Goal: Information Seeking & Learning: Learn about a topic

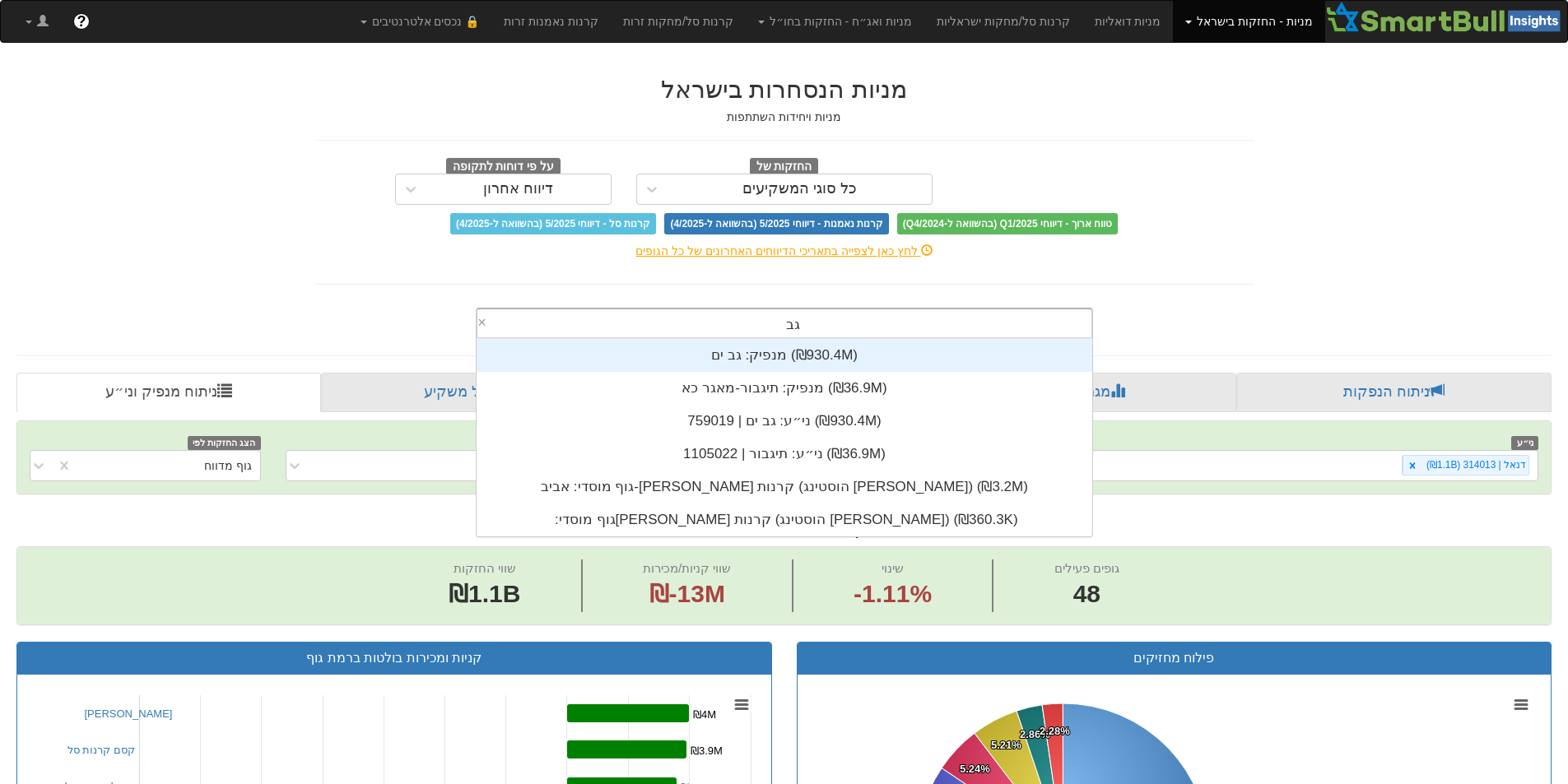
type input "גב ים"
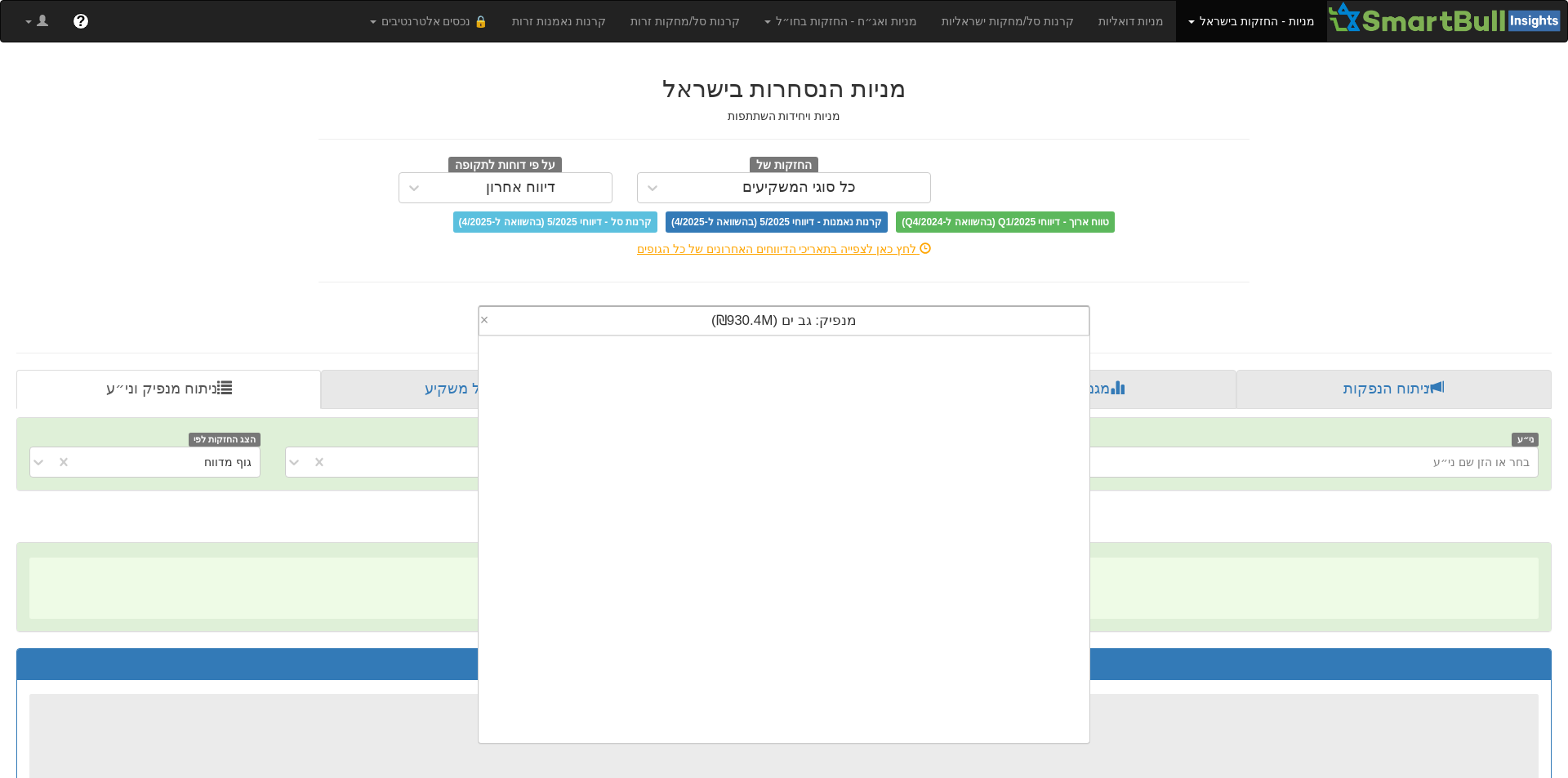
click at [877, 326] on div "מנפיק: ‏גב ים ‎(₪930.4M)‎" at bounding box center [784, 320] width 609 height 28
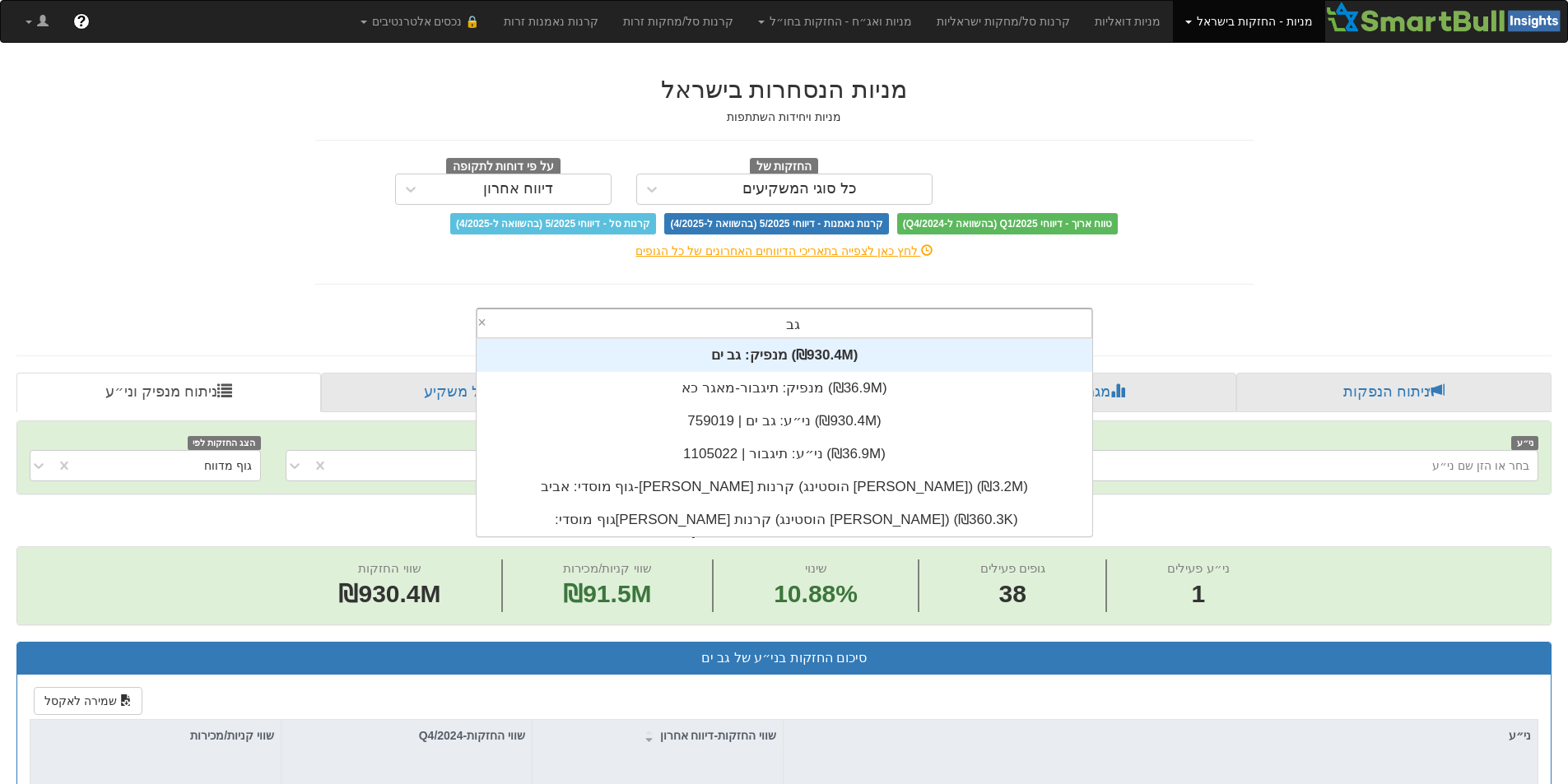
type input "גב ים"
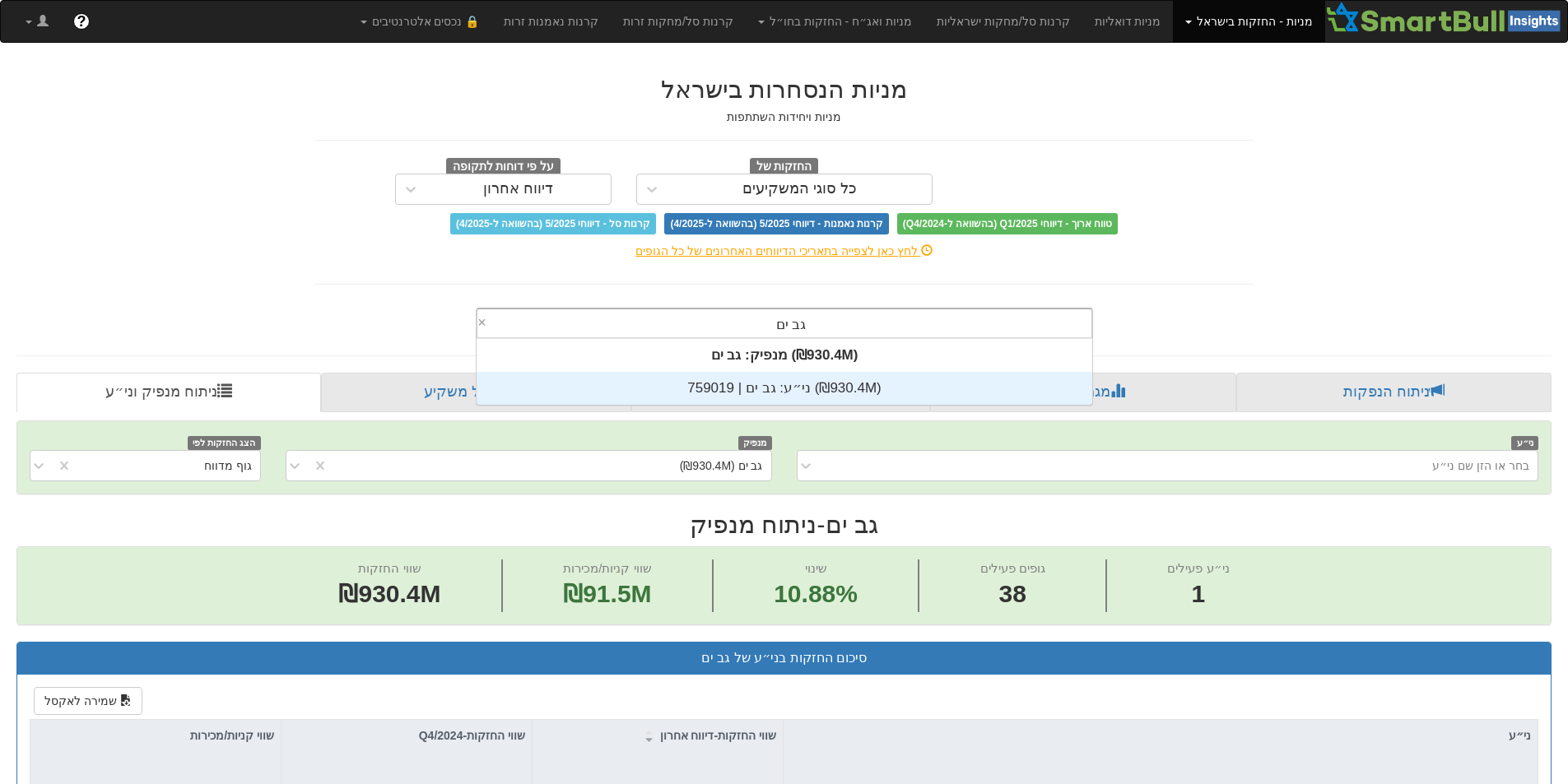
click at [827, 398] on div "ני״ע: ‏גב ים | 759019 ‎(₪930.4M)‎" at bounding box center [784, 388] width 616 height 33
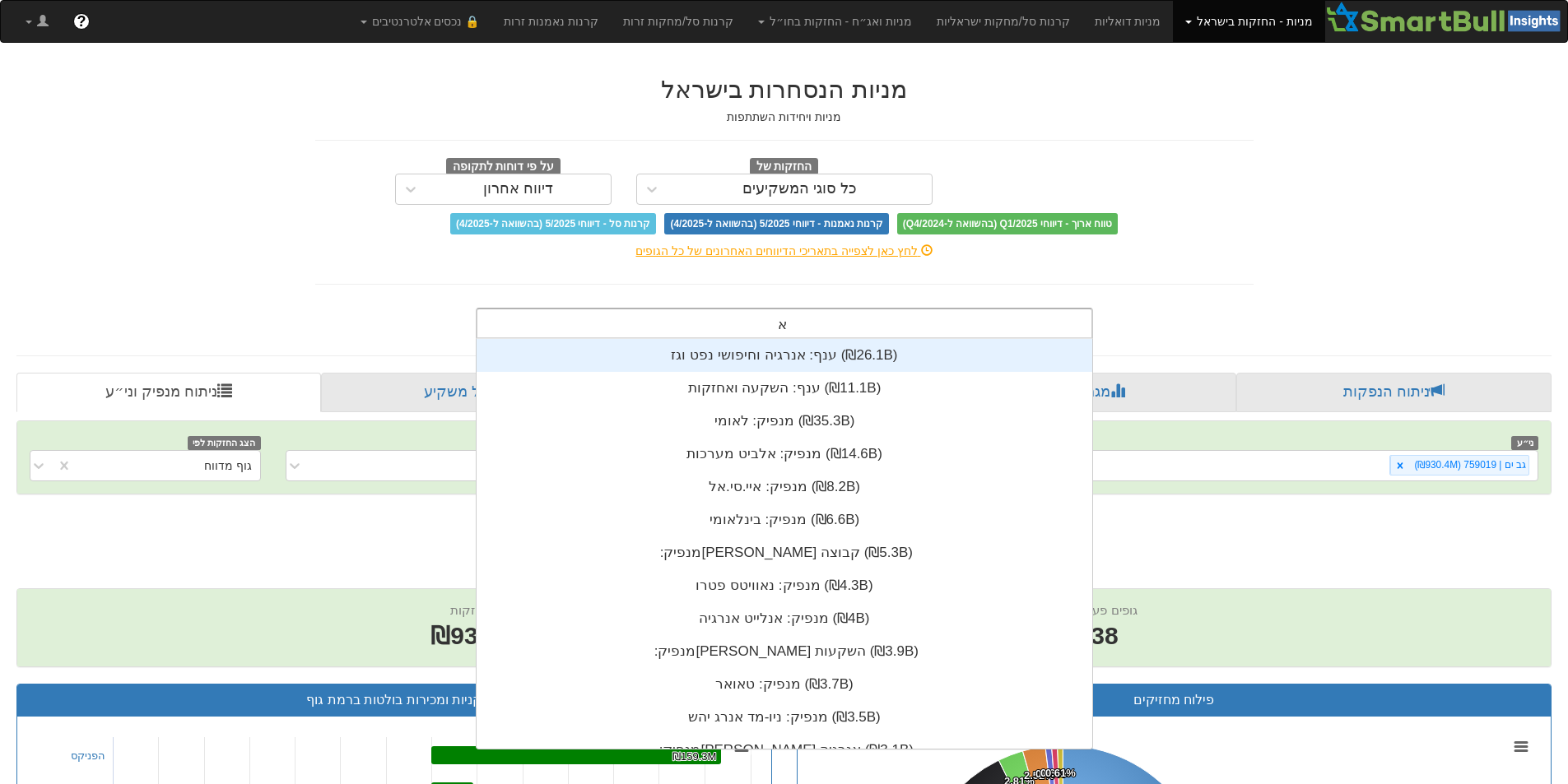
scroll to position [14, 0]
type input "אלקו"
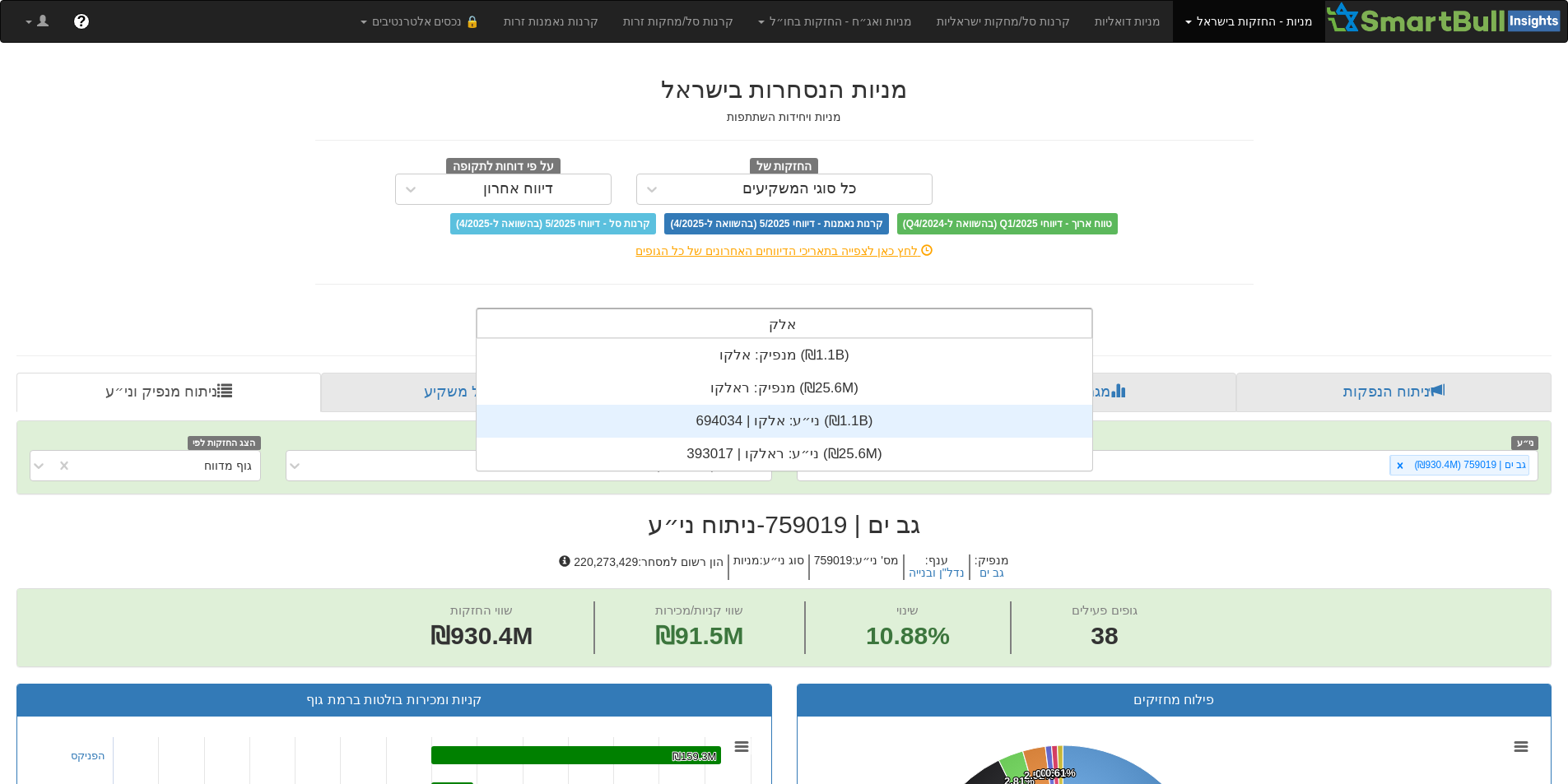
click at [833, 429] on div "ני״ע: ‏אלקו | 694034 ‎(₪1.1B)‎" at bounding box center [784, 421] width 616 height 33
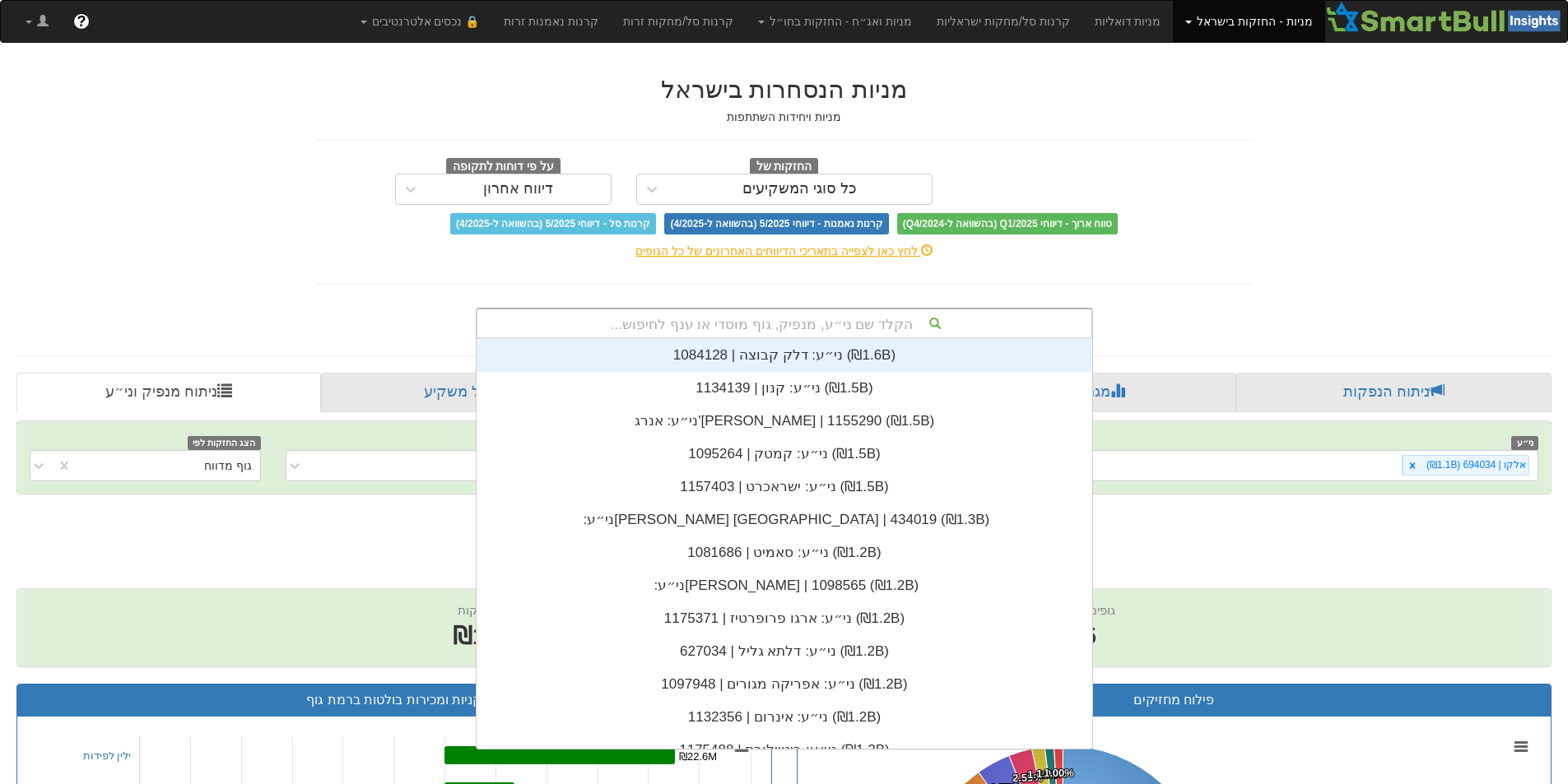
click at [1261, 251] on div "לחץ כאן לצפייה בתאריכי הדיווחים האחרונים של כל הגופים" at bounding box center [784, 251] width 963 height 16
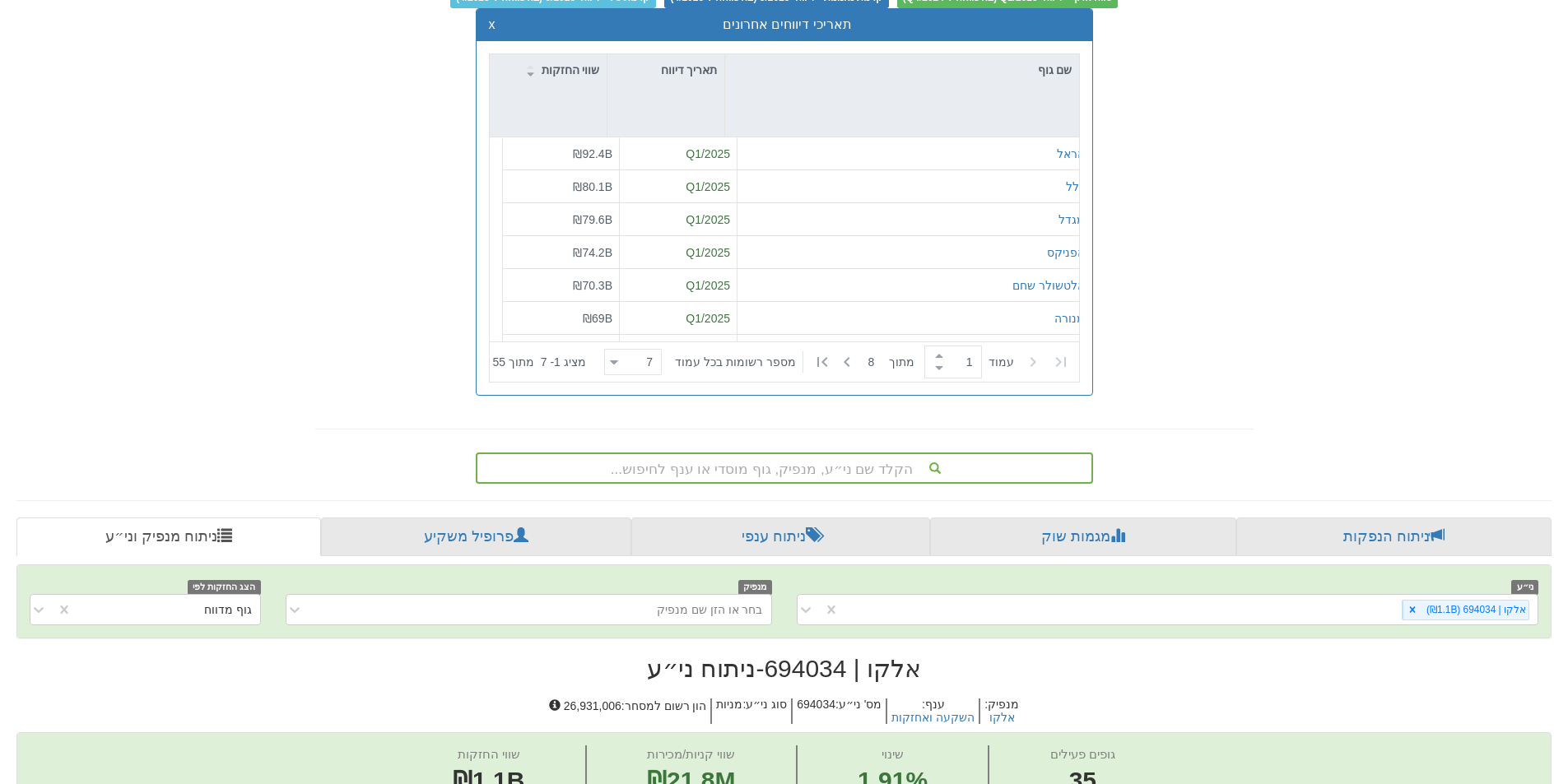
scroll to position [494, 0]
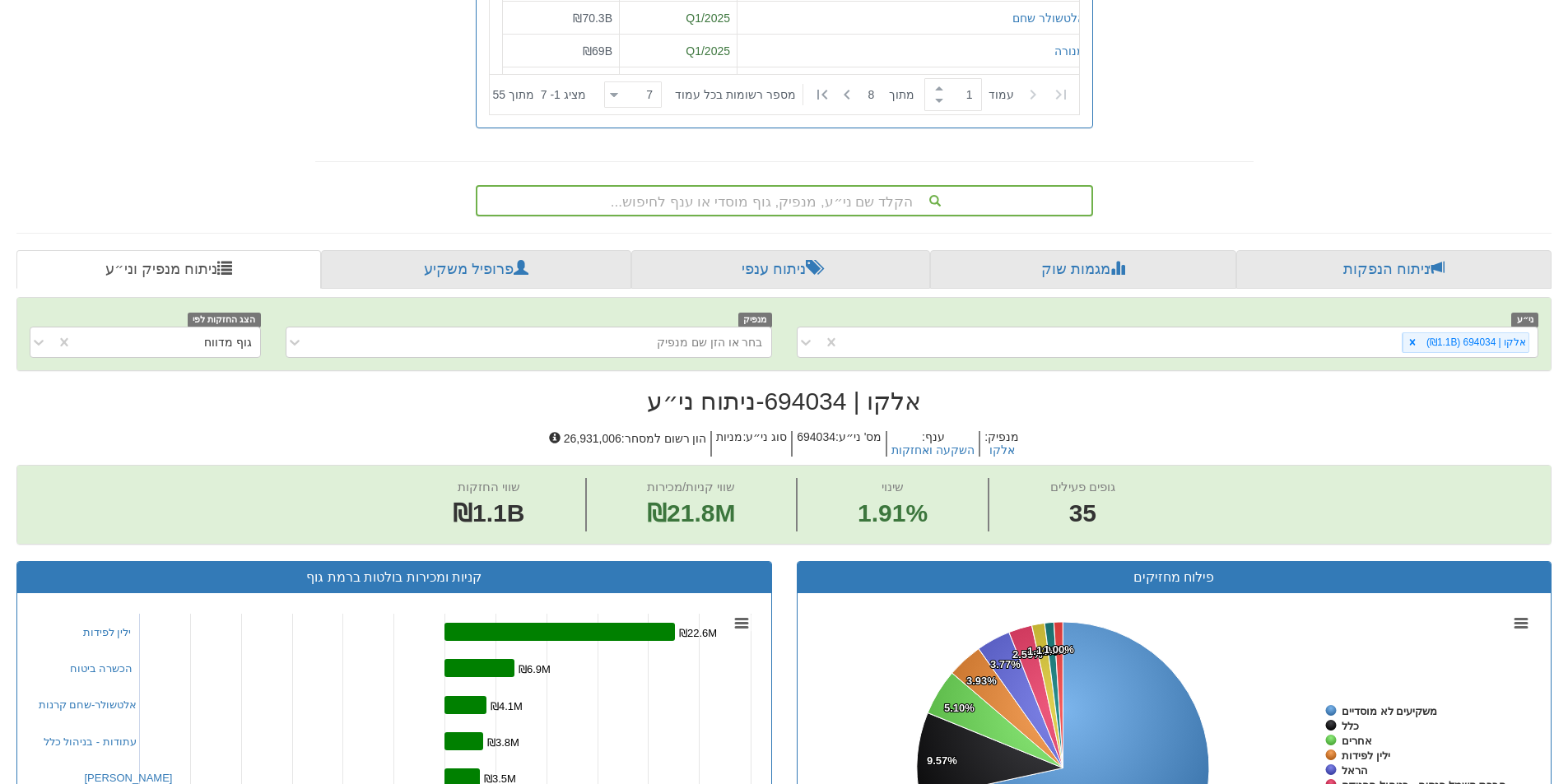
click at [848, 205] on div "הקלד שם ני״ע, מנפיק, גוף מוסדי או ענף לחיפוש..." at bounding box center [784, 200] width 614 height 28
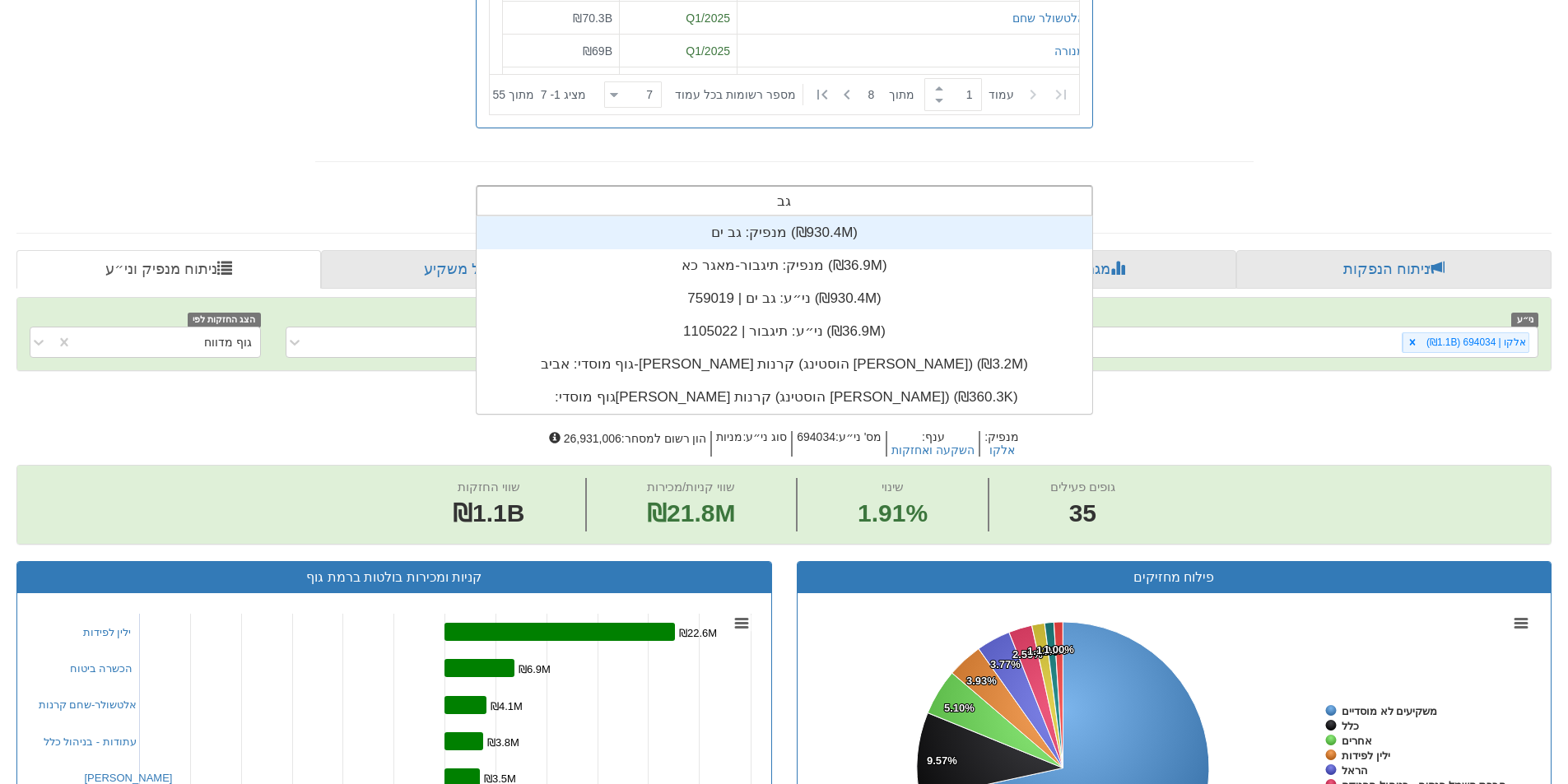
scroll to position [66, 0]
type input "גב ים"
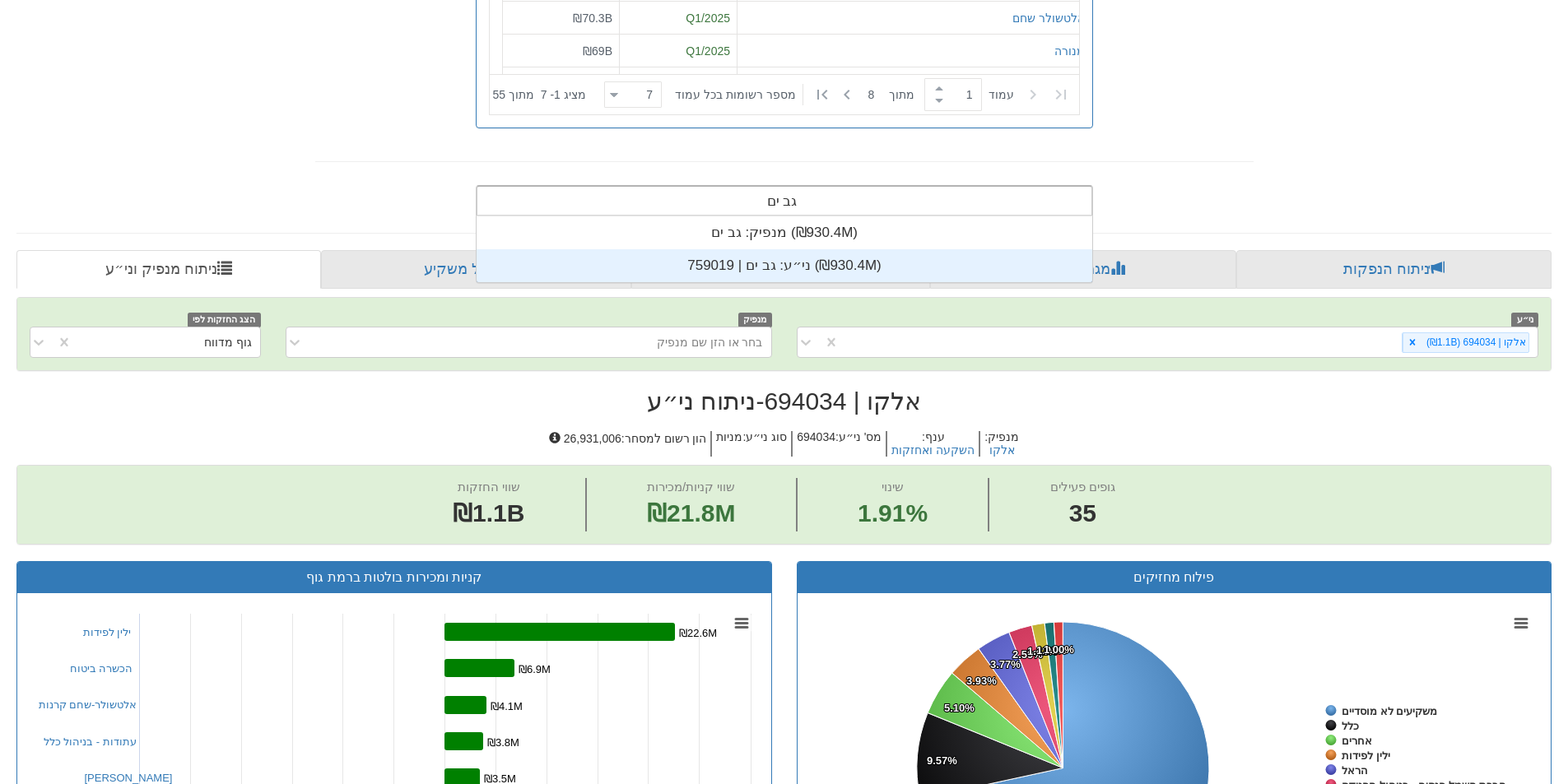
click at [821, 260] on div "ני״ע: ‏גב ים | 759019 ‎(₪930.4M)‎" at bounding box center [784, 266] width 616 height 33
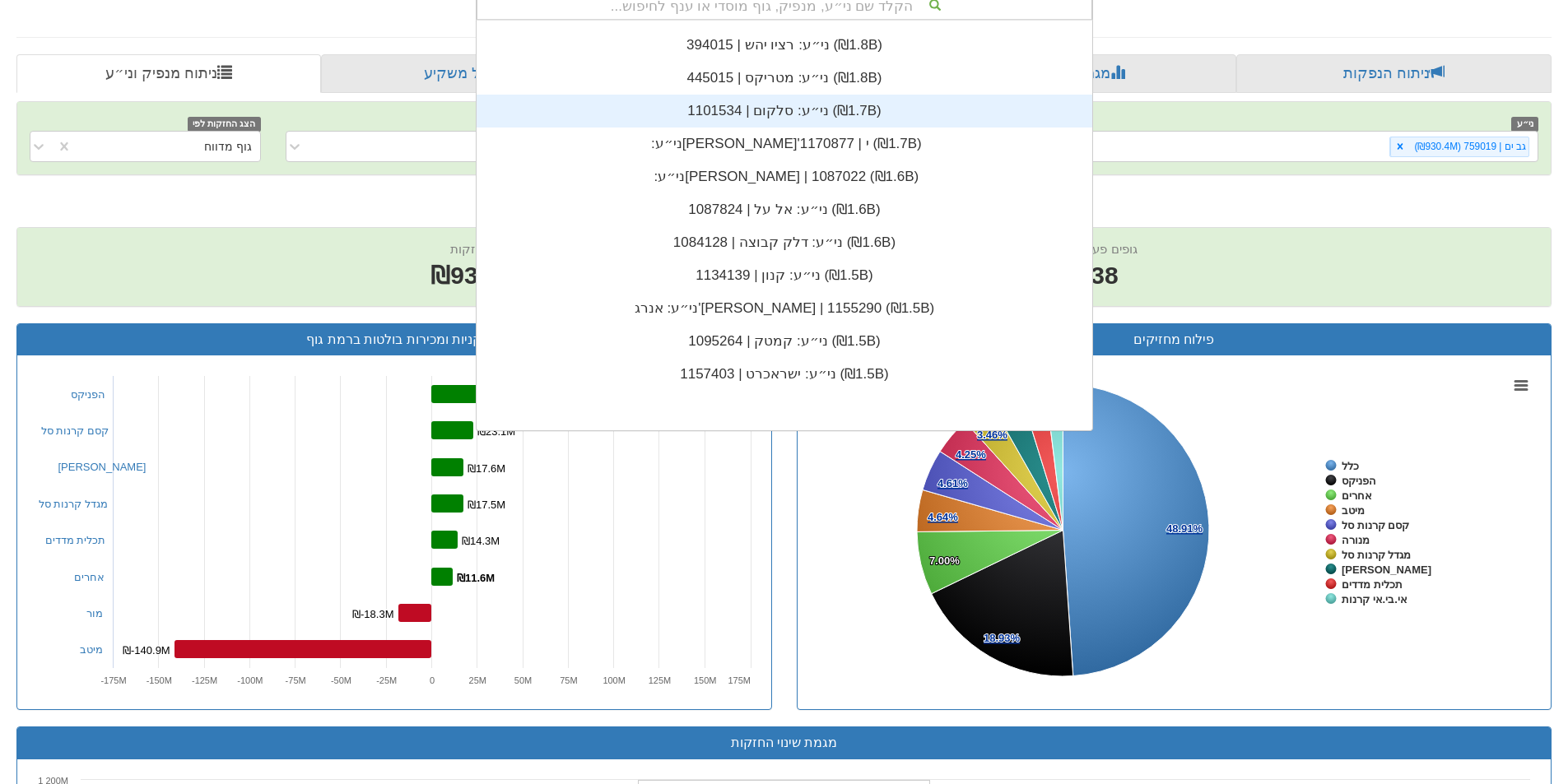
scroll to position [18132, 0]
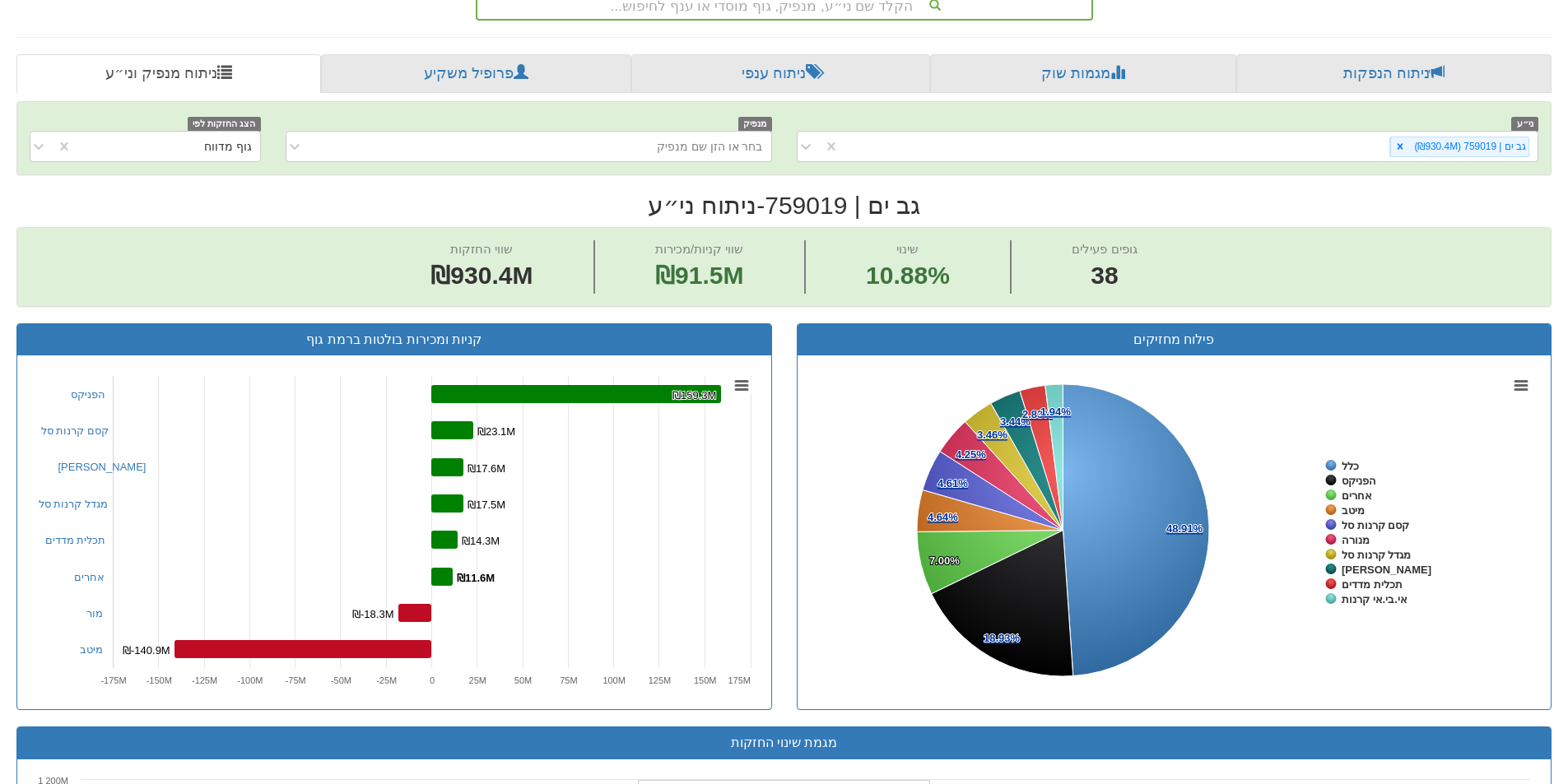
click at [371, 25] on div "מניות הנסחרות בישראל מניות ויחידות השתתפות החזקות של כל סוגי המשקיעים על פי דוח…" at bounding box center [784, 487] width 1560 height 2233
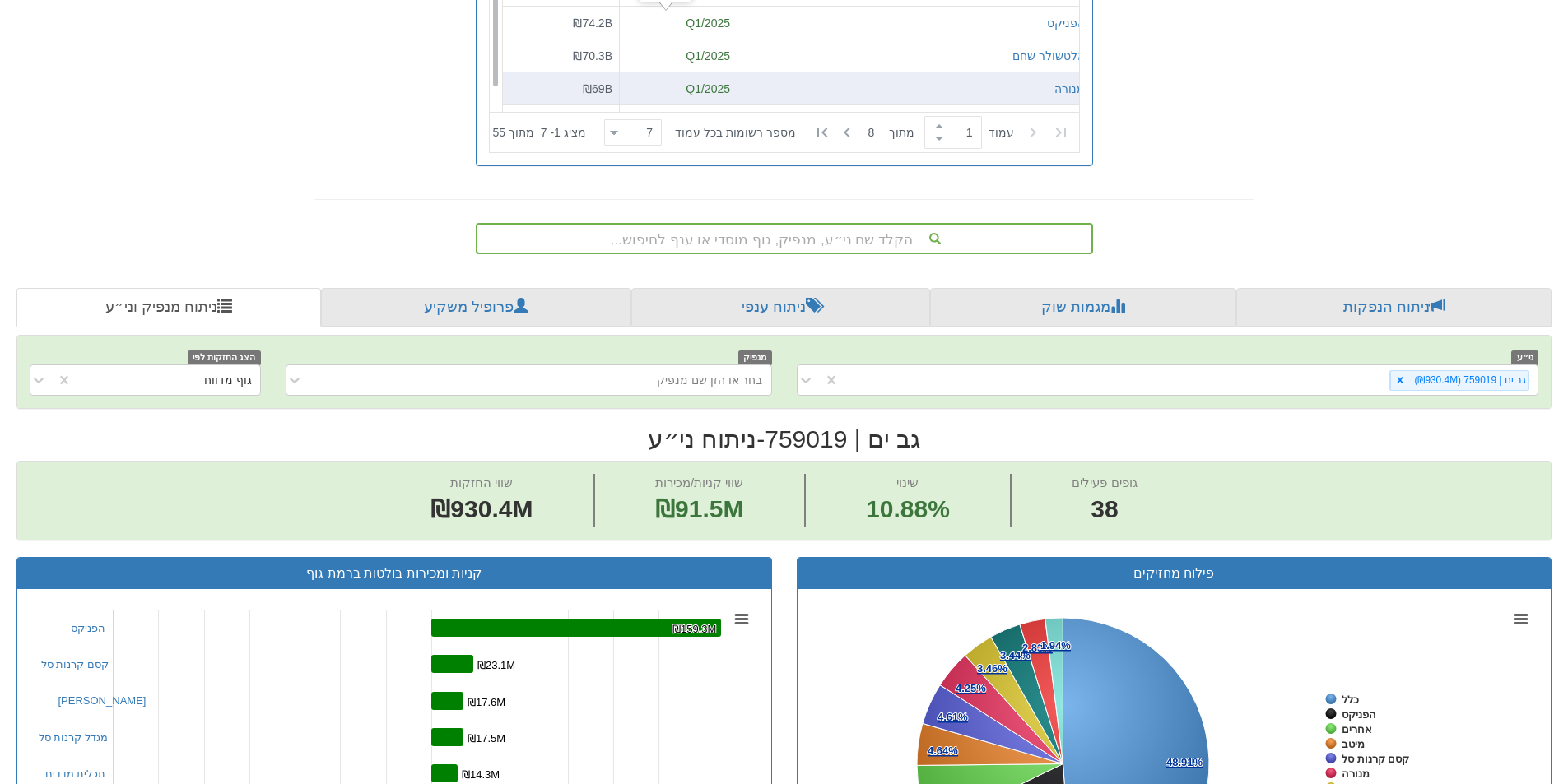
scroll to position [442, 0]
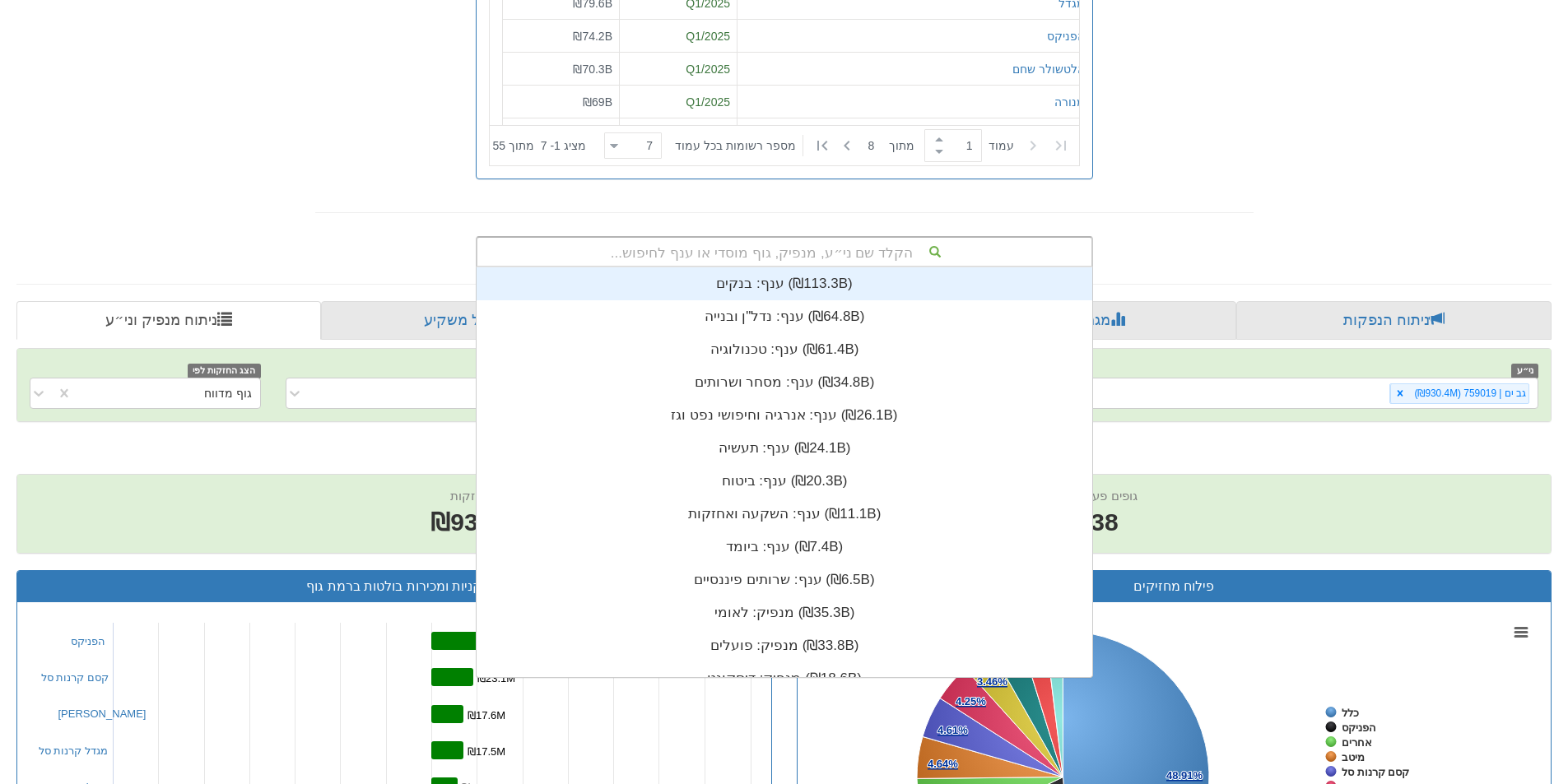
click at [885, 251] on div "הקלד שם ני״ע, מנפיק, גוף מוסדי או ענף לחיפוש..." at bounding box center [784, 251] width 614 height 28
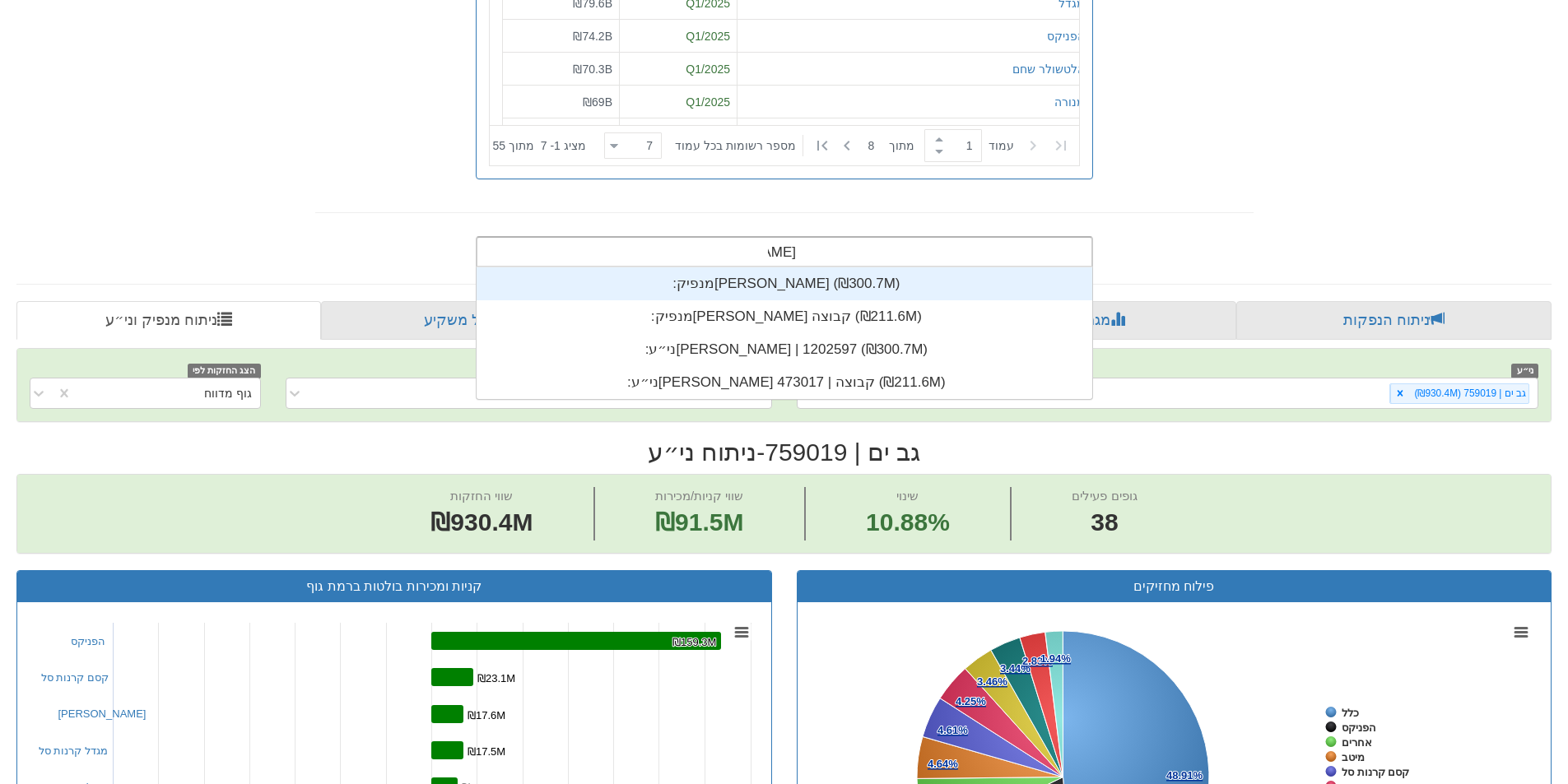
scroll to position [66, 0]
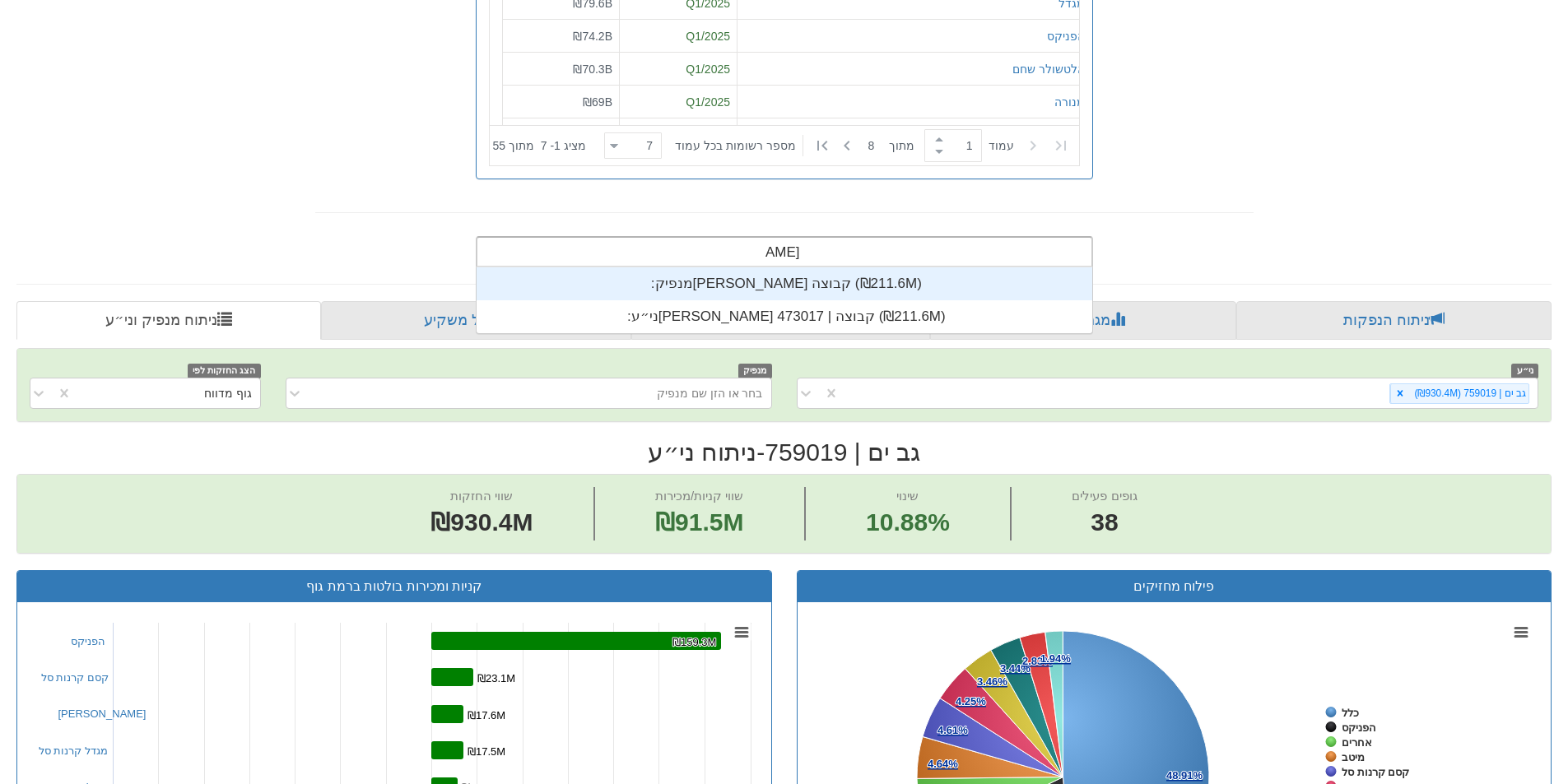
type input "[PERSON_NAME] קב"
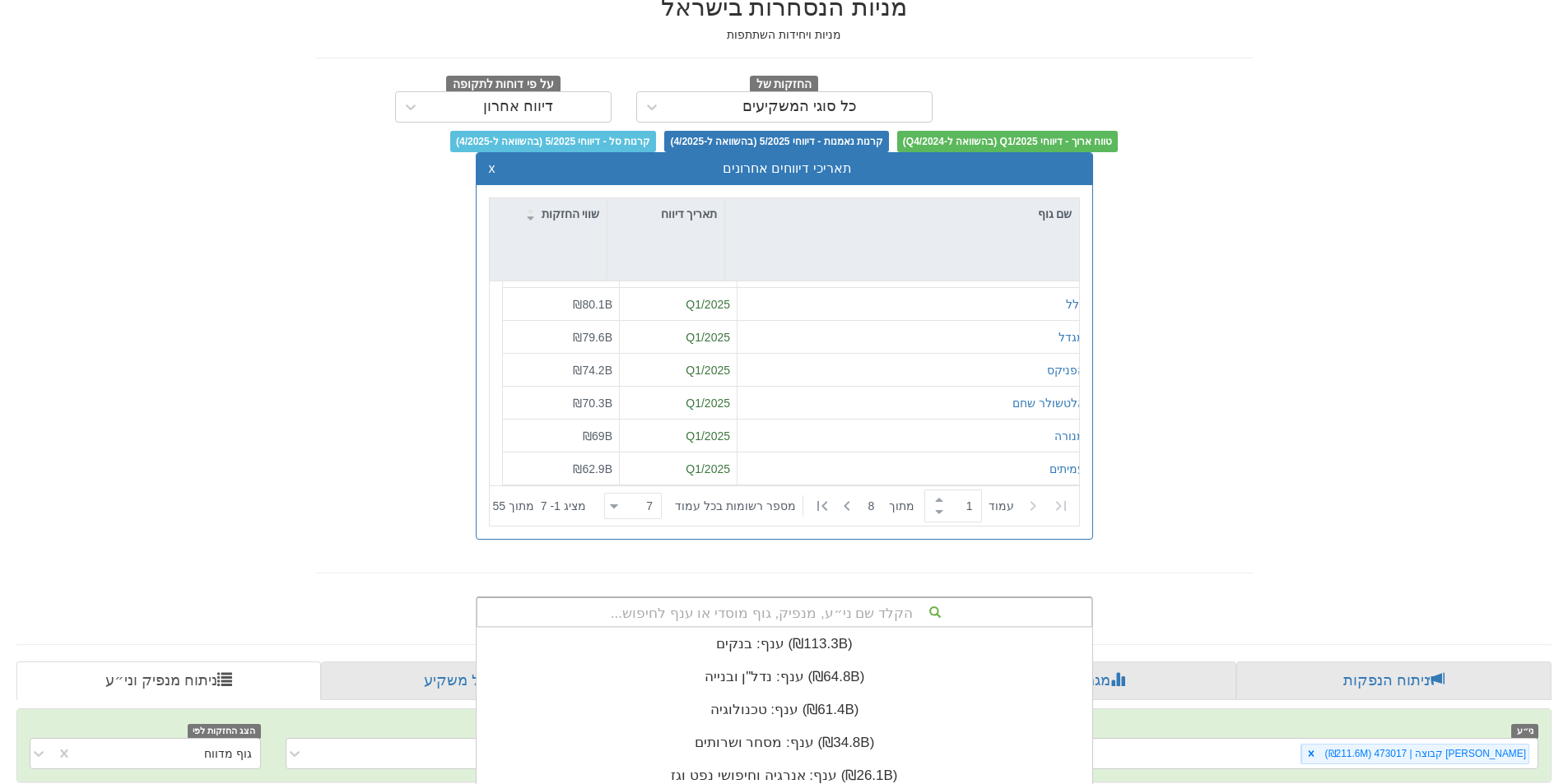
scroll to position [336, 0]
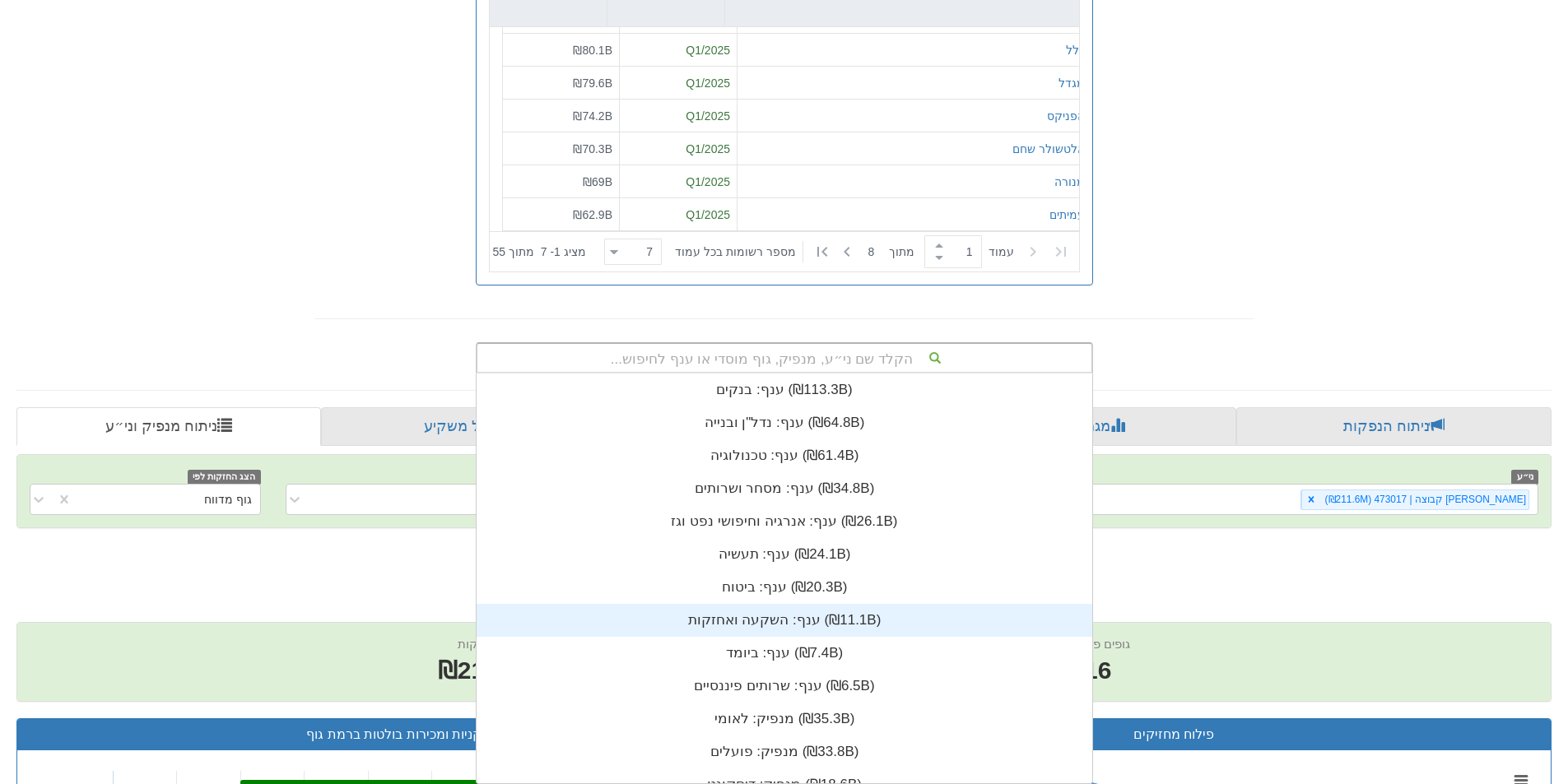
click at [900, 373] on div "הקלד שם ני״ע, מנפיק, גוף מוסדי או ענף לחיפוש... ענף: ‏בנקים ‎(₪113.3B)‎ ענף: ‏נ…" at bounding box center [784, 358] width 618 height 32
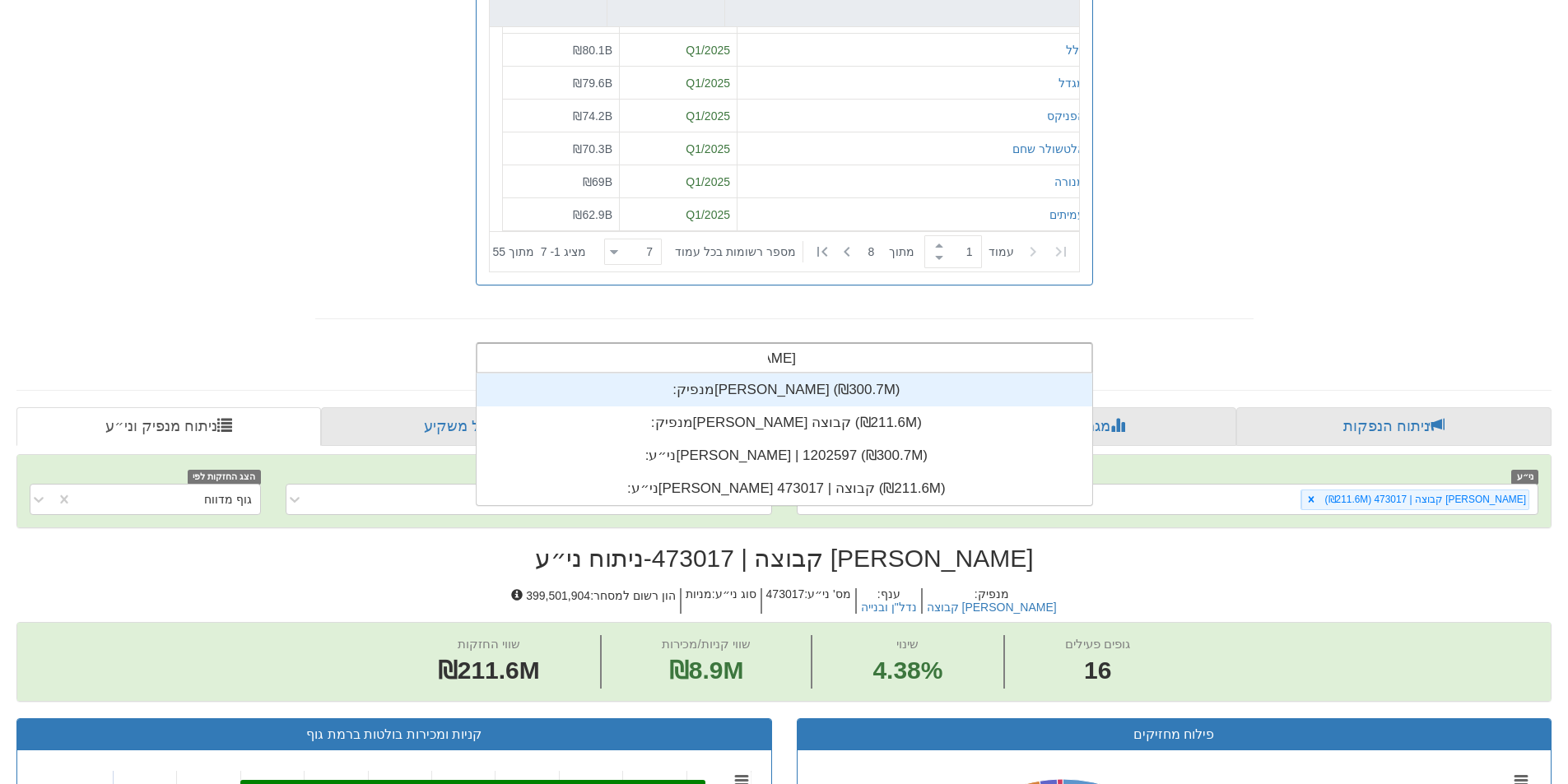
scroll to position [66, 0]
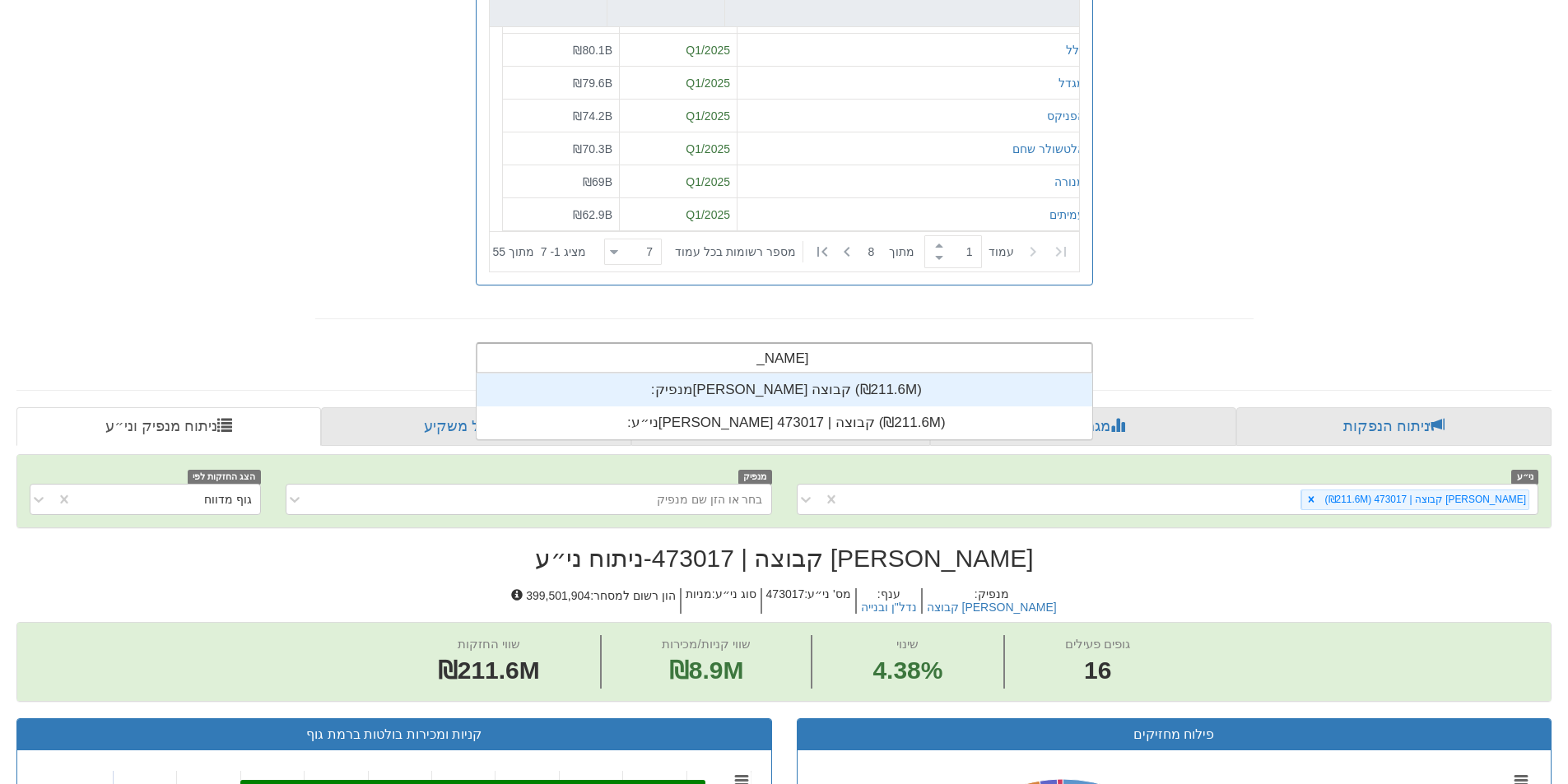
type input "[PERSON_NAME] קבוצה"
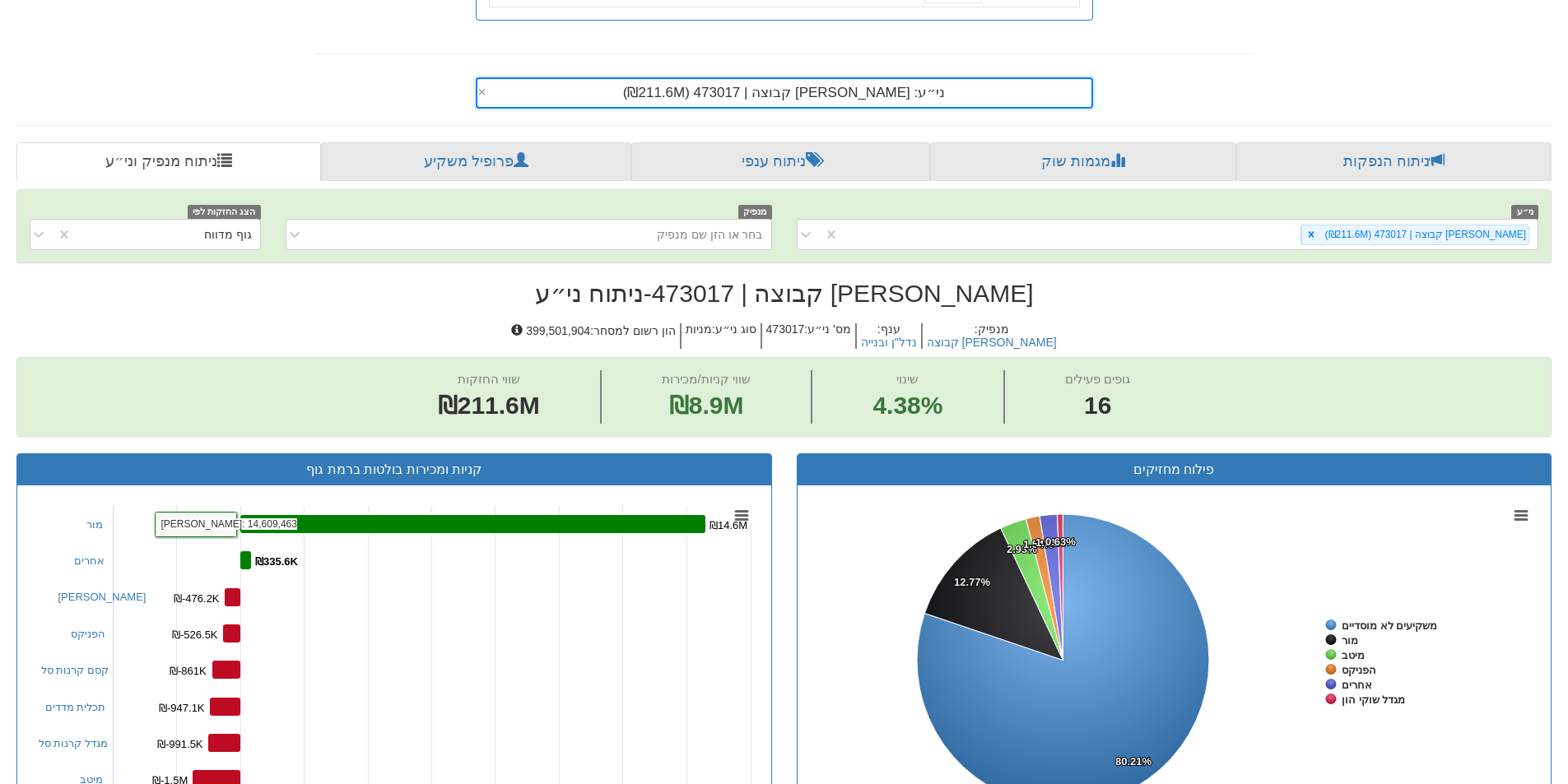
scroll to position [583, 0]
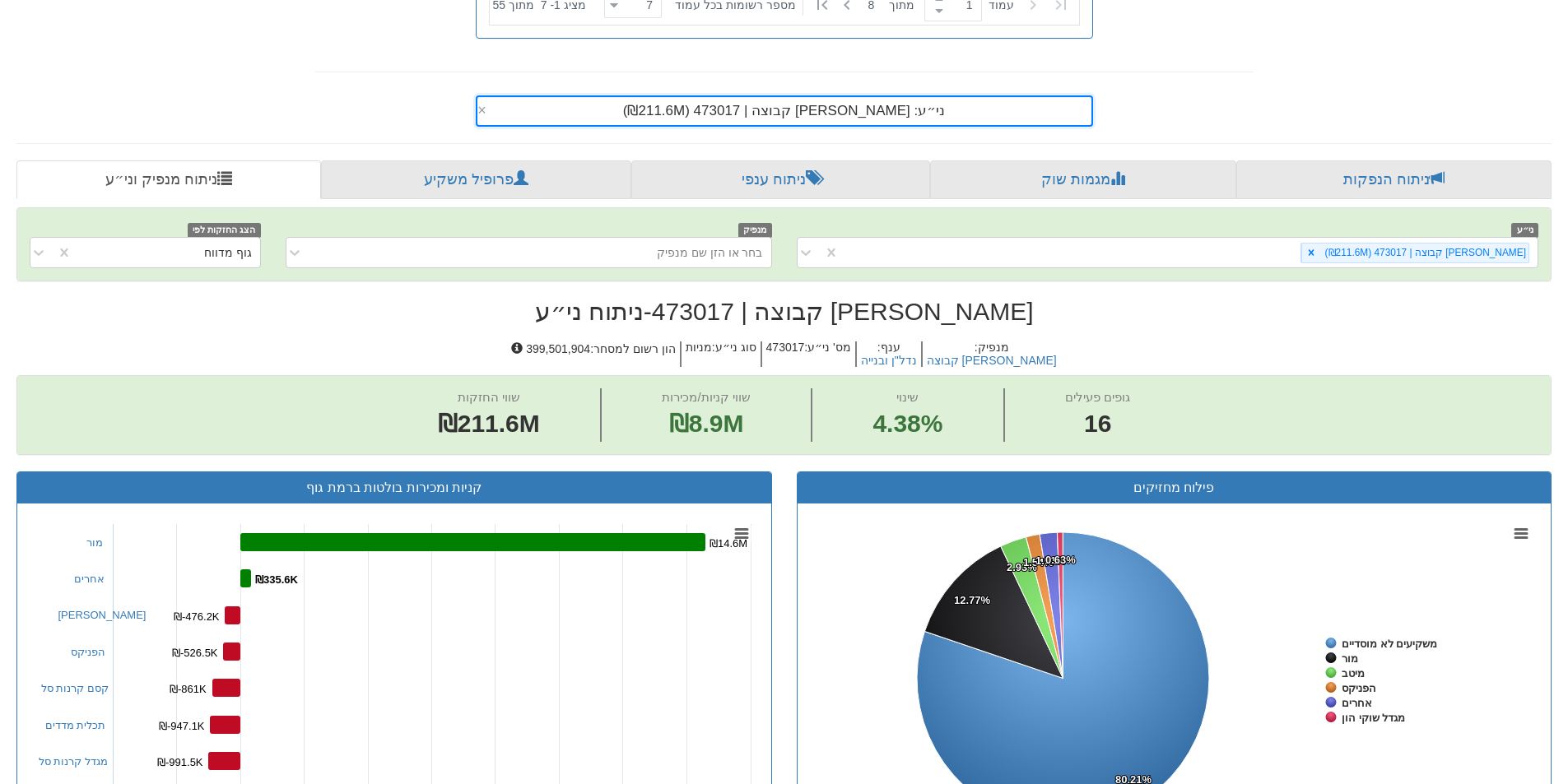
click at [917, 116] on div "ני״ע: ‏[PERSON_NAME] קבוצה | 473017 ‎(₪211.6M)‎" at bounding box center [784, 111] width 614 height 28
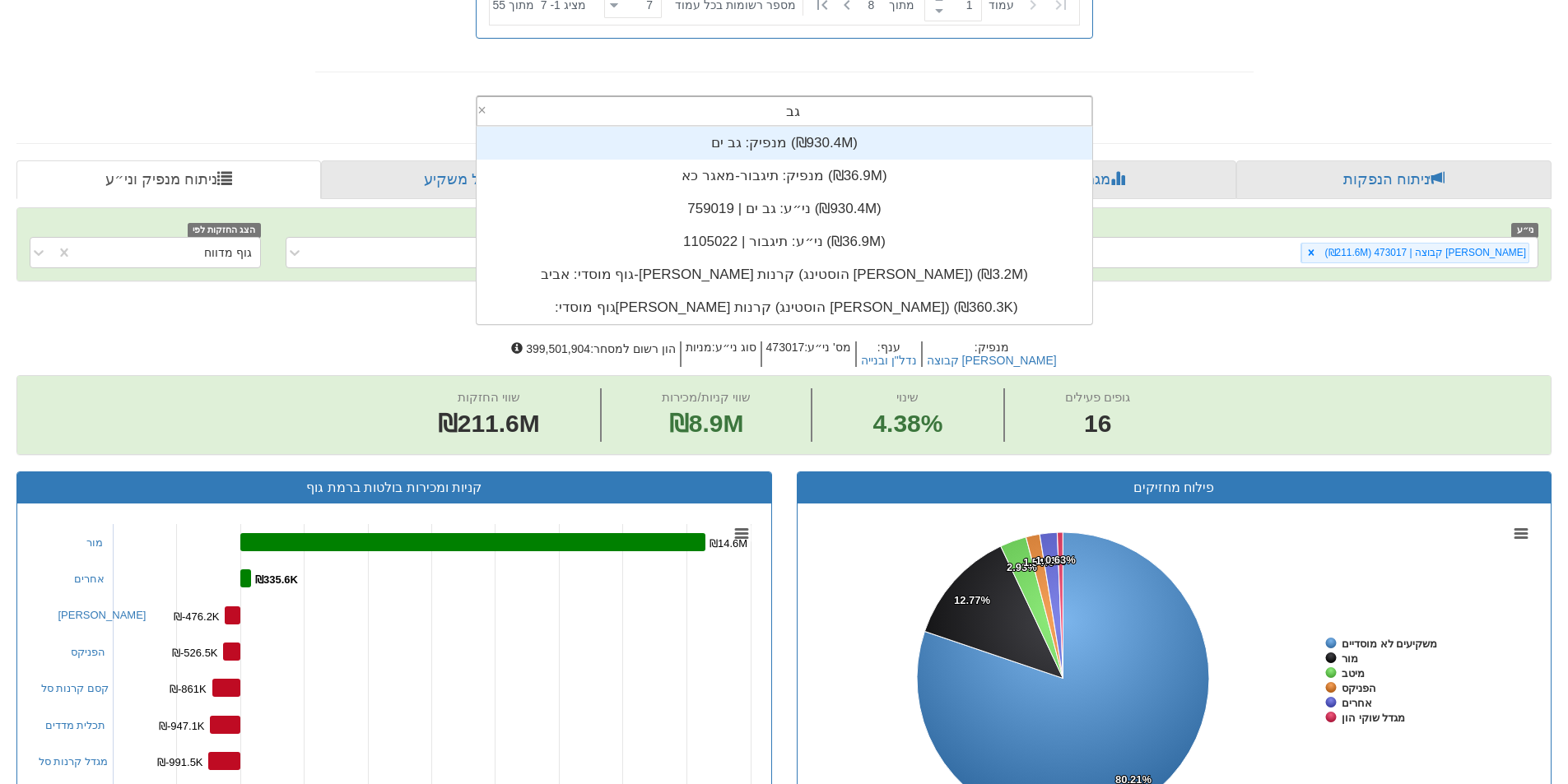
scroll to position [66, 0]
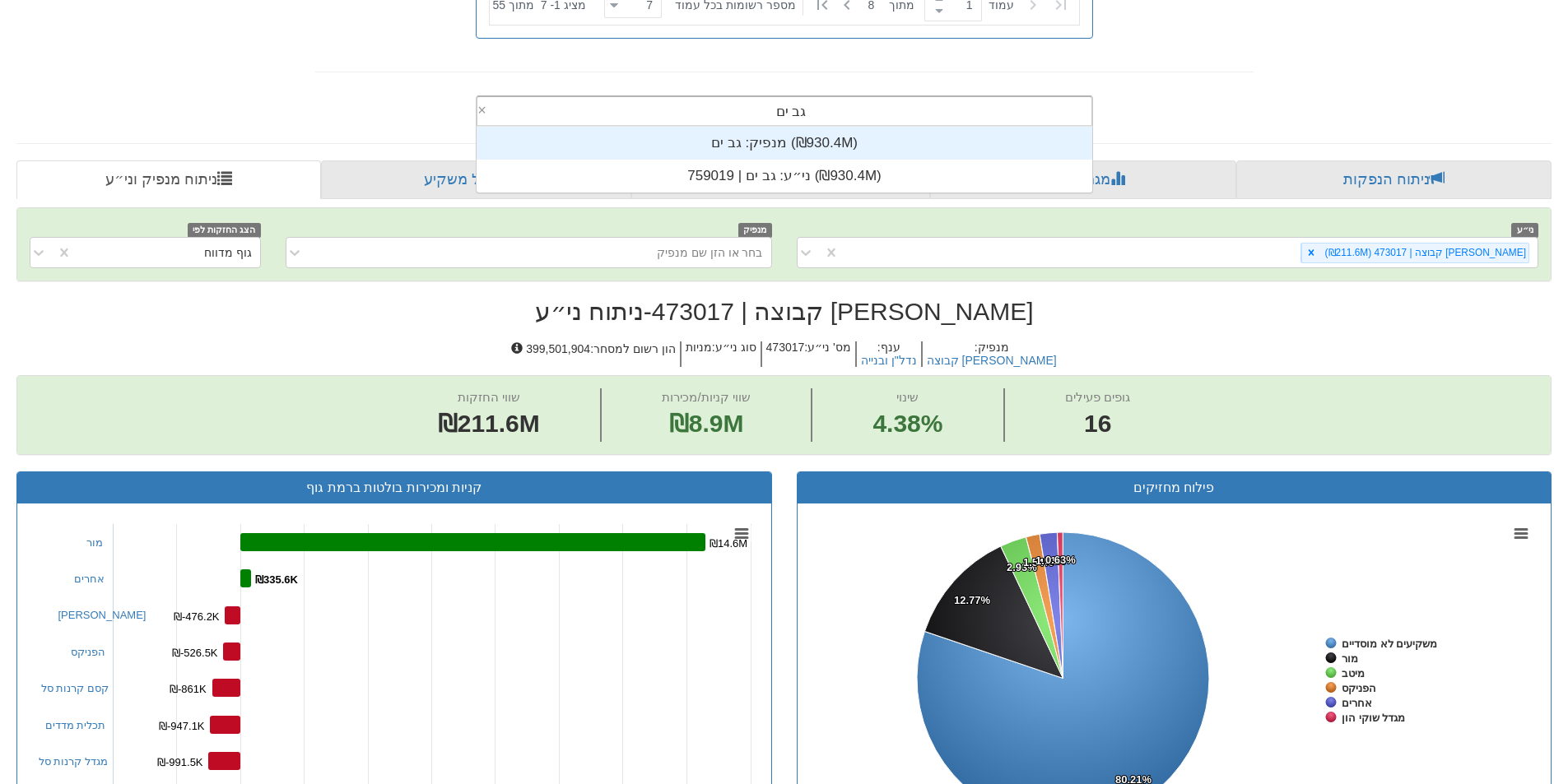
click at [726, 113] on div "גב ים גב ים" at bounding box center [792, 111] width 601 height 28
click at [727, 113] on div "גב ים גב ים" at bounding box center [792, 111] width 601 height 28
click at [748, 119] on div "גב ים גב ים" at bounding box center [792, 111] width 601 height 28
click at [768, 122] on div "גב ים גב ים" at bounding box center [792, 111] width 47 height 28
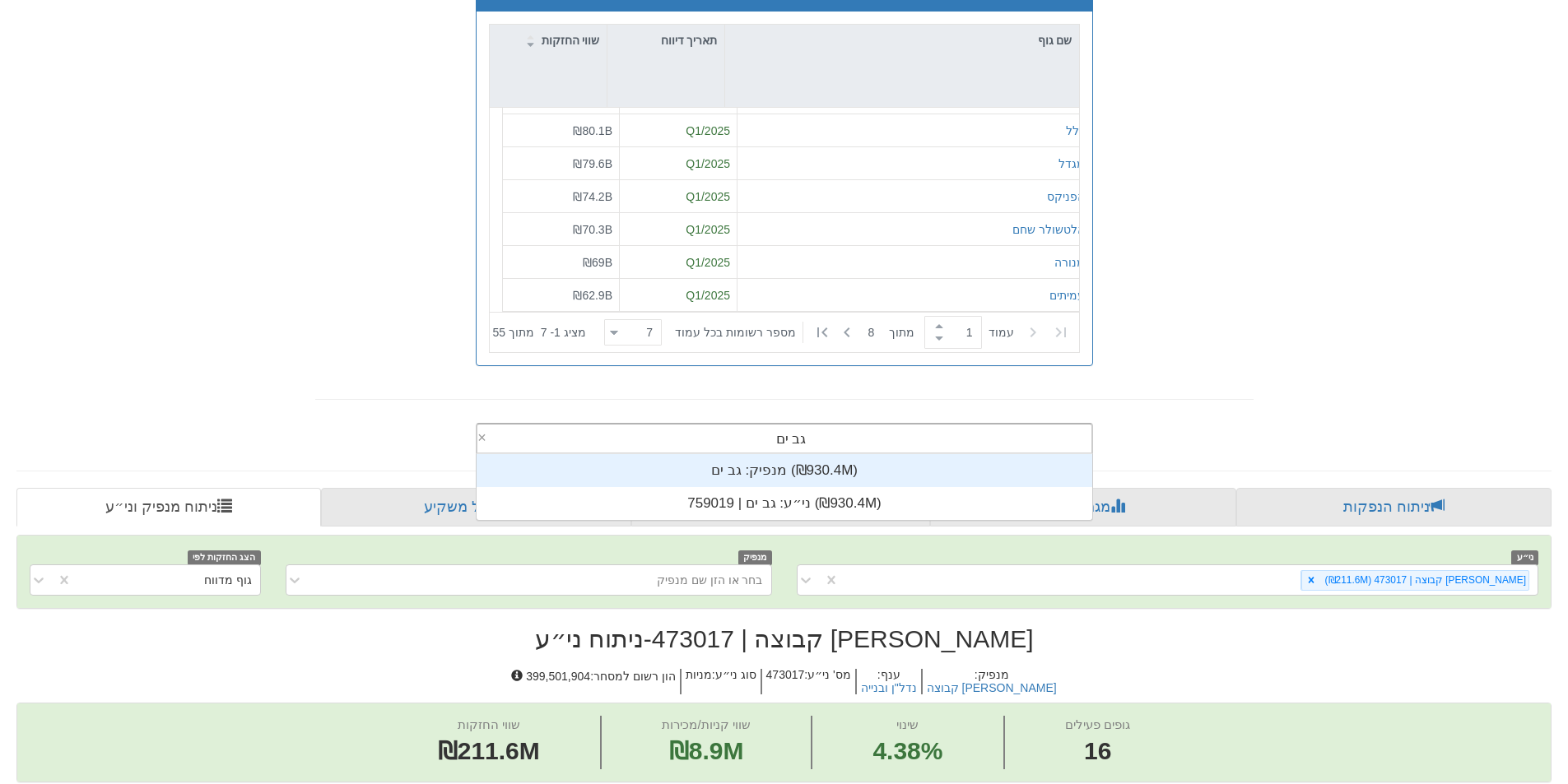
scroll to position [583, 0]
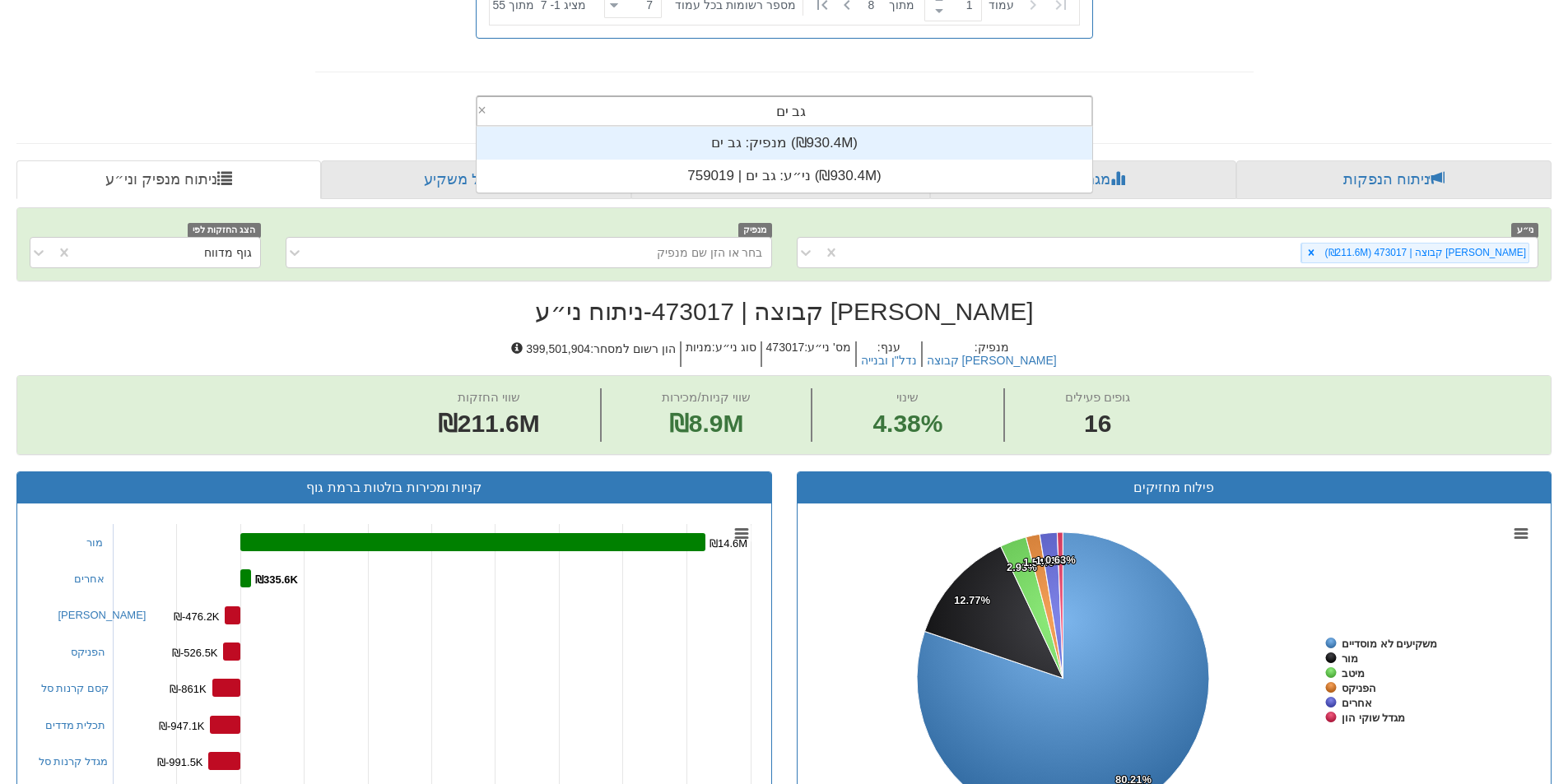
click at [830, 114] on div "גב ים גב ים" at bounding box center [792, 111] width 601 height 28
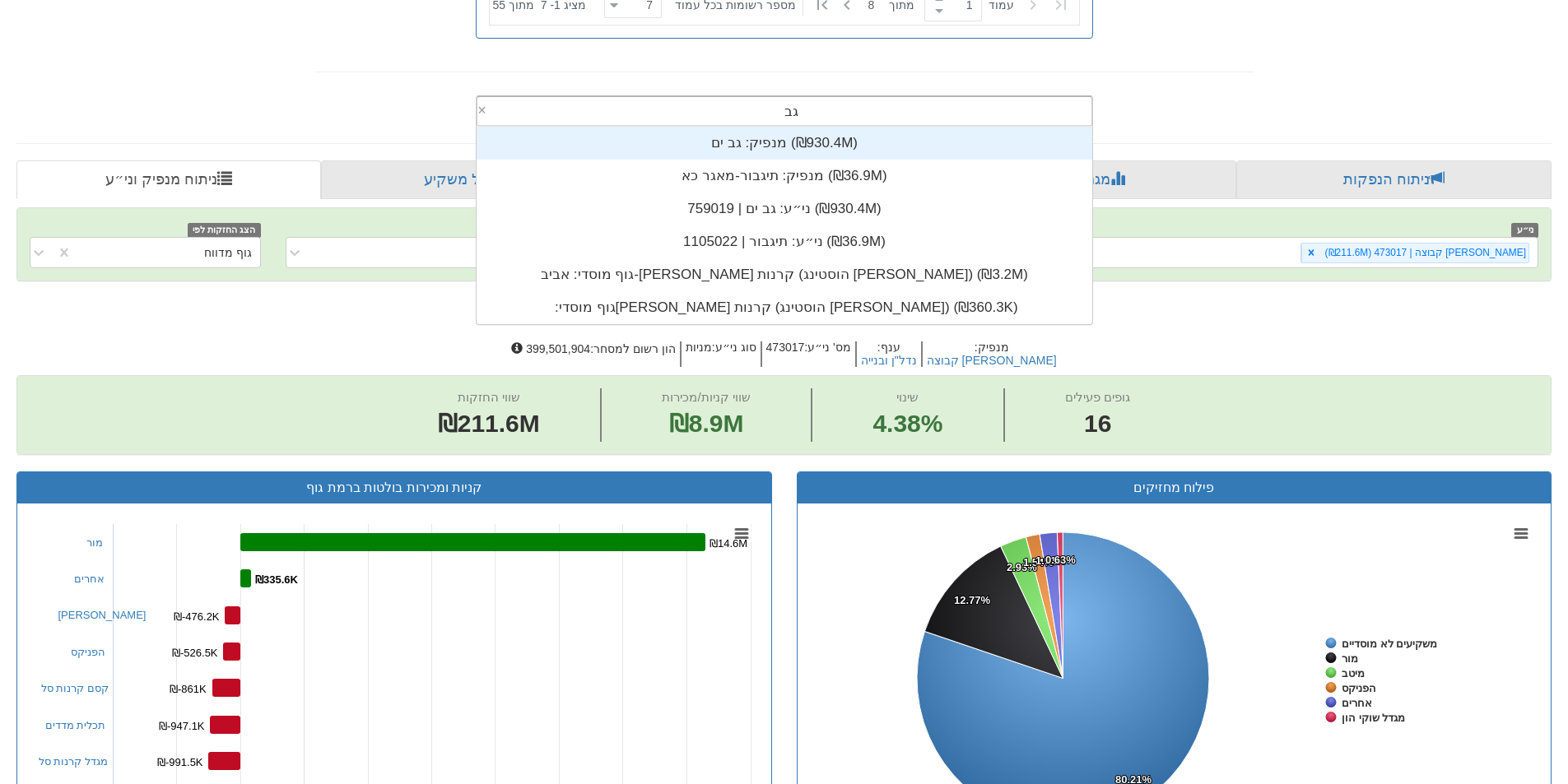
type input "ג"
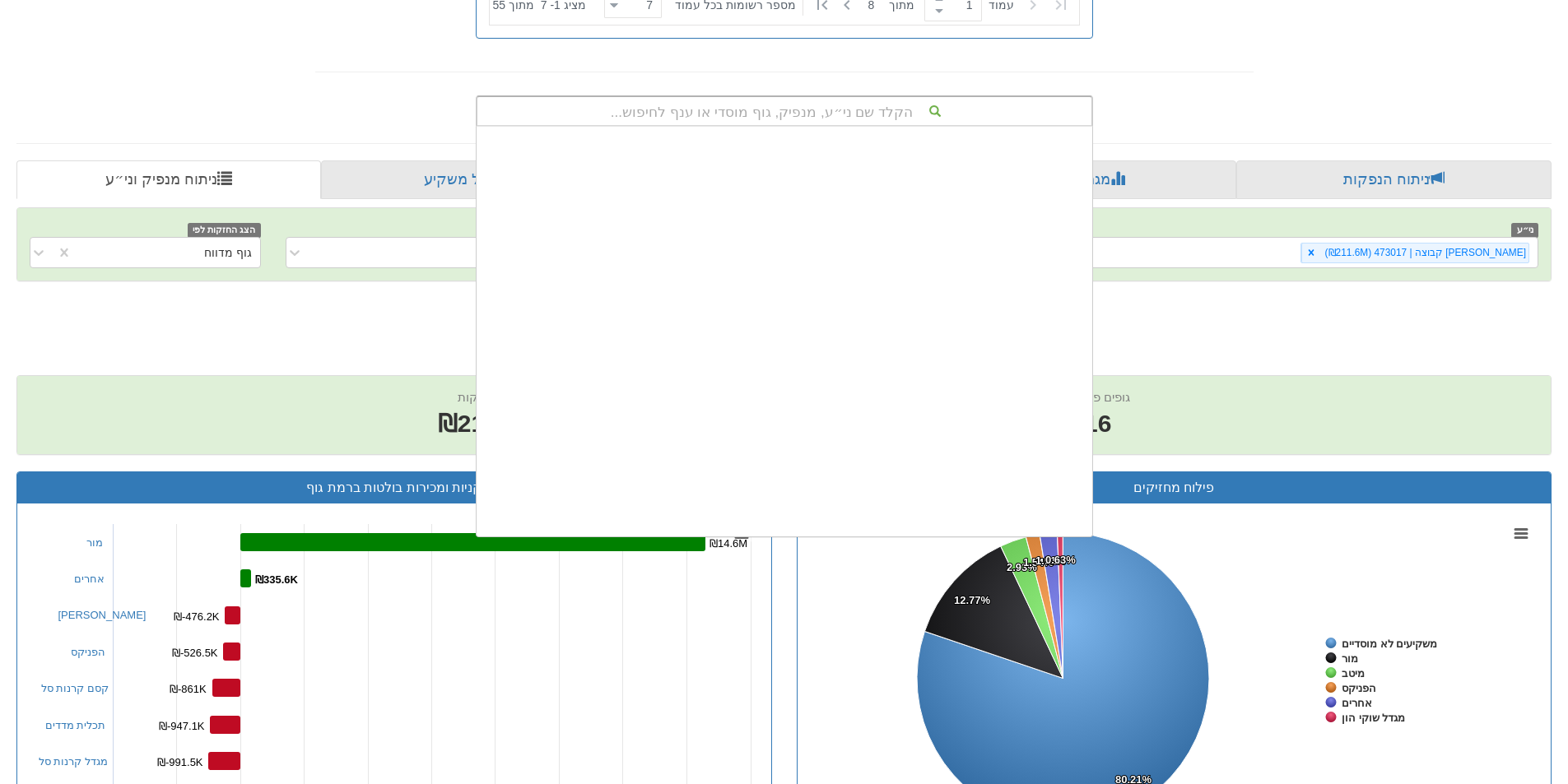
scroll to position [0, 0]
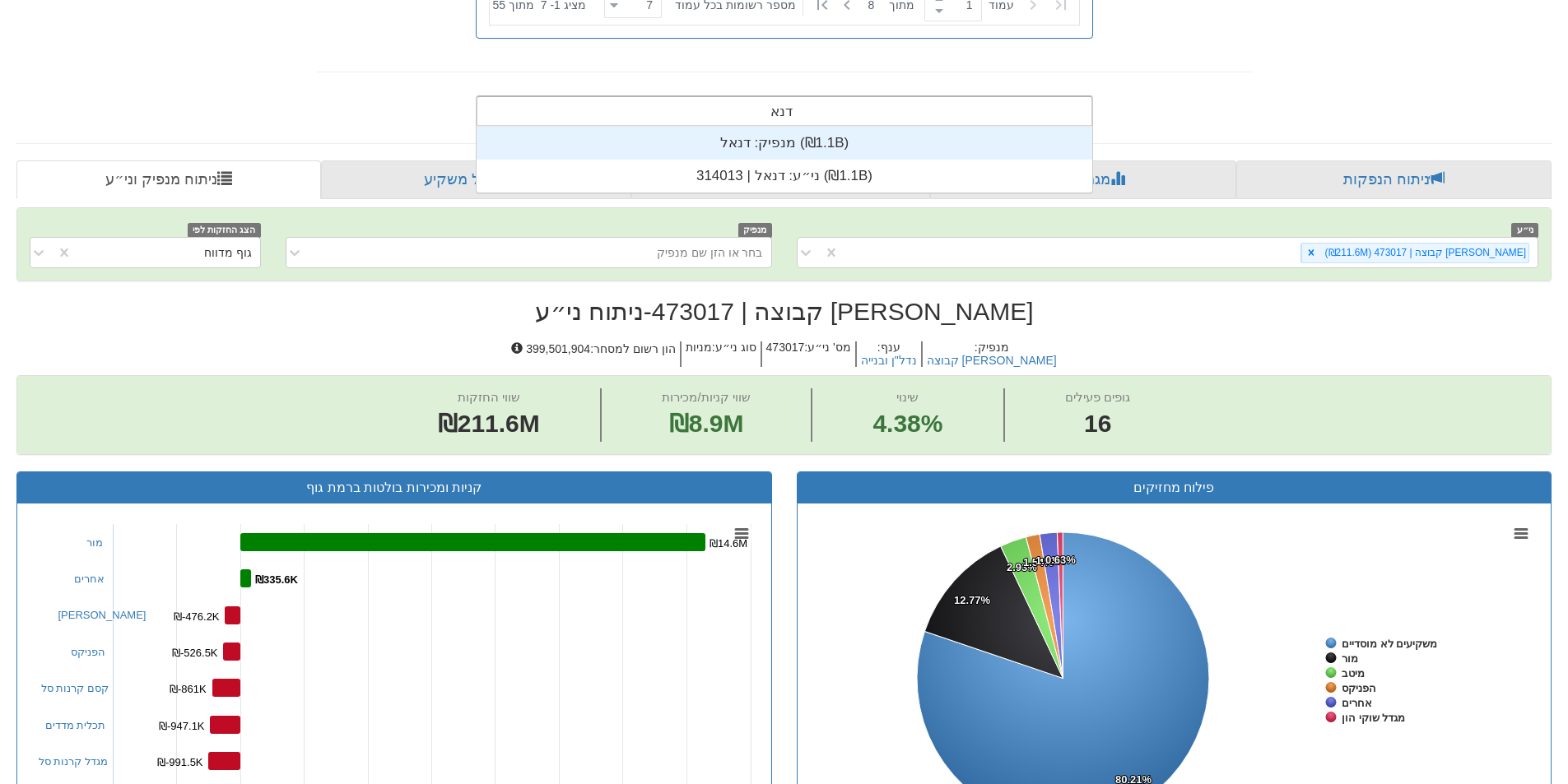
type input "דנאל"
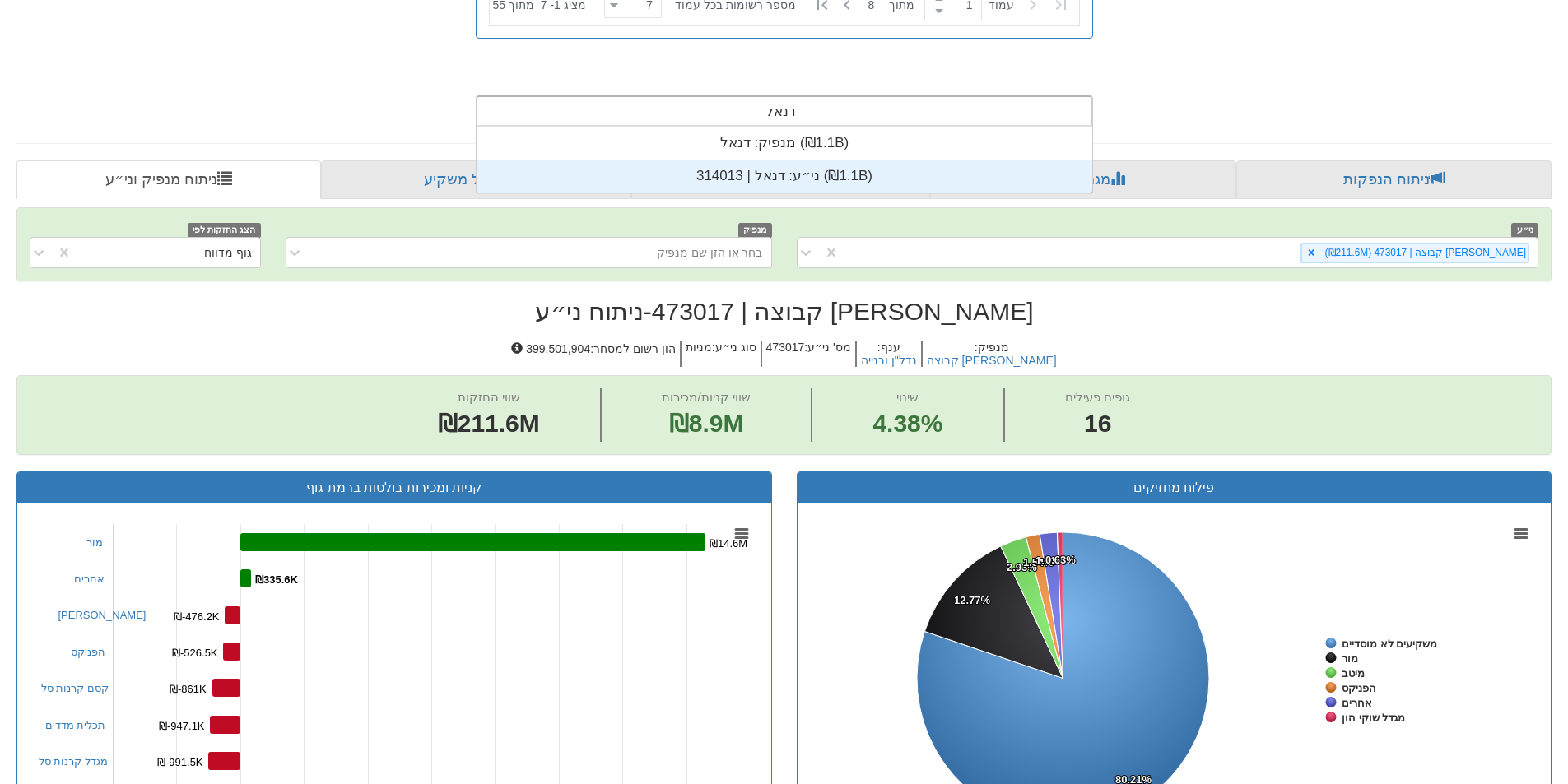
click at [815, 172] on div "ני״ע: ‏דנאל | 314013 ‎(₪1.1B)‎" at bounding box center [784, 176] width 616 height 33
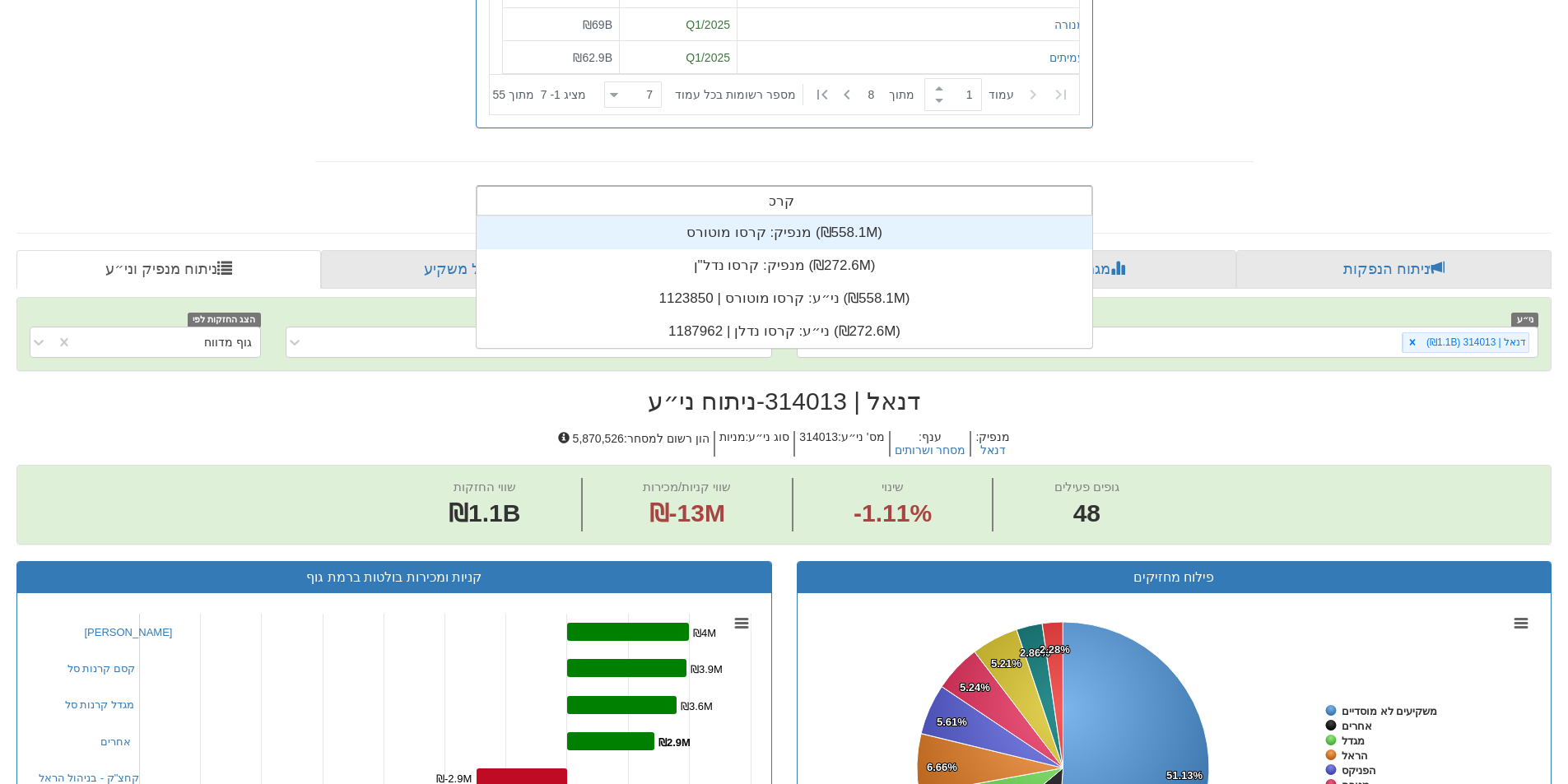
scroll to position [132, 0]
type input "קרסו"
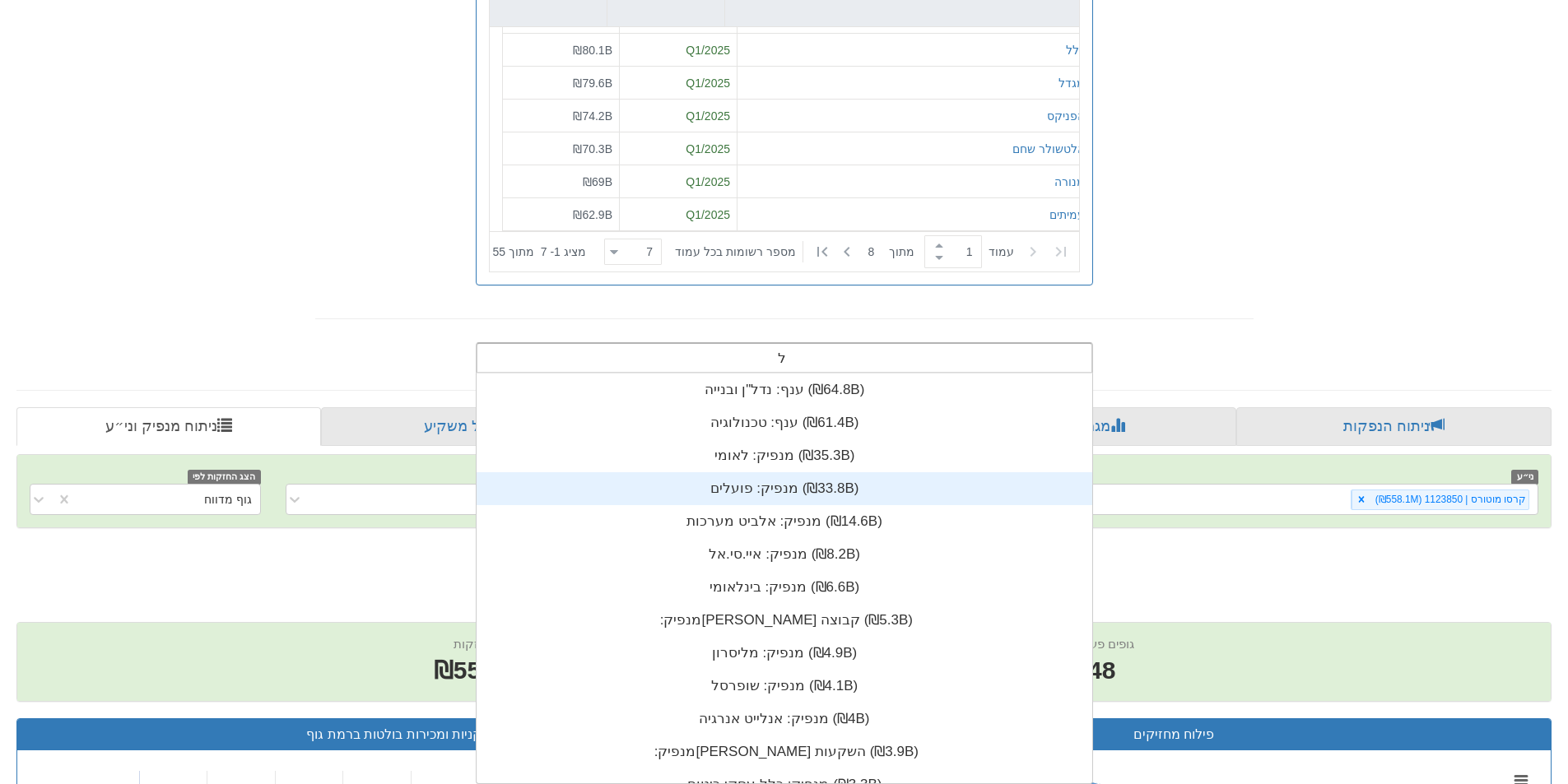
scroll to position [132, 0]
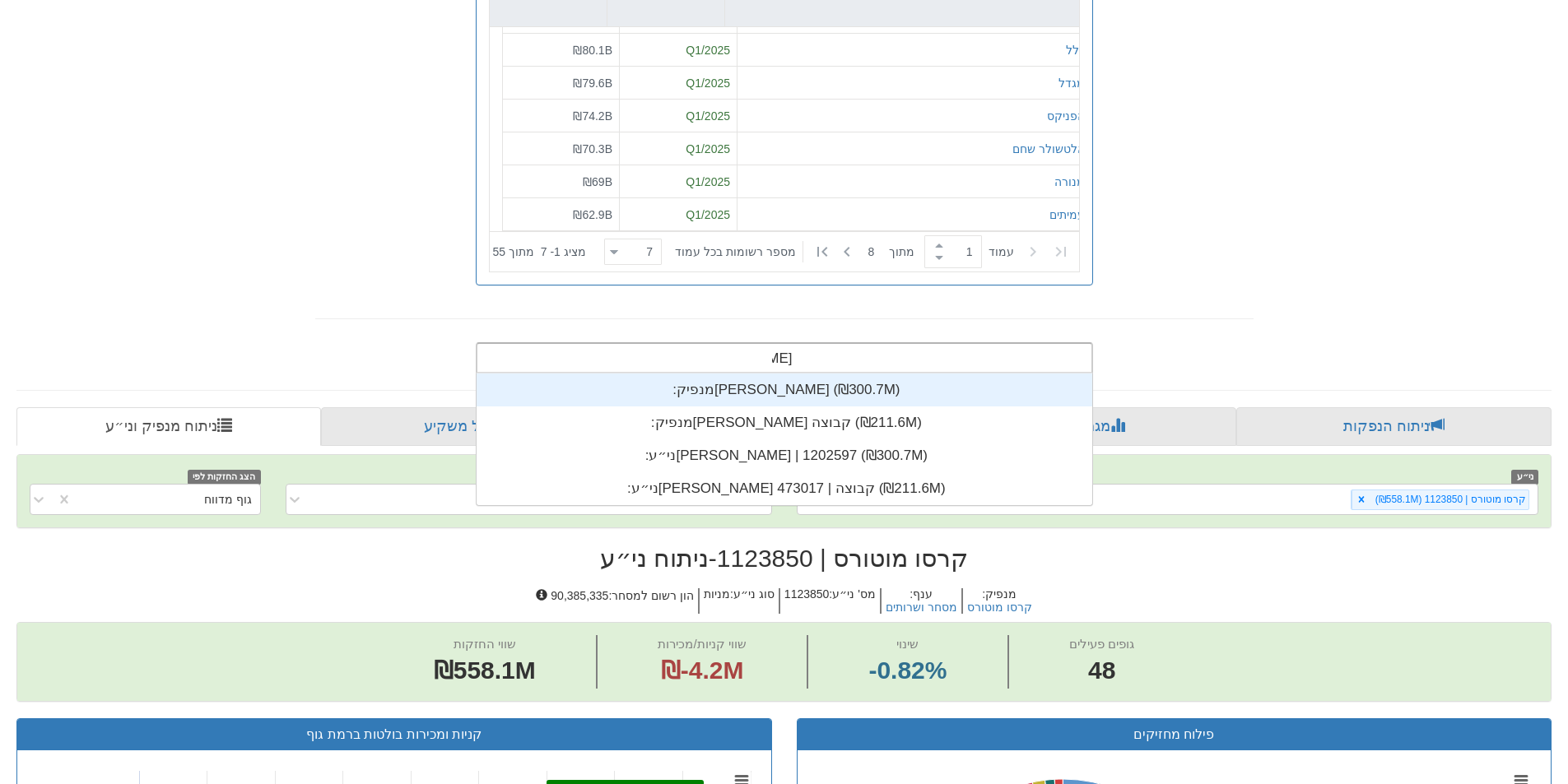
type input "[PERSON_NAME]"
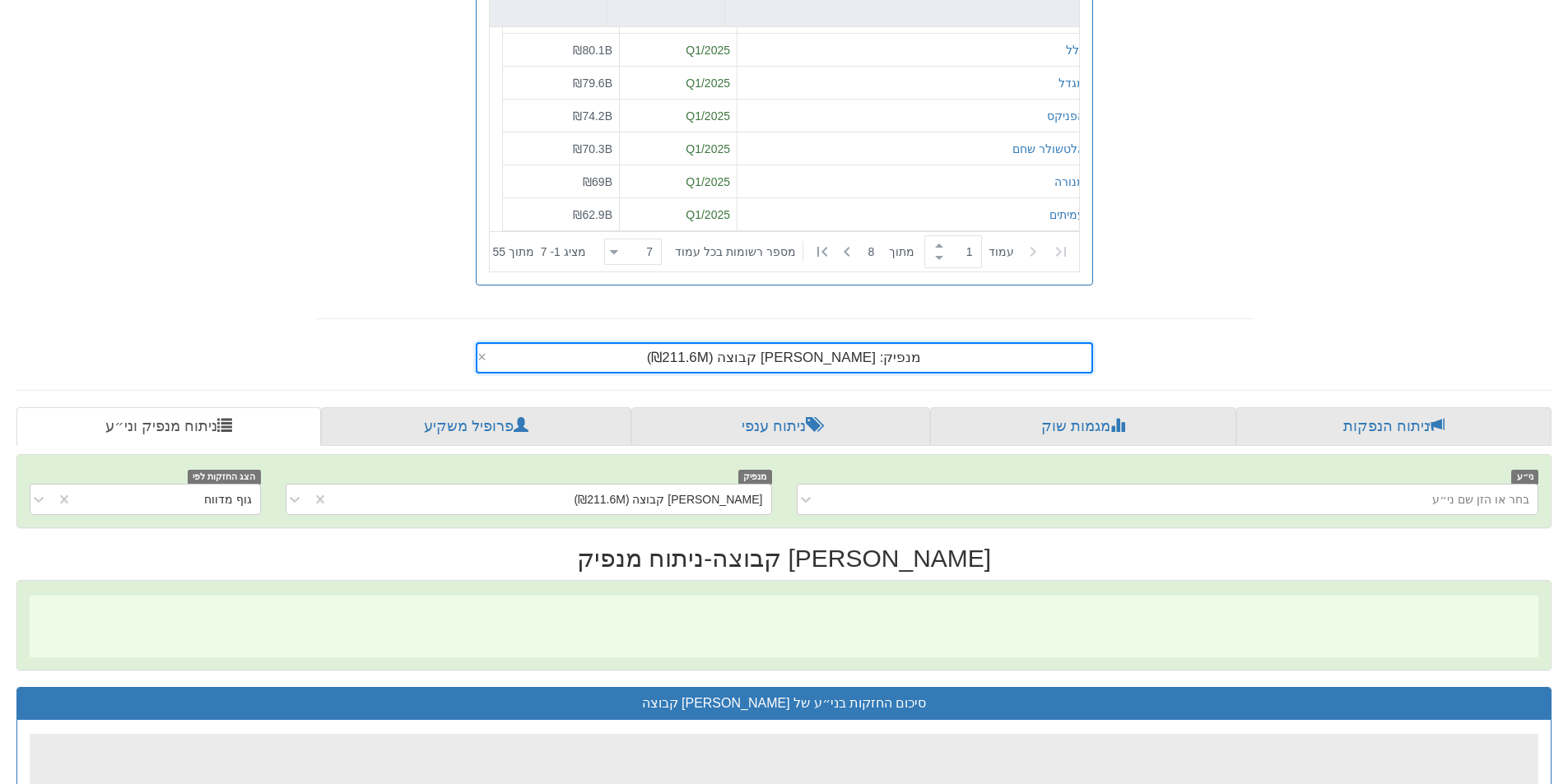
scroll to position [0, 3001]
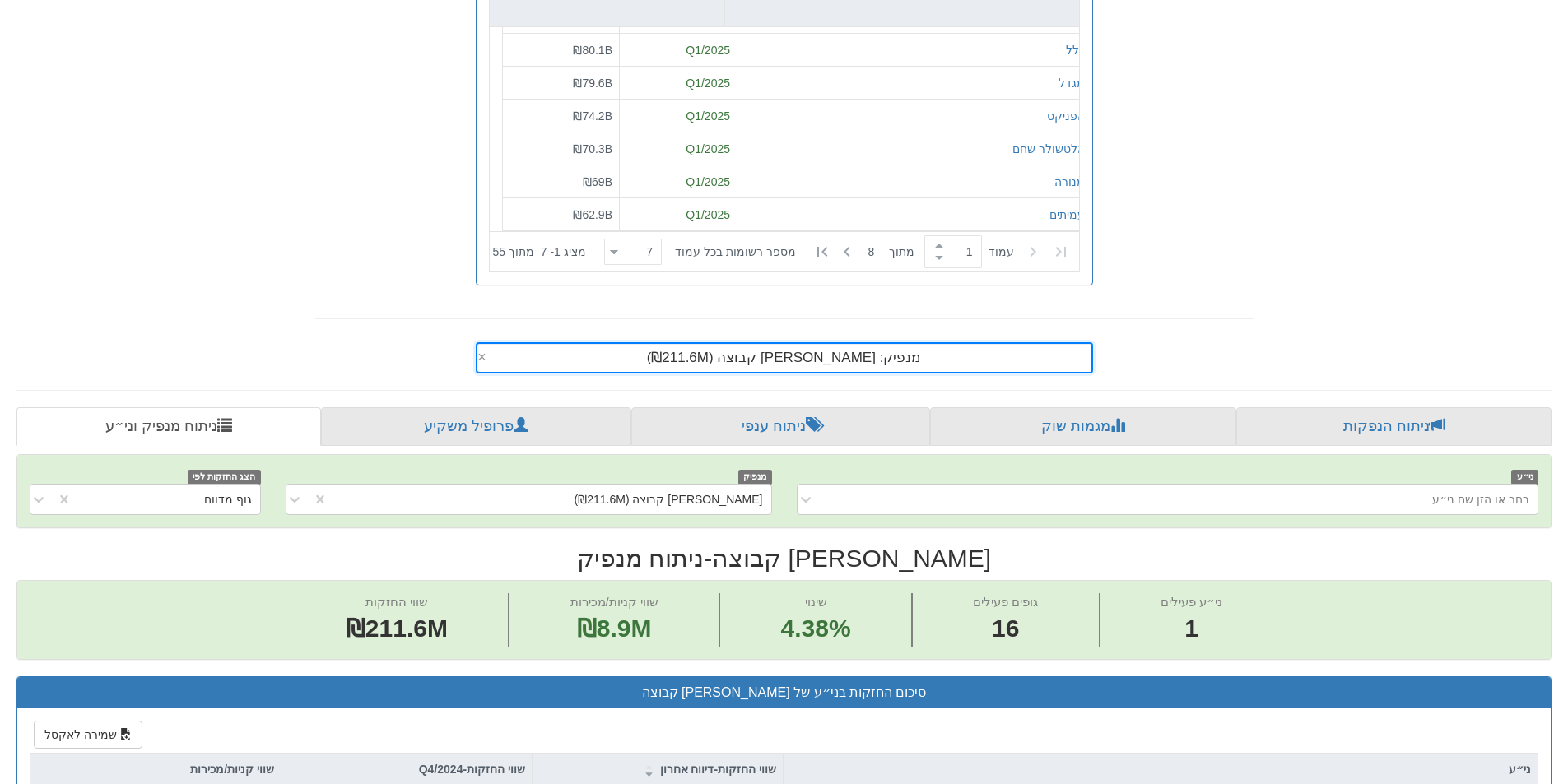
click at [856, 353] on span "מנפיק: ‏[PERSON_NAME] קבוצה ‎(₪211.6M)‎" at bounding box center [784, 357] width 275 height 15
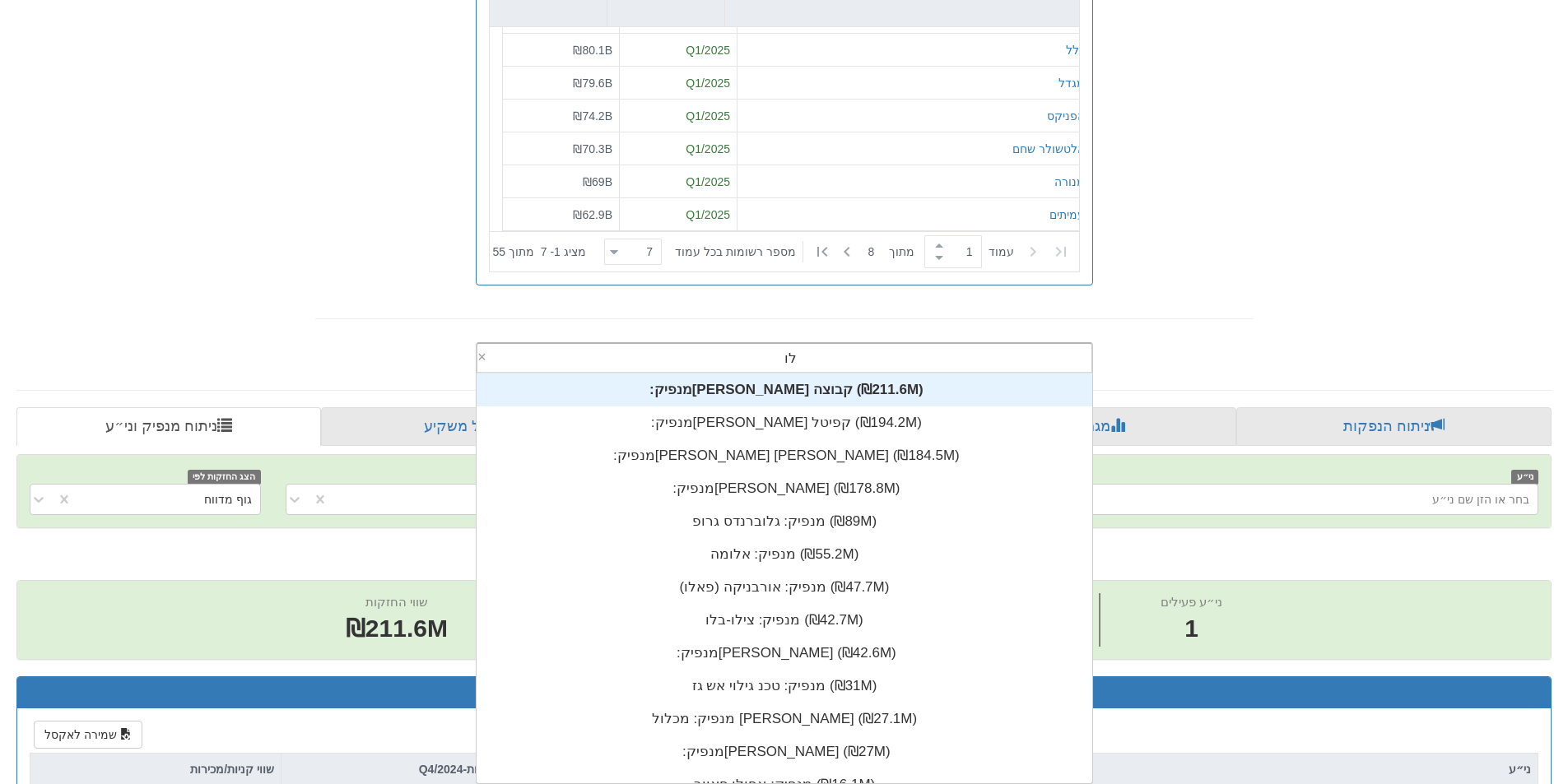
scroll to position [132, 0]
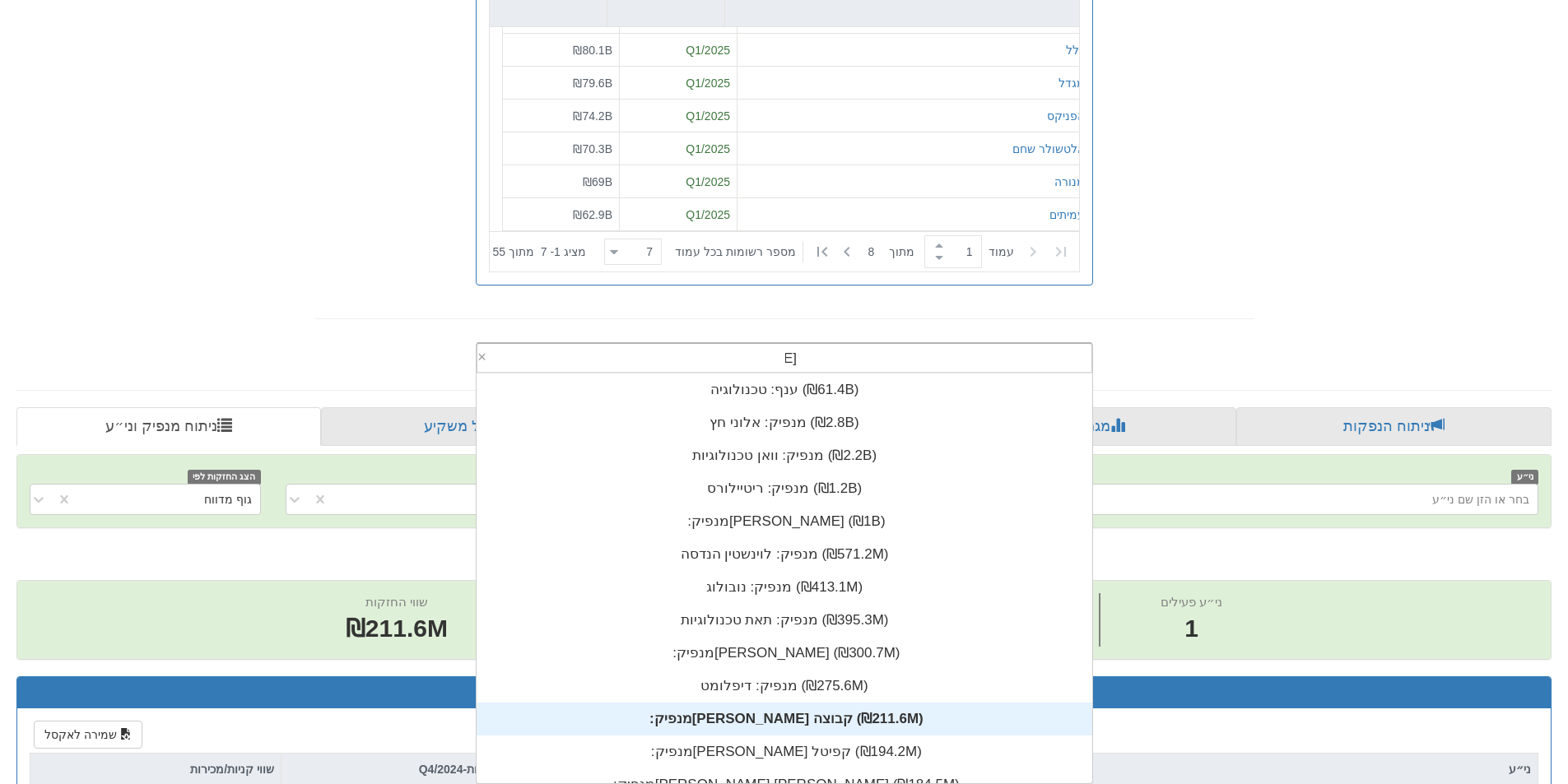
type input "[PERSON_NAME]"
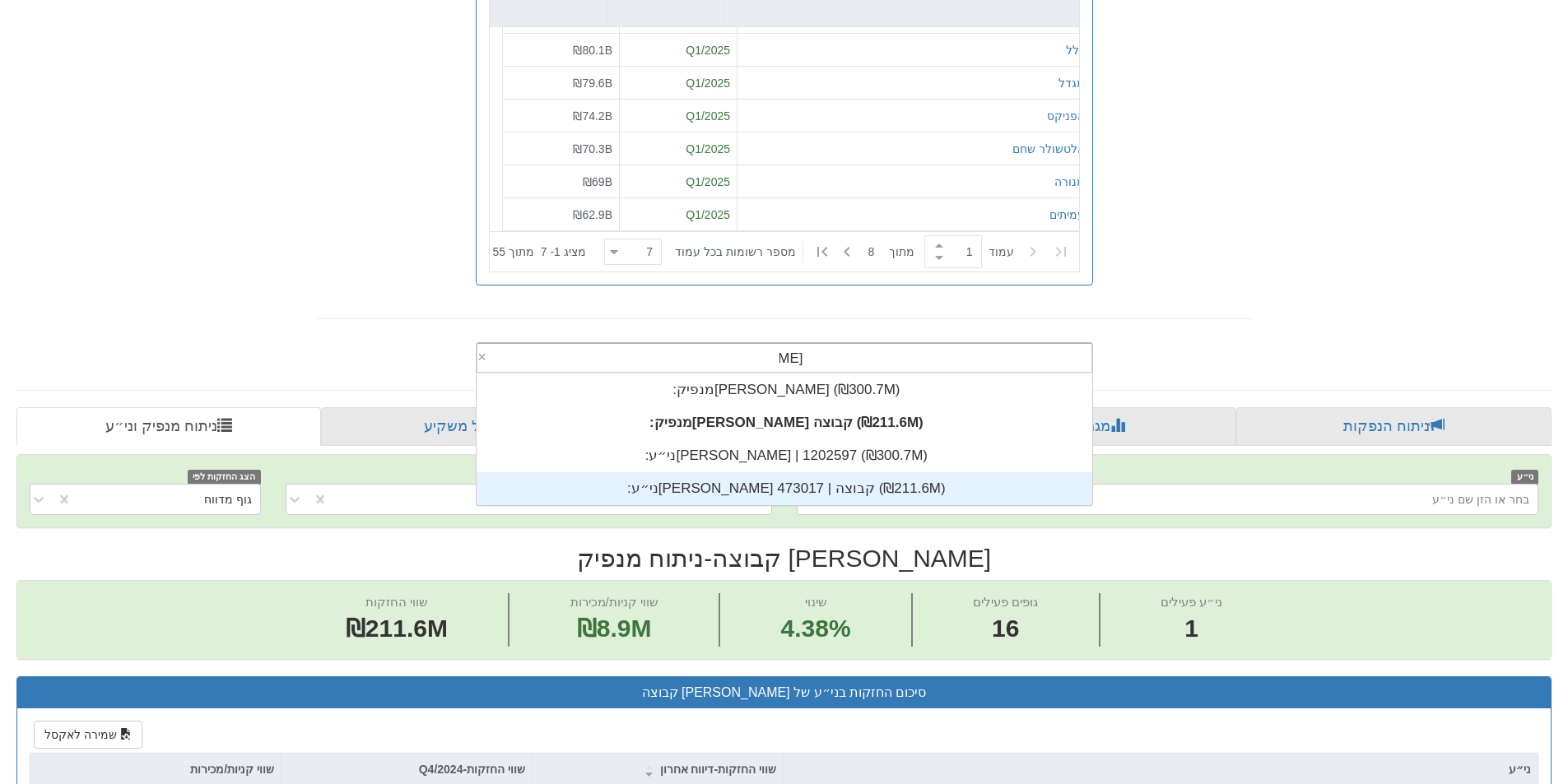
click at [800, 494] on div "ני״ע: ‏[PERSON_NAME] קבוצה | 473017 ‎(₪211.6M)‎" at bounding box center [784, 488] width 616 height 33
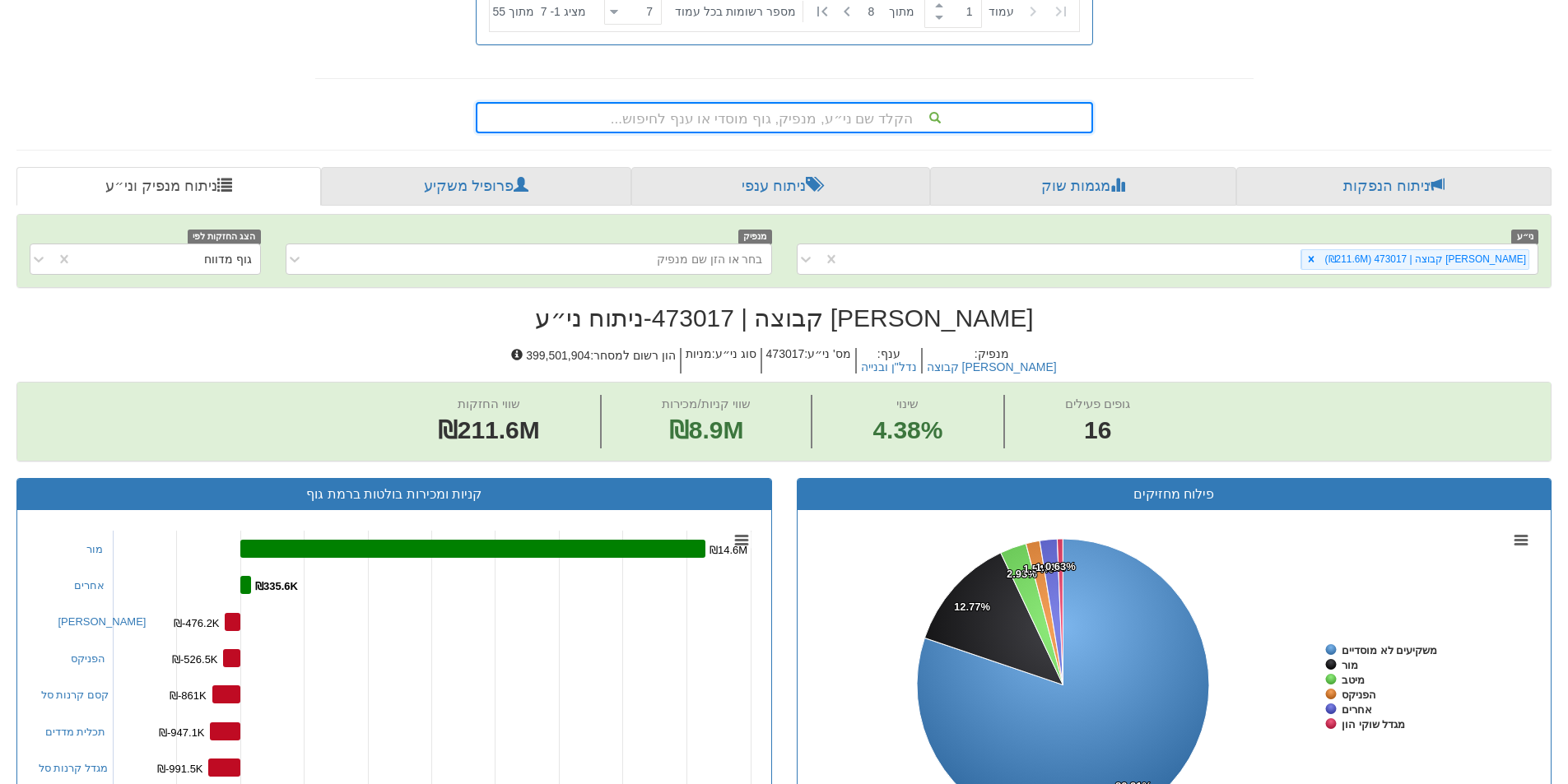
scroll to position [576, 0]
click at [843, 118] on div "הקלד שם ני״ע, מנפיק, גוף מוסדי או ענף לחיפוש..." at bounding box center [784, 118] width 614 height 28
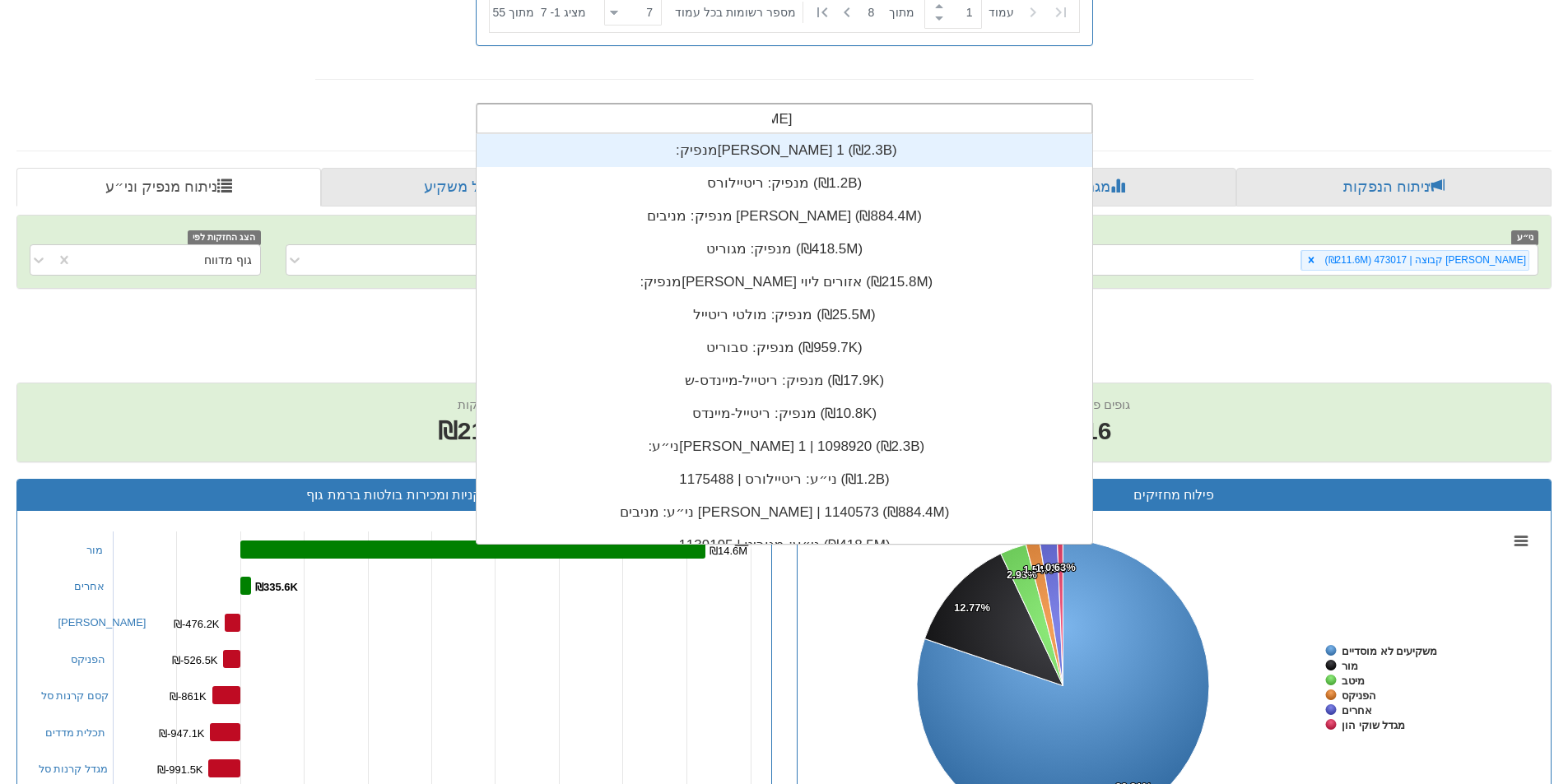
scroll to position [410, 0]
type input "[PERSON_NAME]"
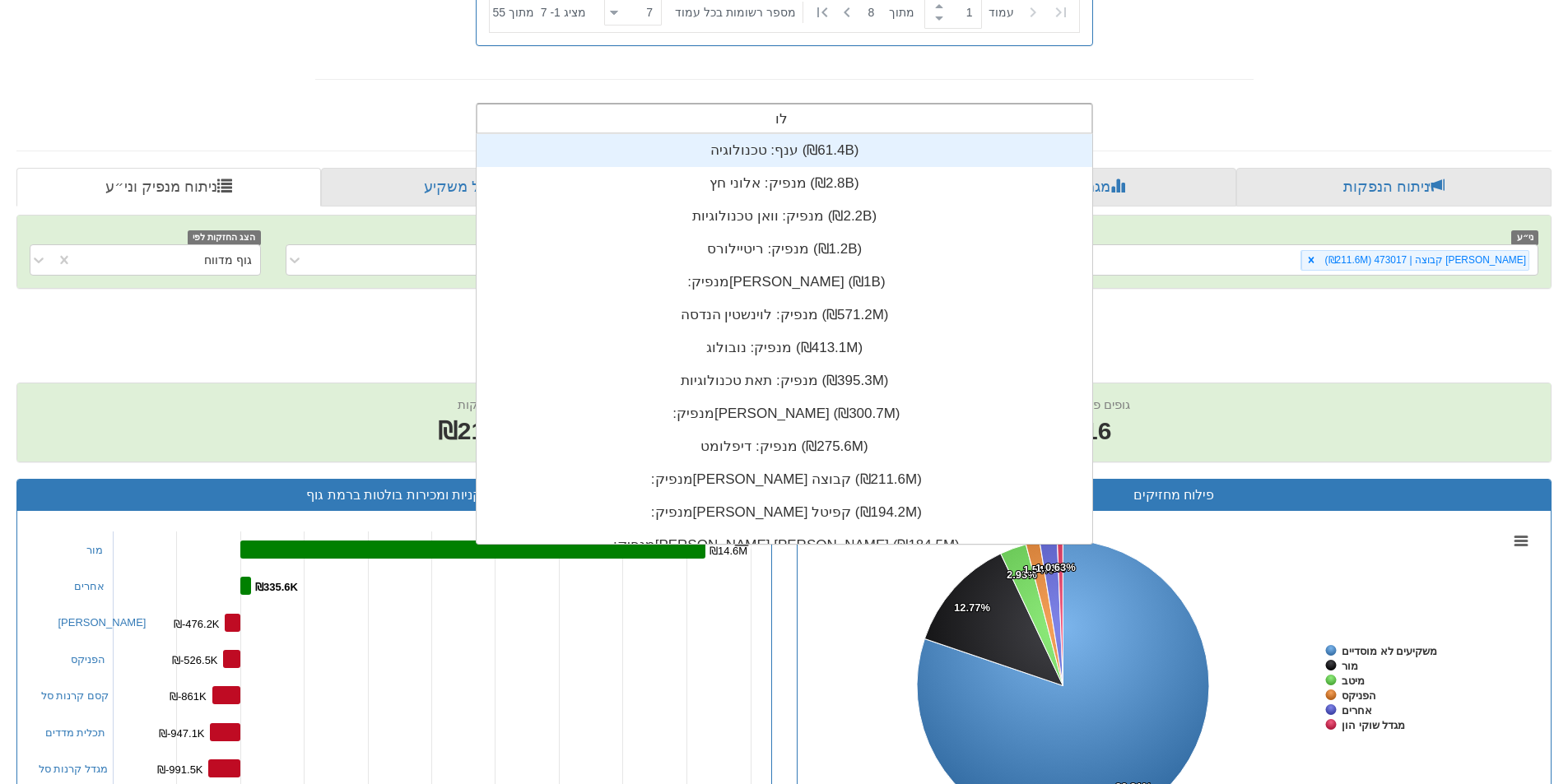
scroll to position [132, 0]
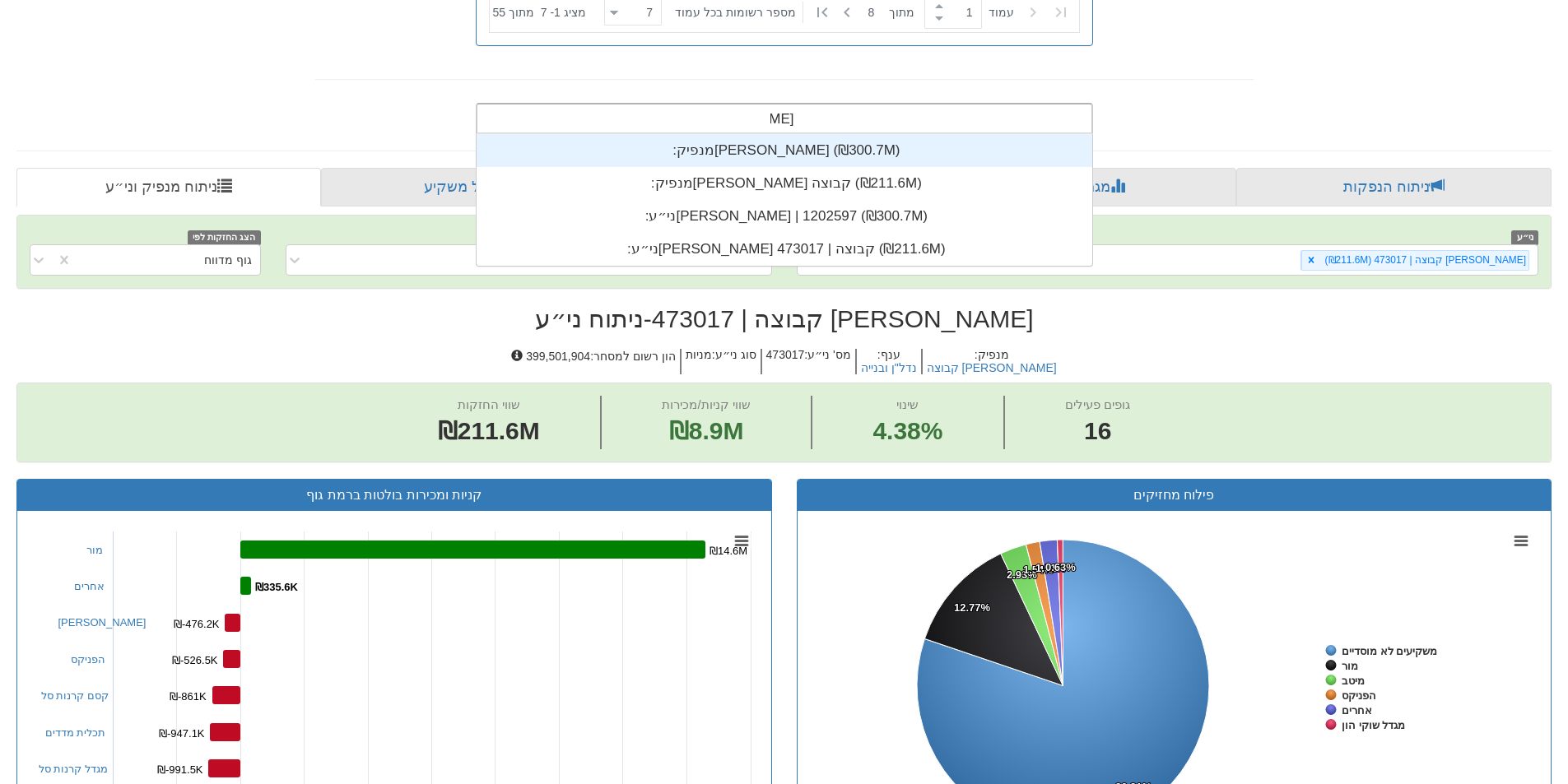
type input "[PERSON_NAME]"
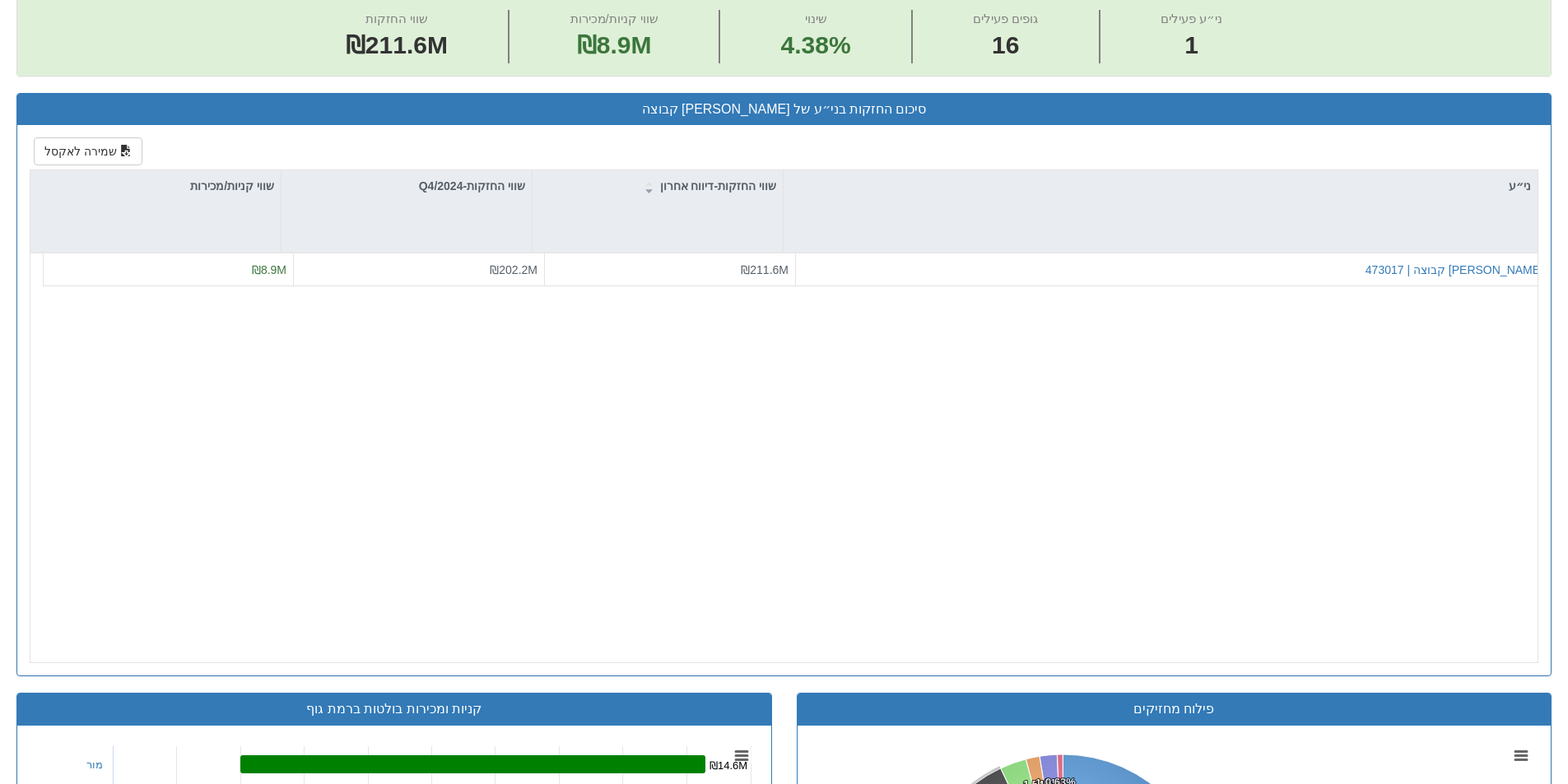
scroll to position [658, 0]
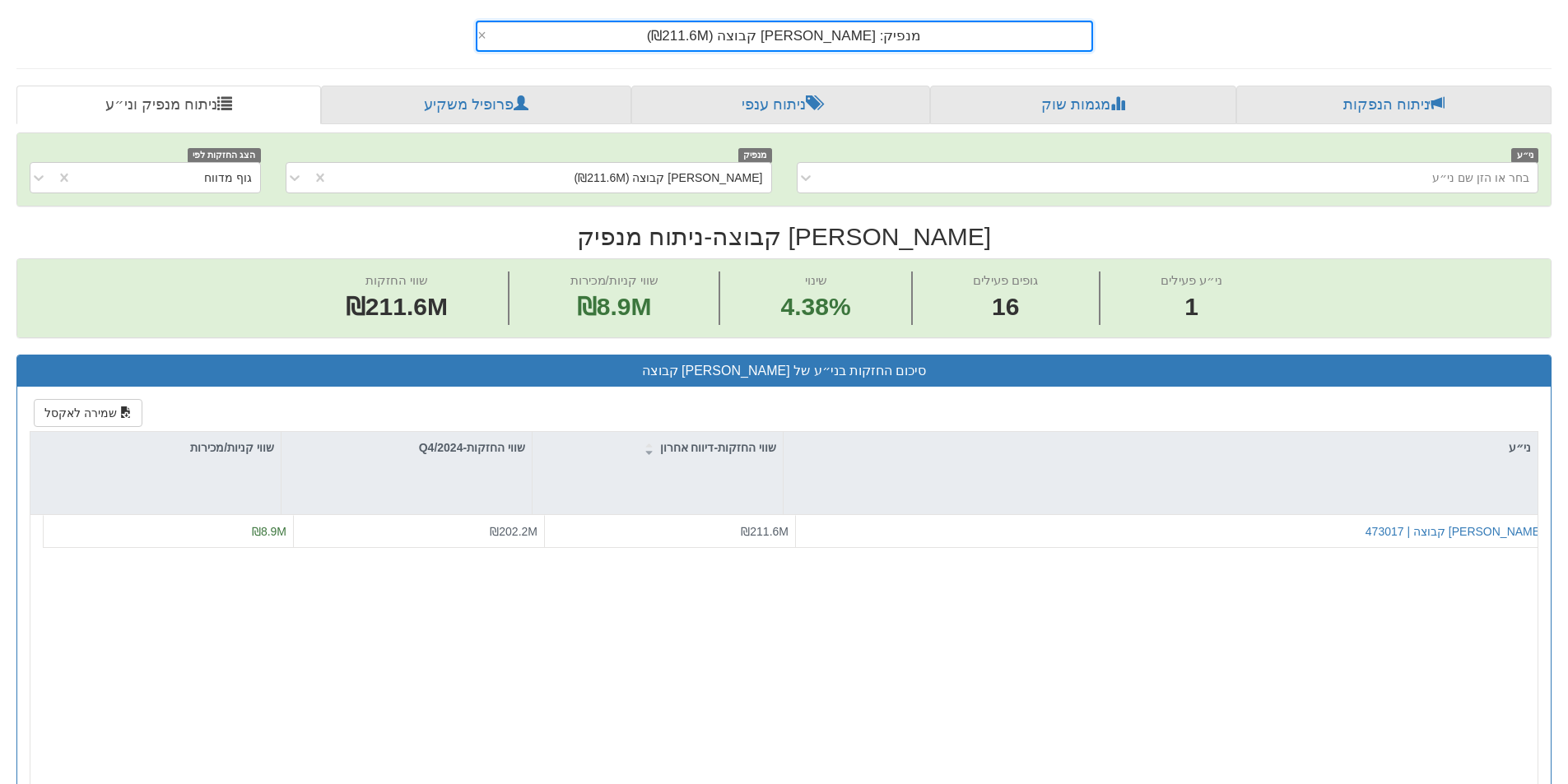
click at [773, 32] on span "מנפיק: ‏[PERSON_NAME] קבוצה ‎(₪211.6M)‎" at bounding box center [784, 35] width 275 height 15
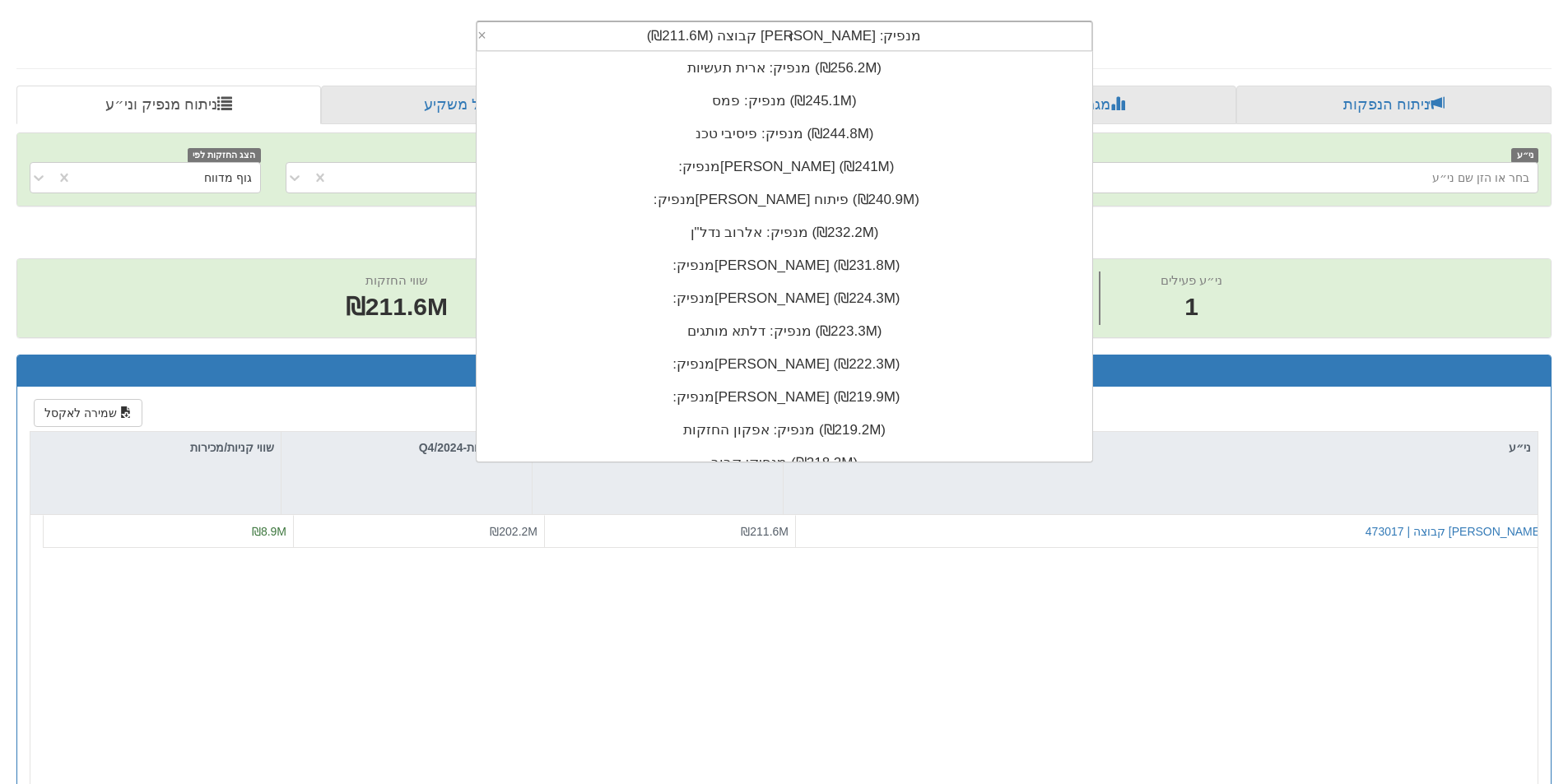
scroll to position [0, 0]
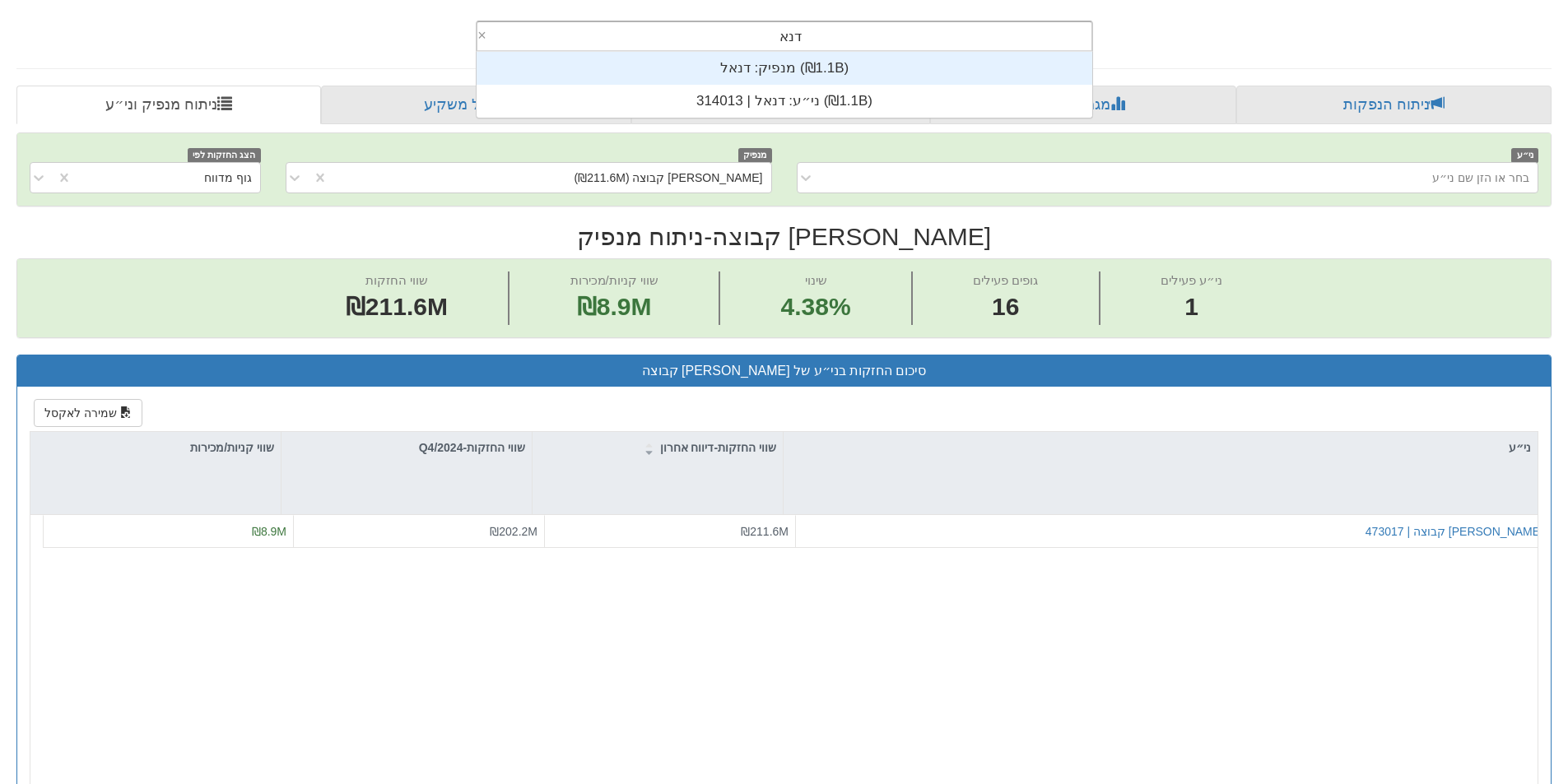
type input "דנאל"
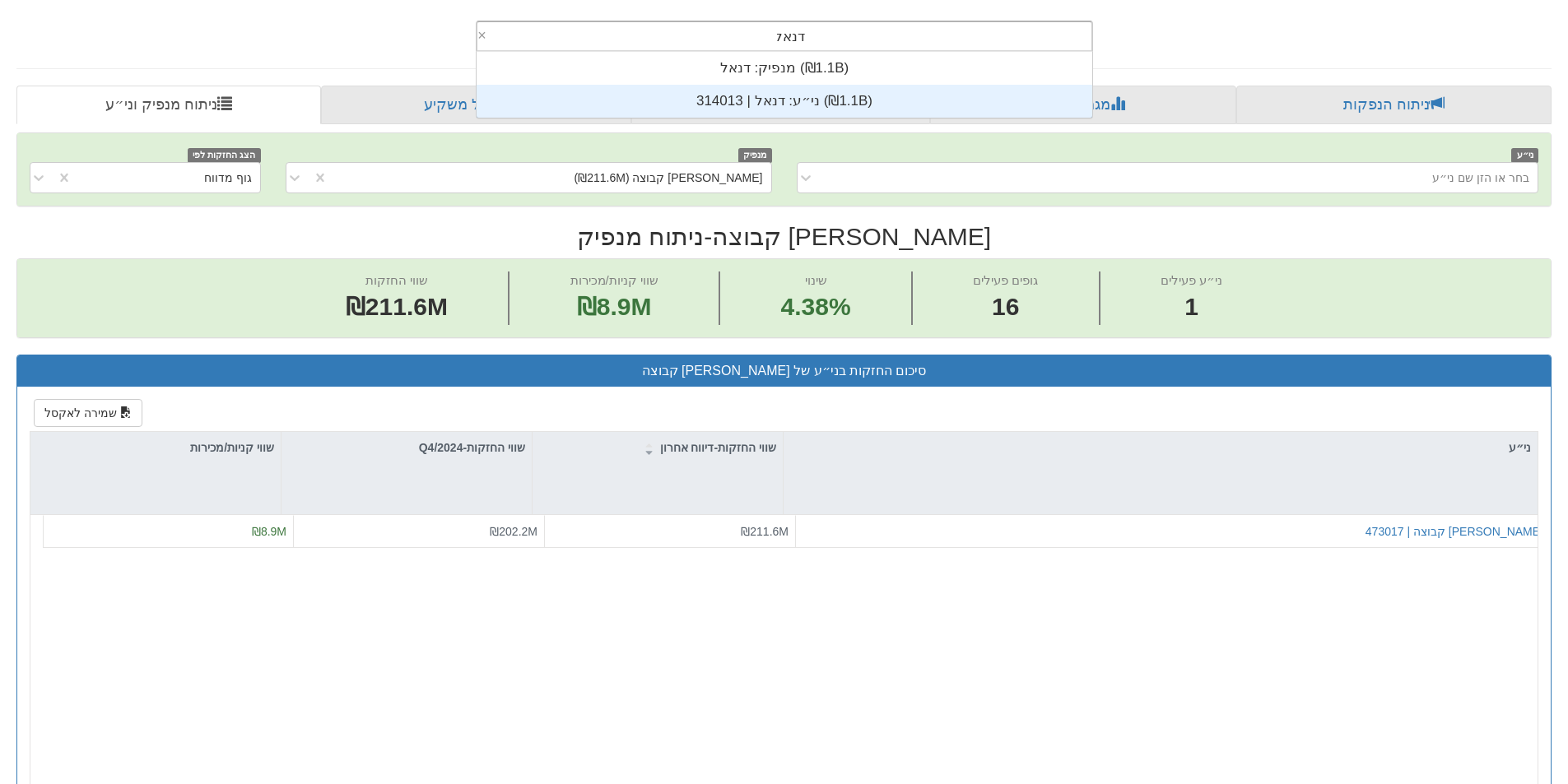
click at [770, 105] on div "ני״ע: ‏דנאל | 314013 ‎(₪1.1B)‎" at bounding box center [784, 101] width 616 height 33
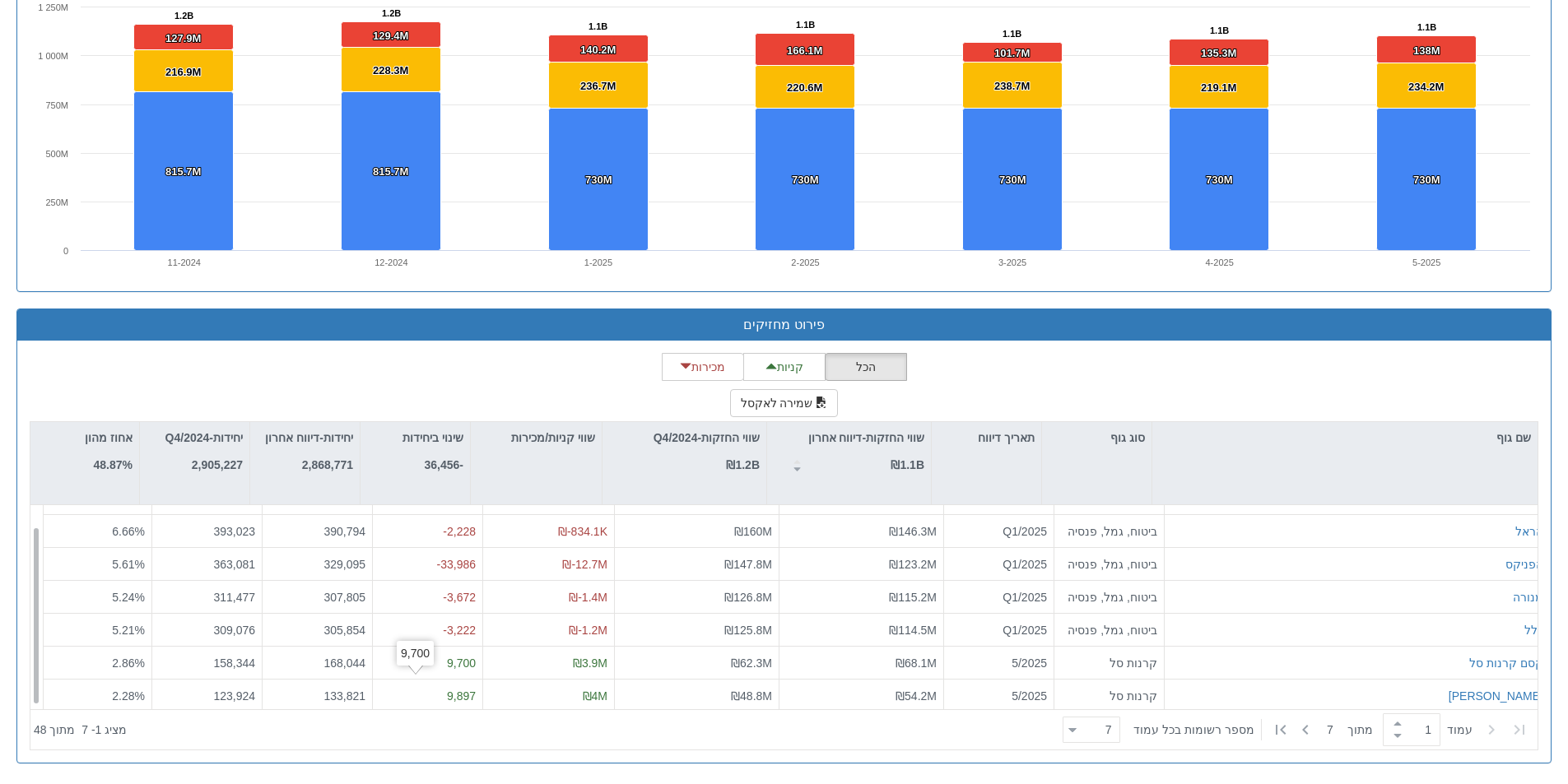
scroll to position [26, 0]
click at [1392, 729] on span at bounding box center [1398, 724] width 18 height 13
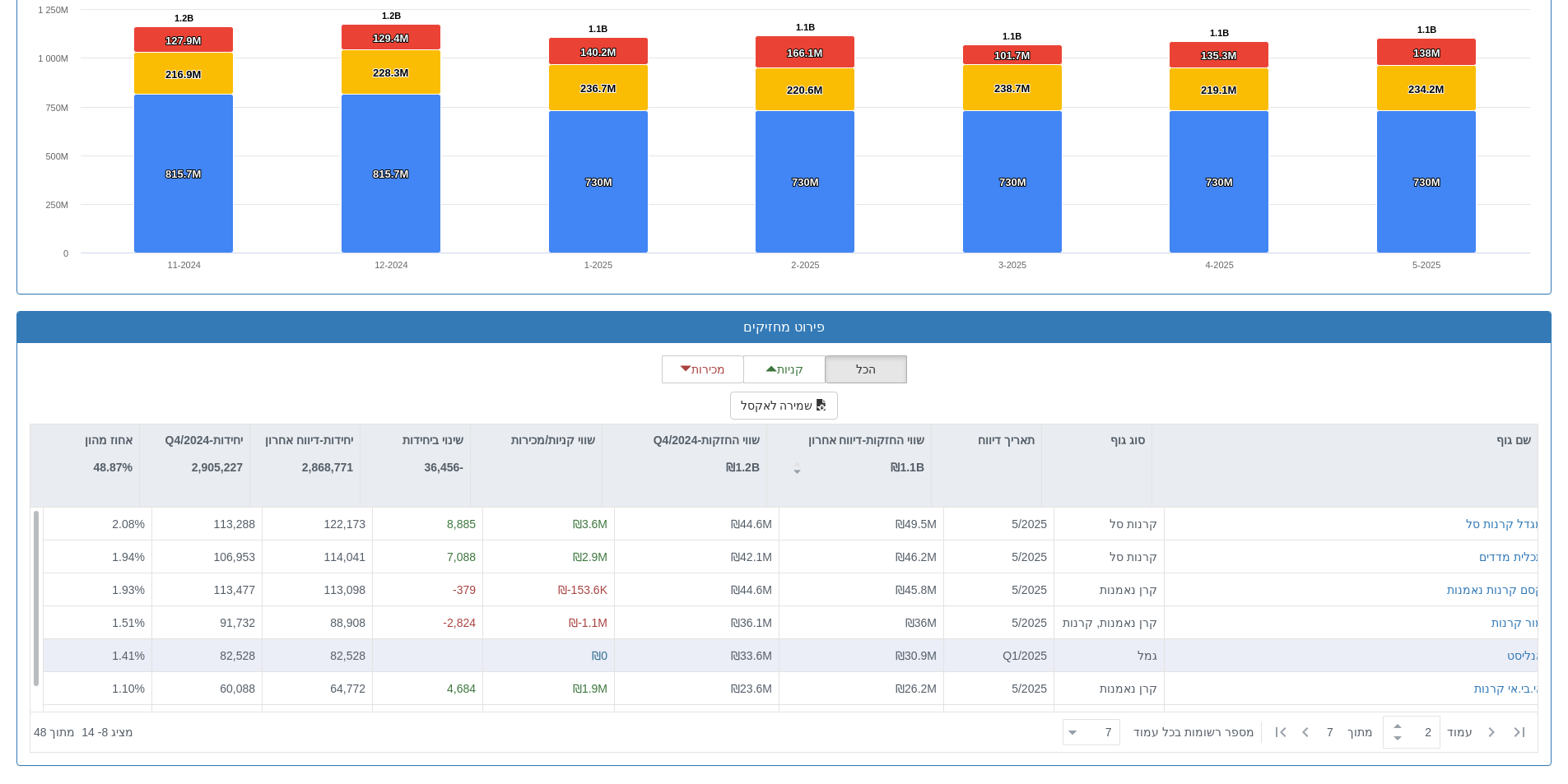
scroll to position [1554, 0]
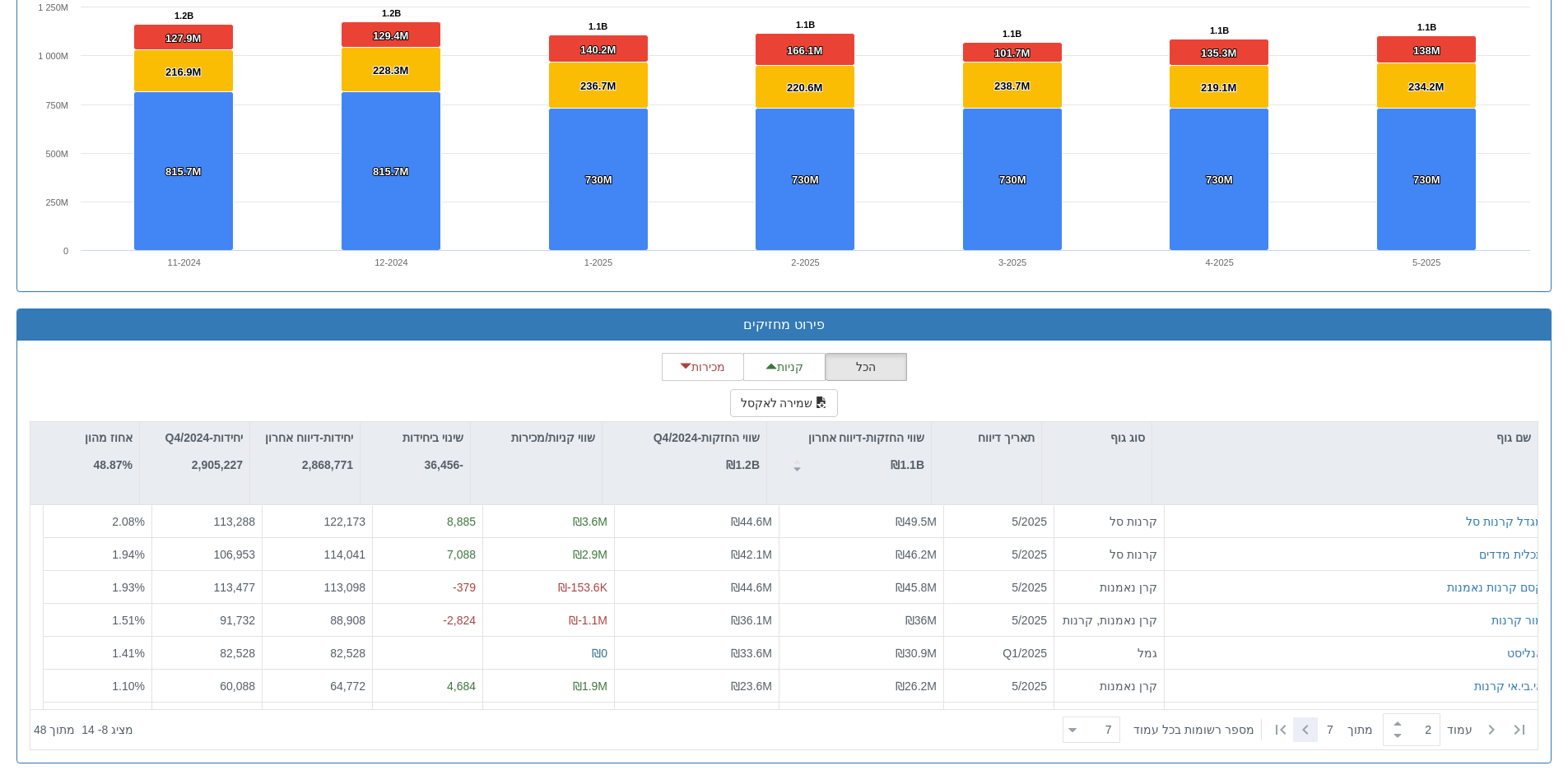
click at [1312, 732] on icon at bounding box center [1306, 730] width 20 height 20
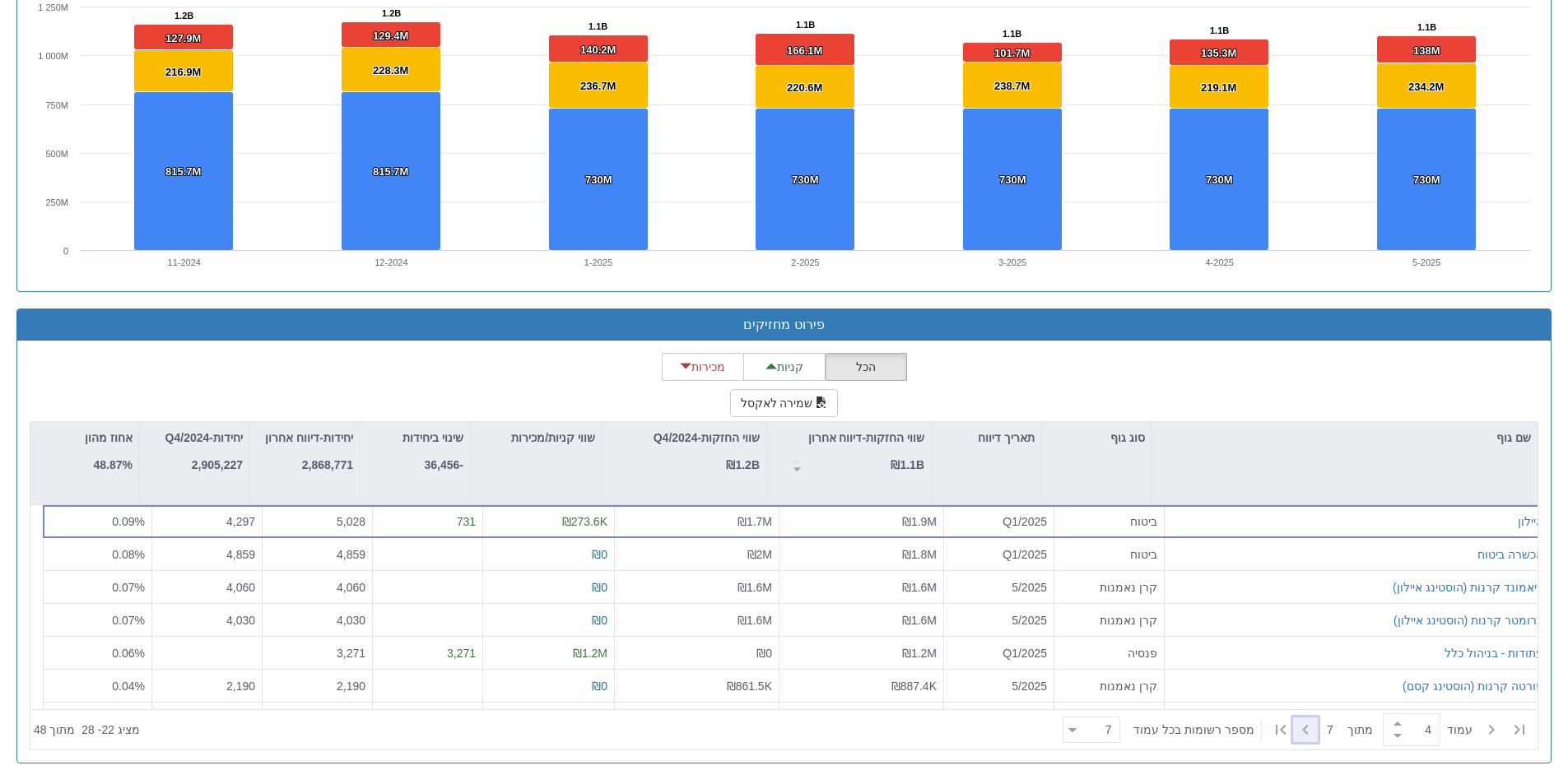
click at [1312, 732] on icon at bounding box center [1306, 730] width 20 height 20
click at [1313, 732] on div at bounding box center [1305, 729] width 24 height 24
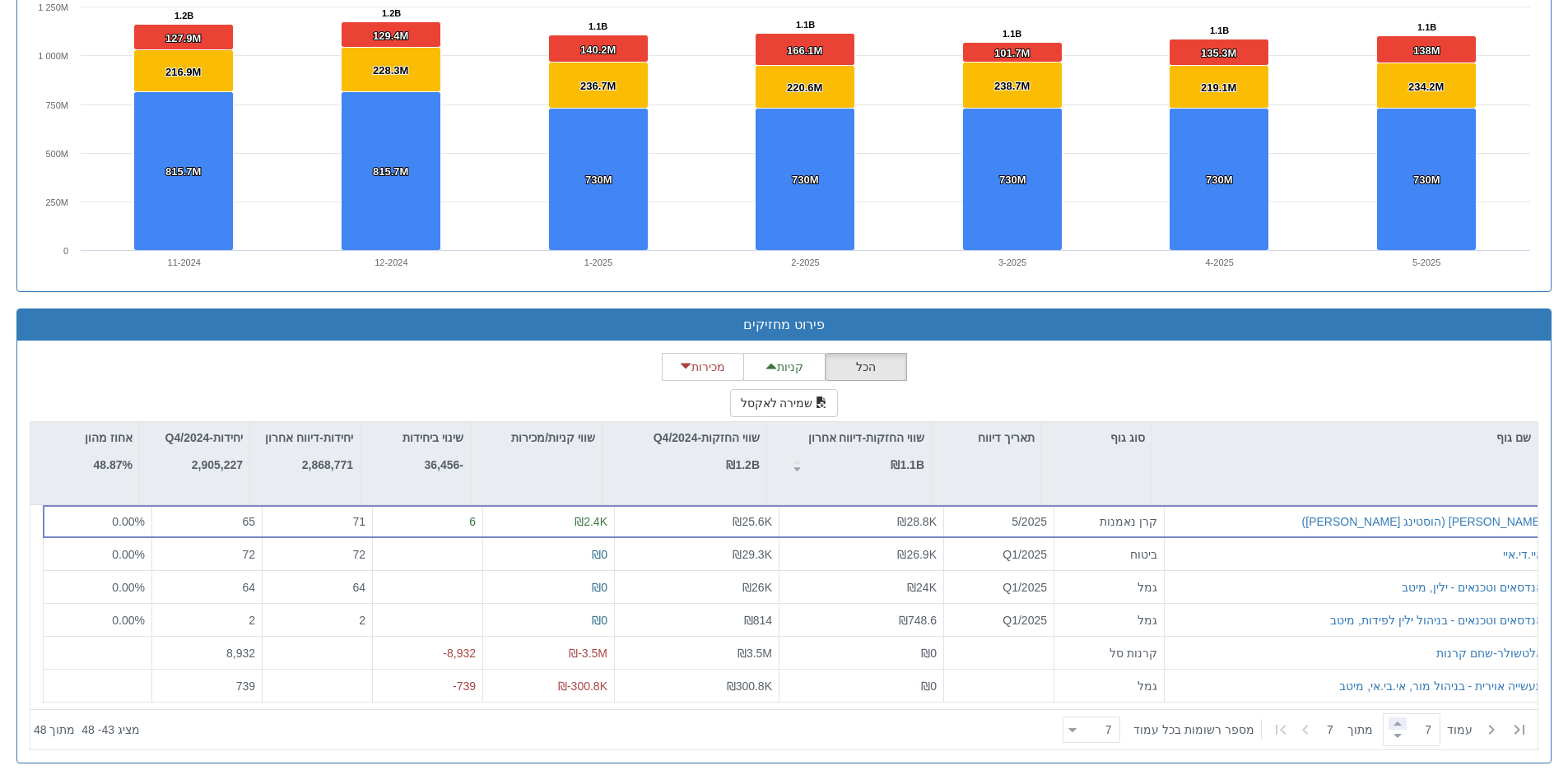
click at [1399, 725] on span at bounding box center [1398, 724] width 18 height 13
click at [1518, 727] on icon at bounding box center [1519, 730] width 20 height 20
type input "1"
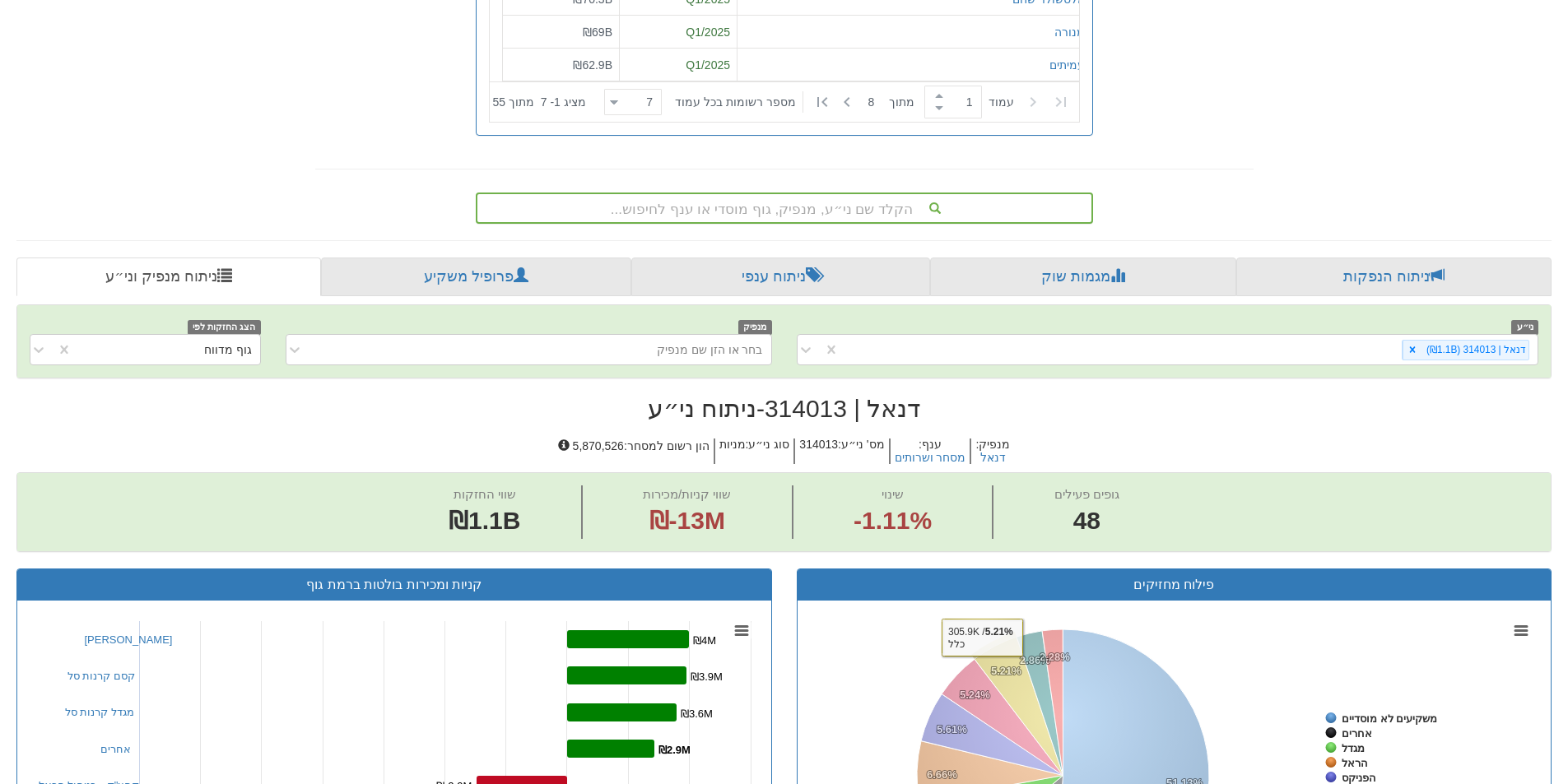
scroll to position [484, 0]
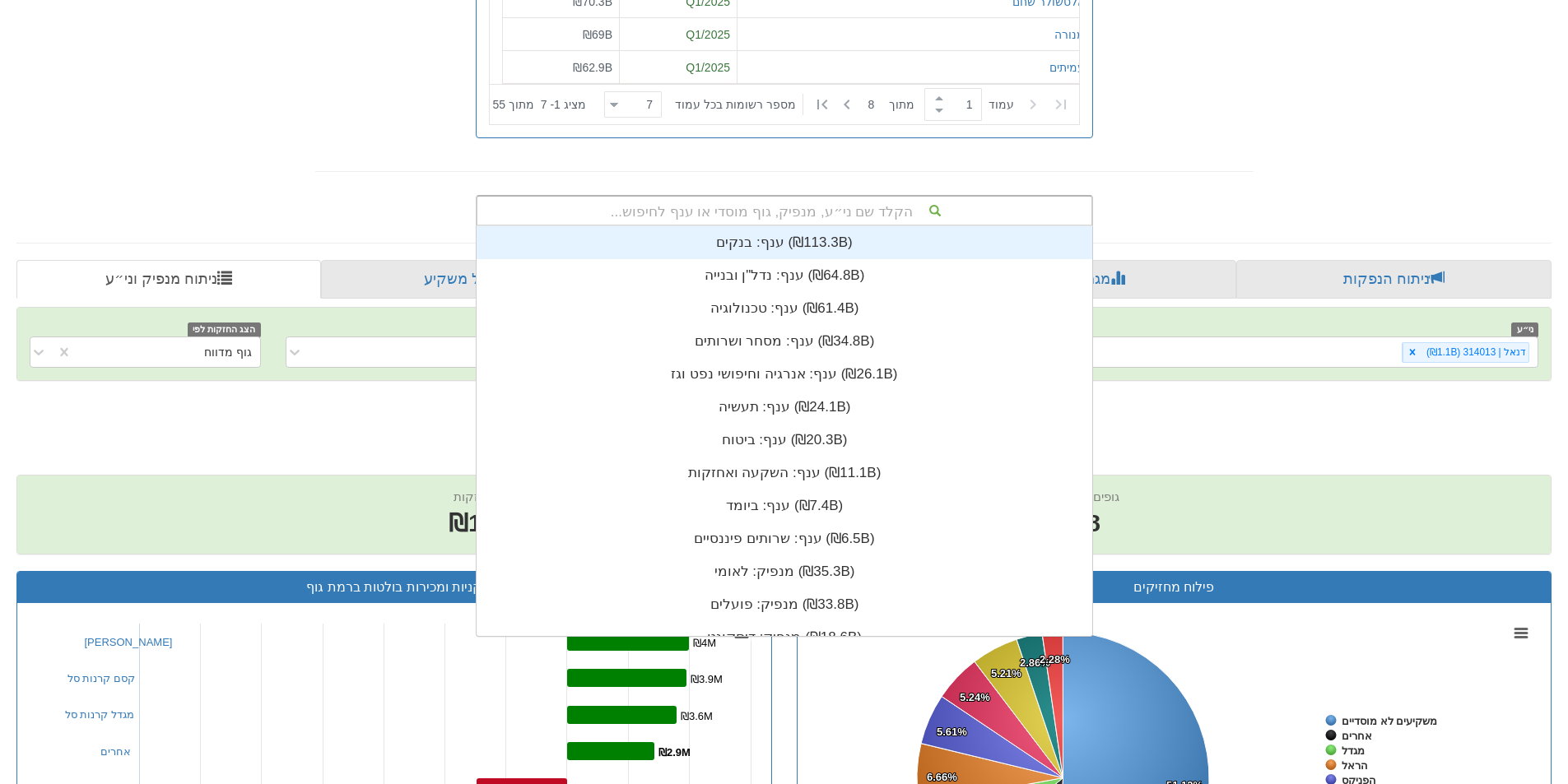
click at [918, 217] on div "הקלד שם ני״ע, מנפיק, גוף מוסדי או ענף לחיפוש..." at bounding box center [784, 210] width 614 height 28
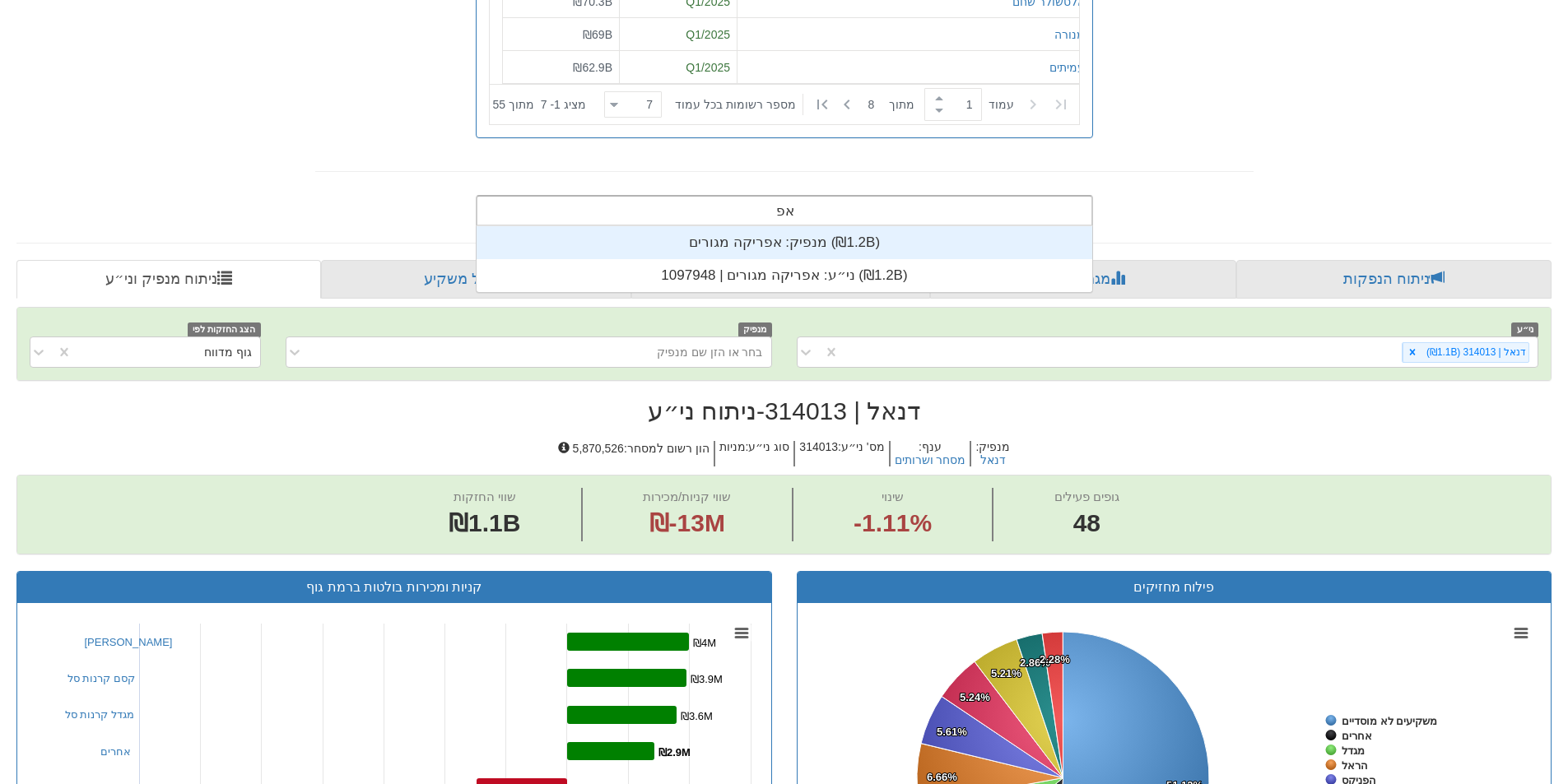
scroll to position [14, 0]
type input "א"
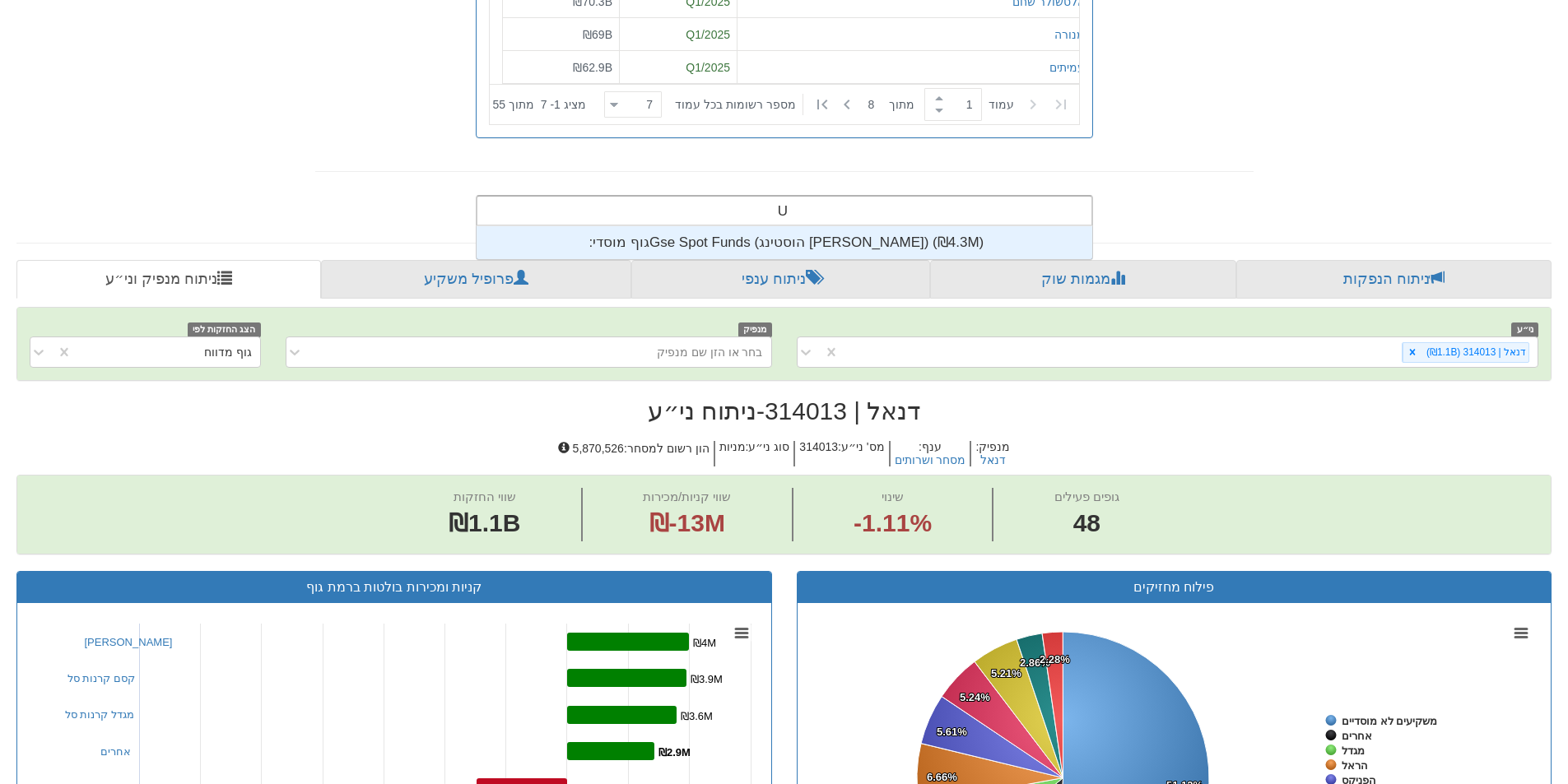
scroll to position [33, 0]
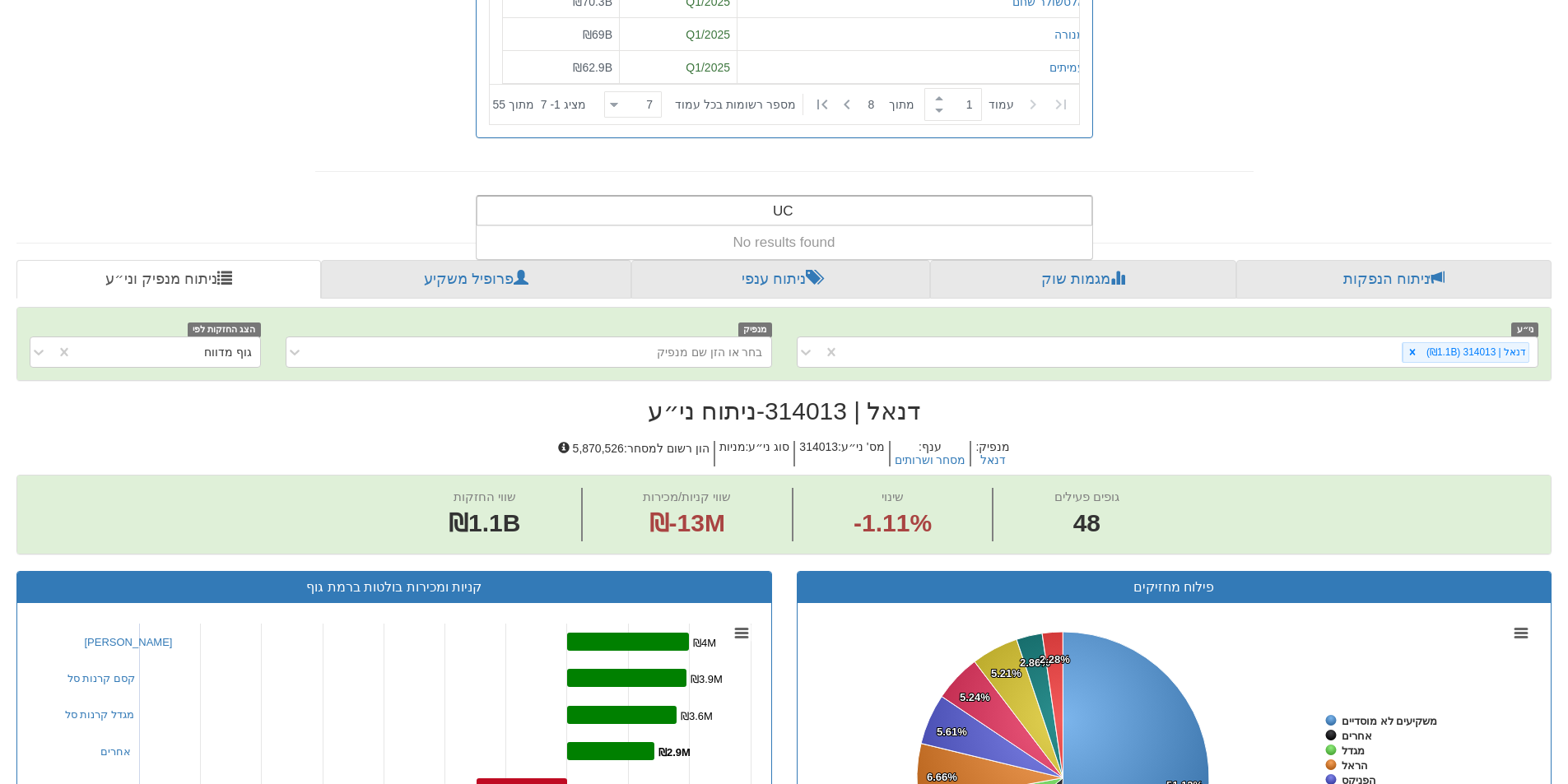
type input "U"
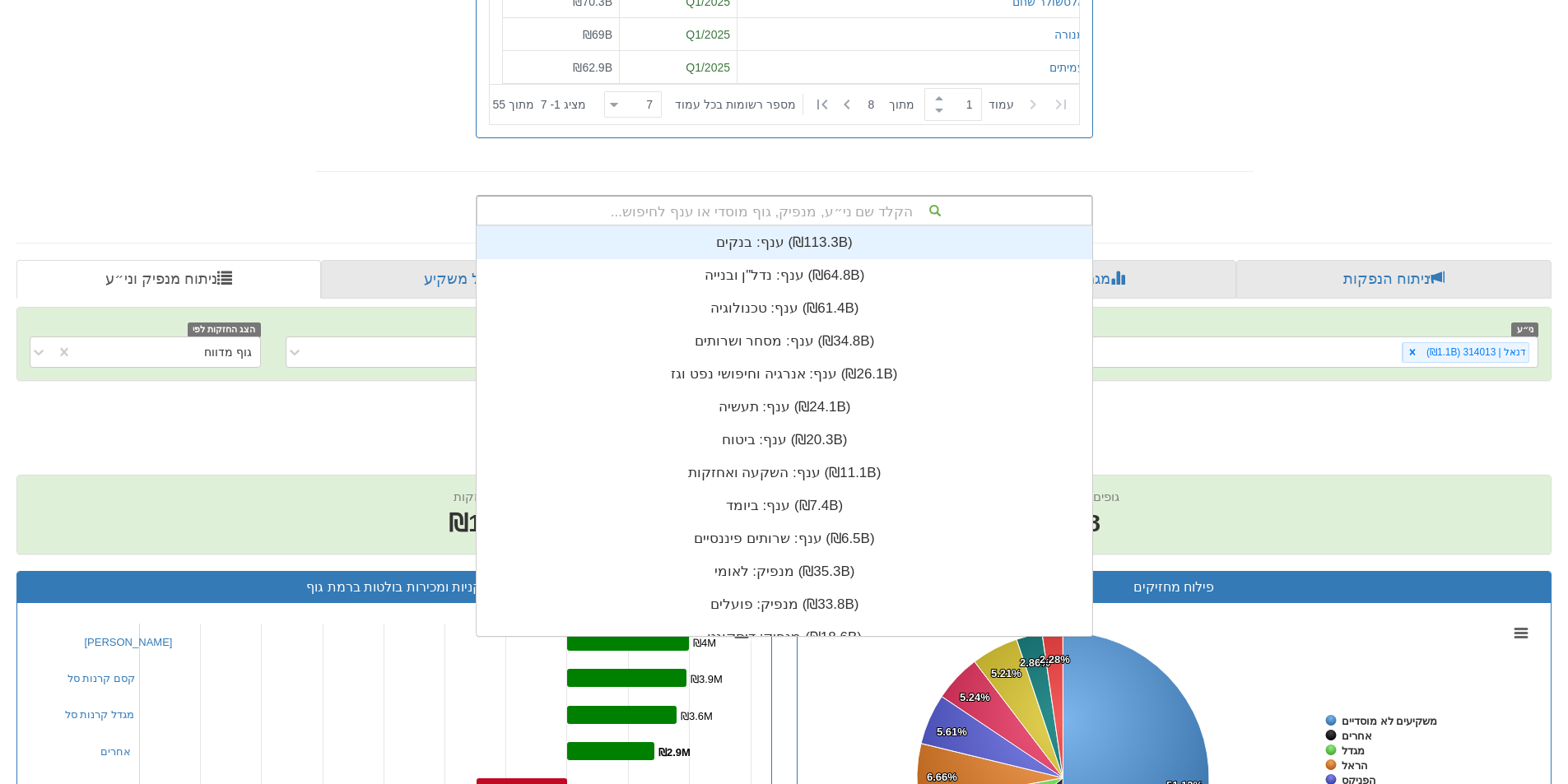
scroll to position [410, 0]
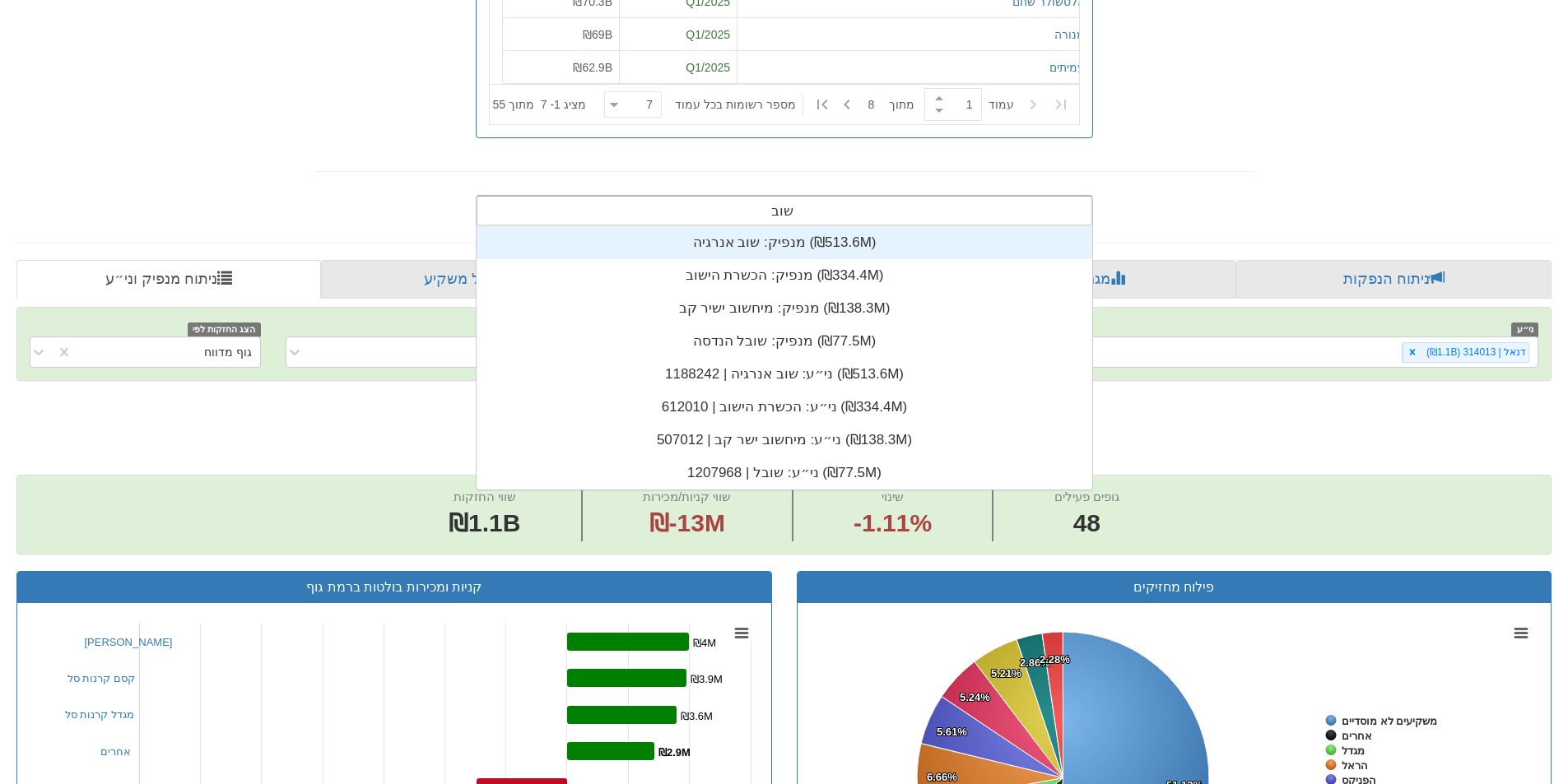
type input "שובל"
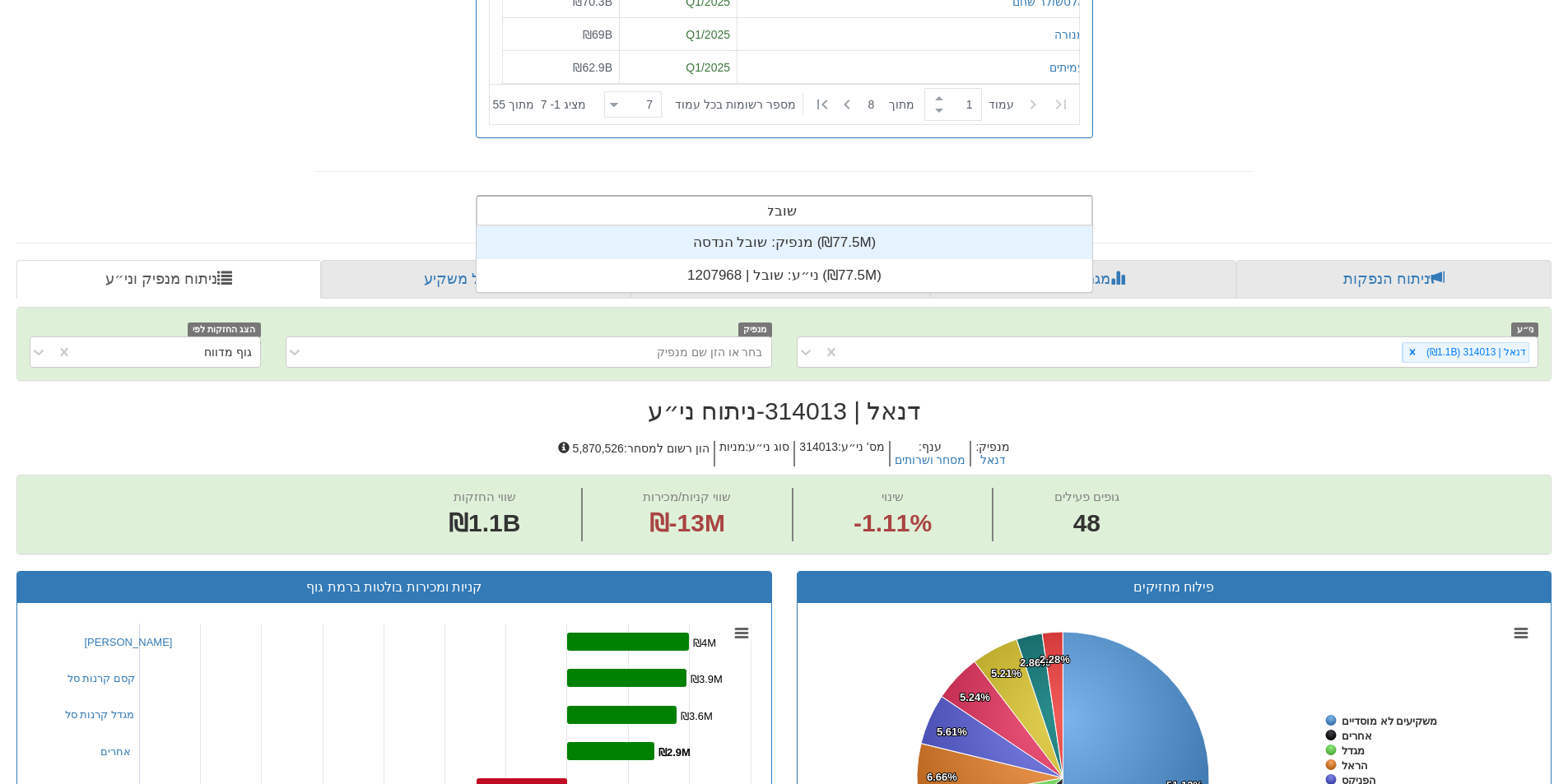
scroll to position [66, 0]
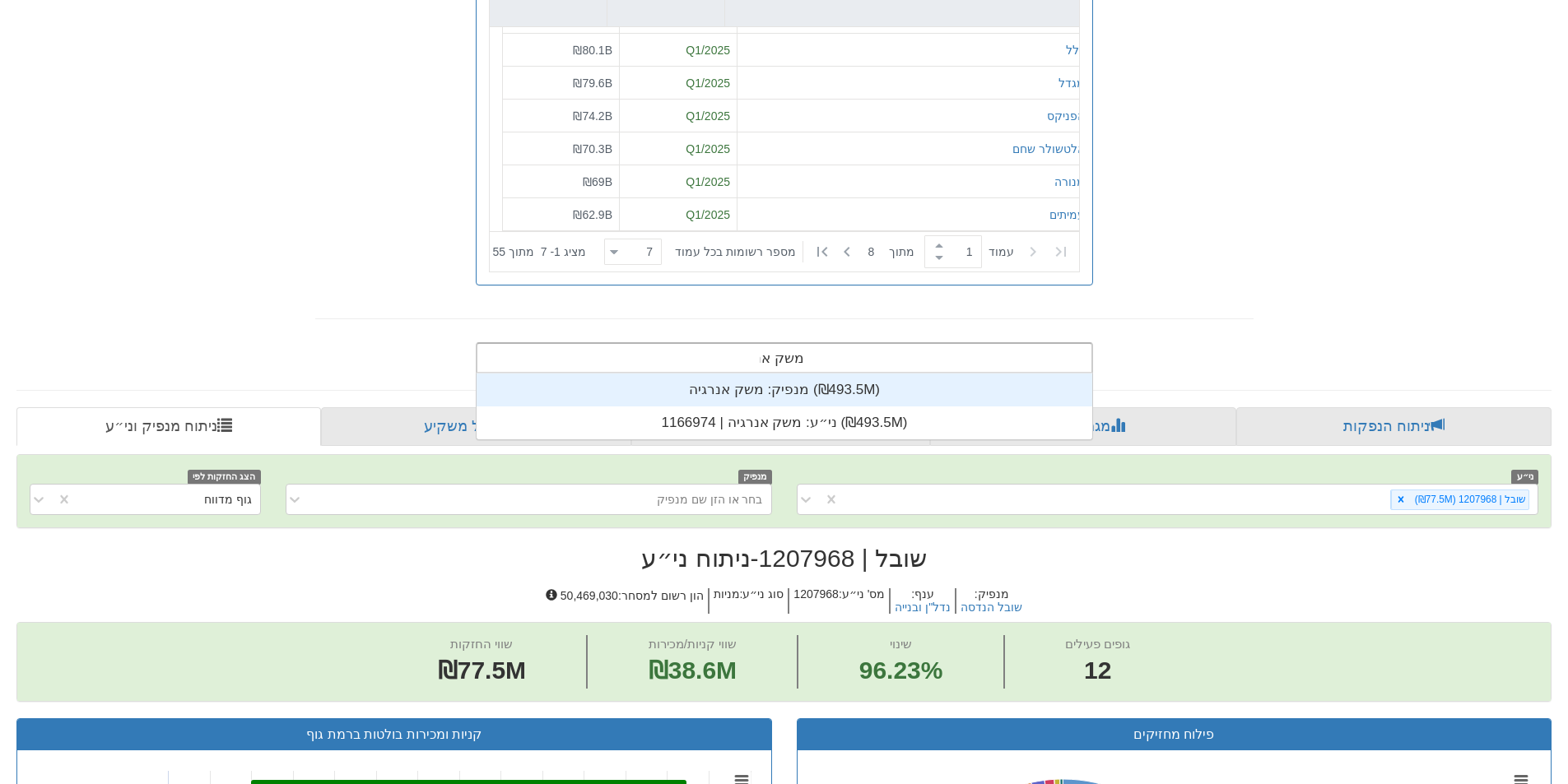
scroll to position [66, 0]
type input "משק אנר"
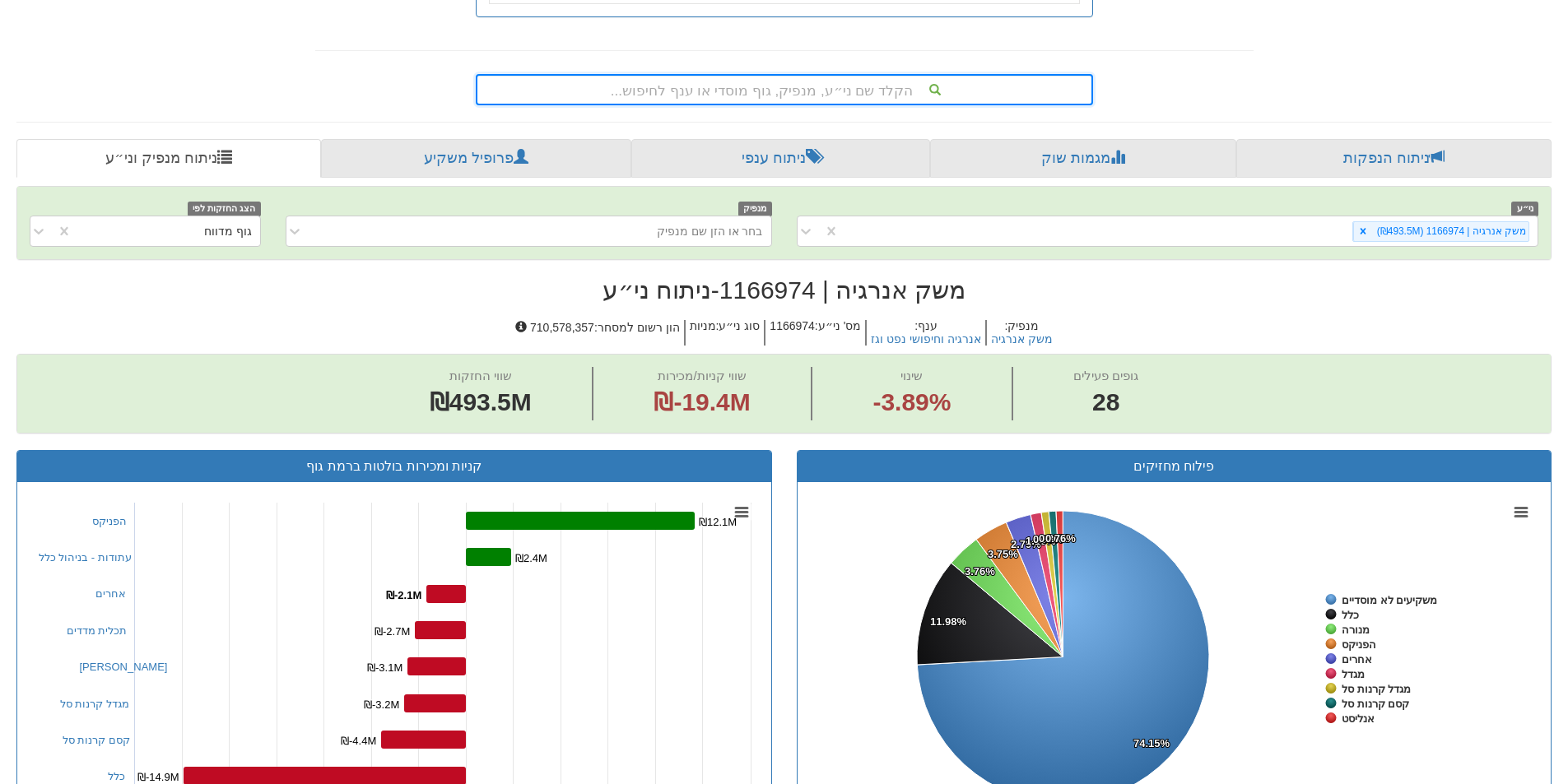
scroll to position [576, 0]
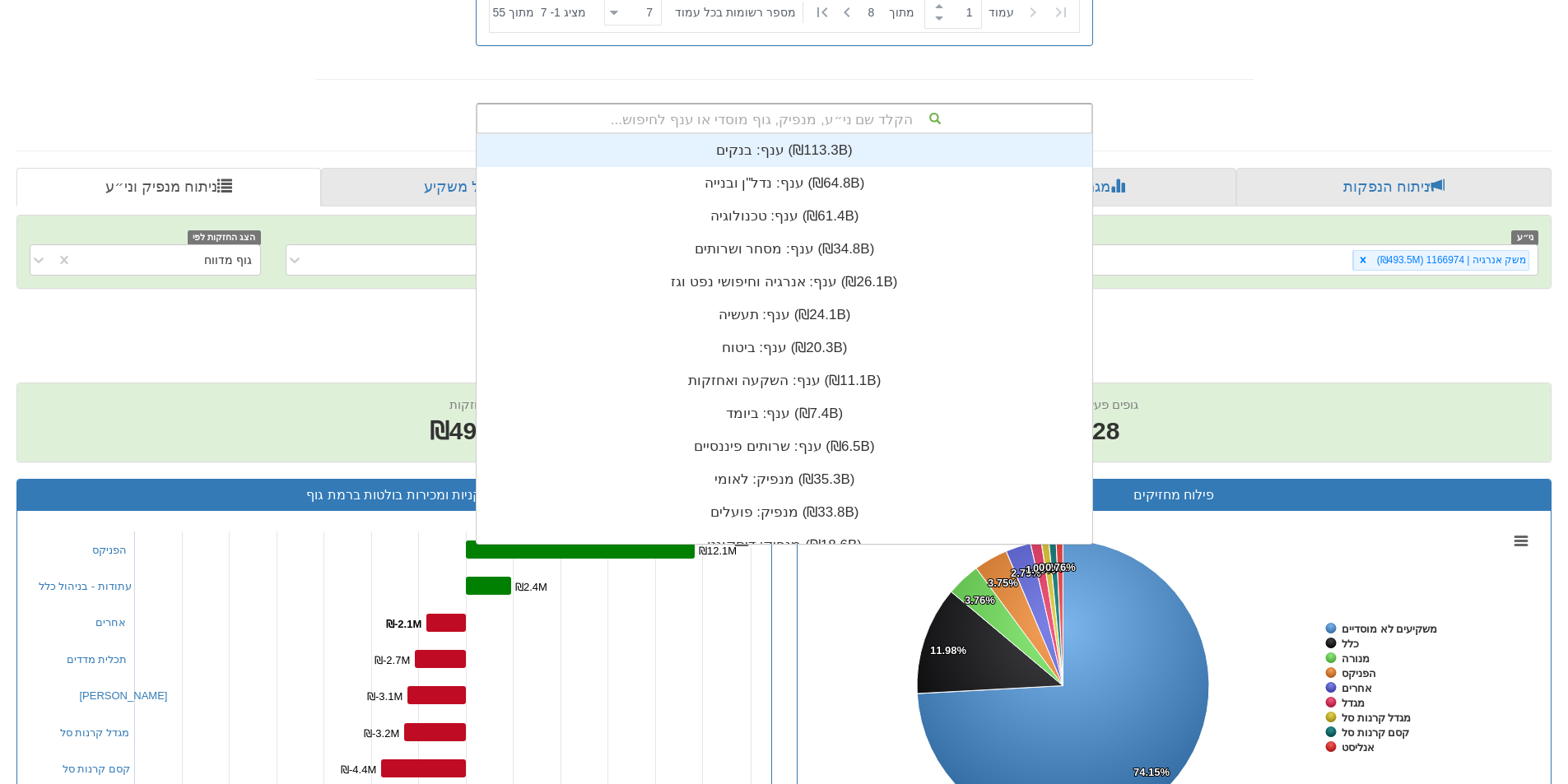
click at [951, 129] on div "הקלד שם ני״ע, מנפיק, גוף מוסדי או ענף לחיפוש..." at bounding box center [784, 118] width 614 height 28
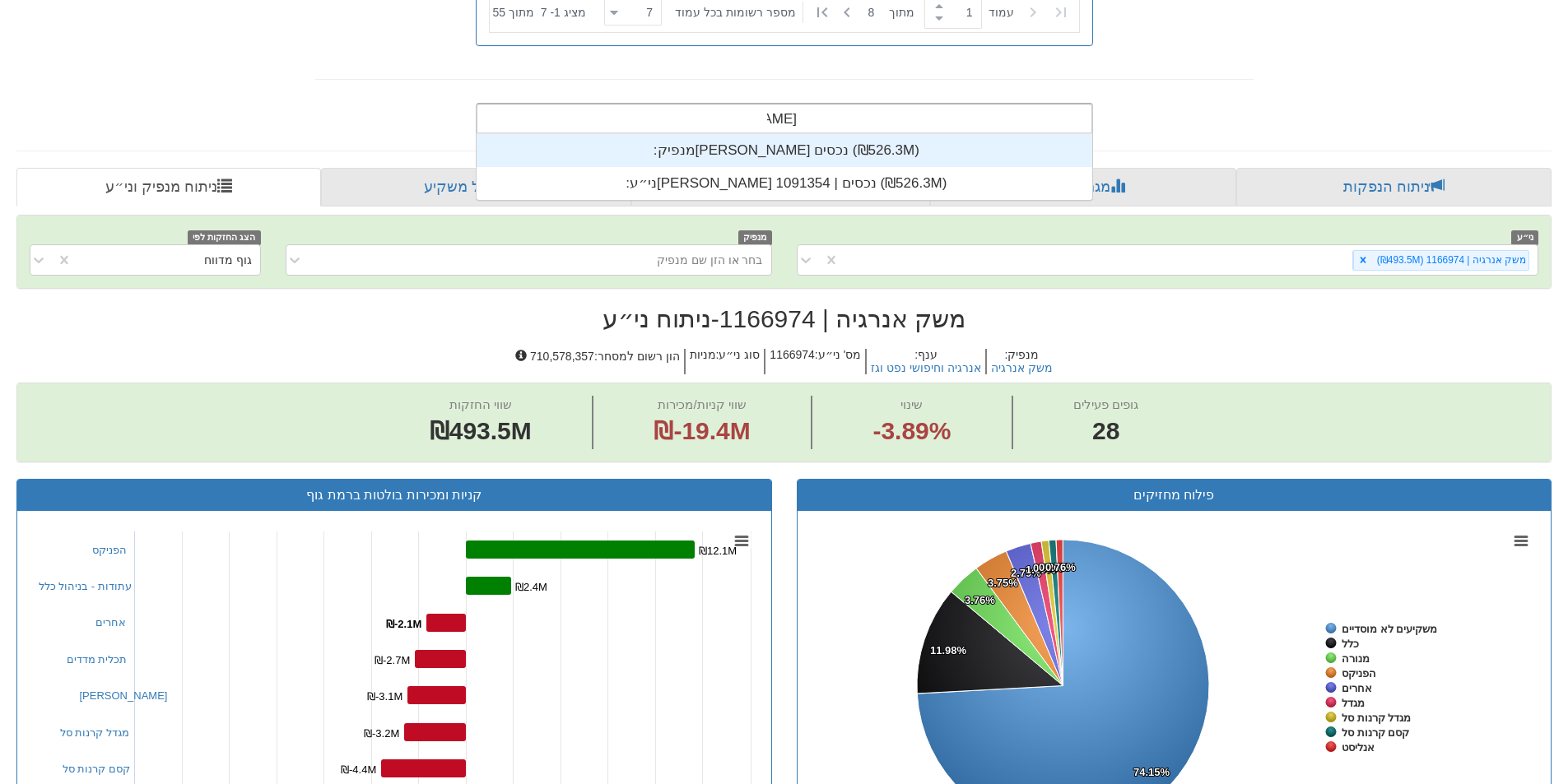
scroll to position [66, 0]
type input "[PERSON_NAME]"
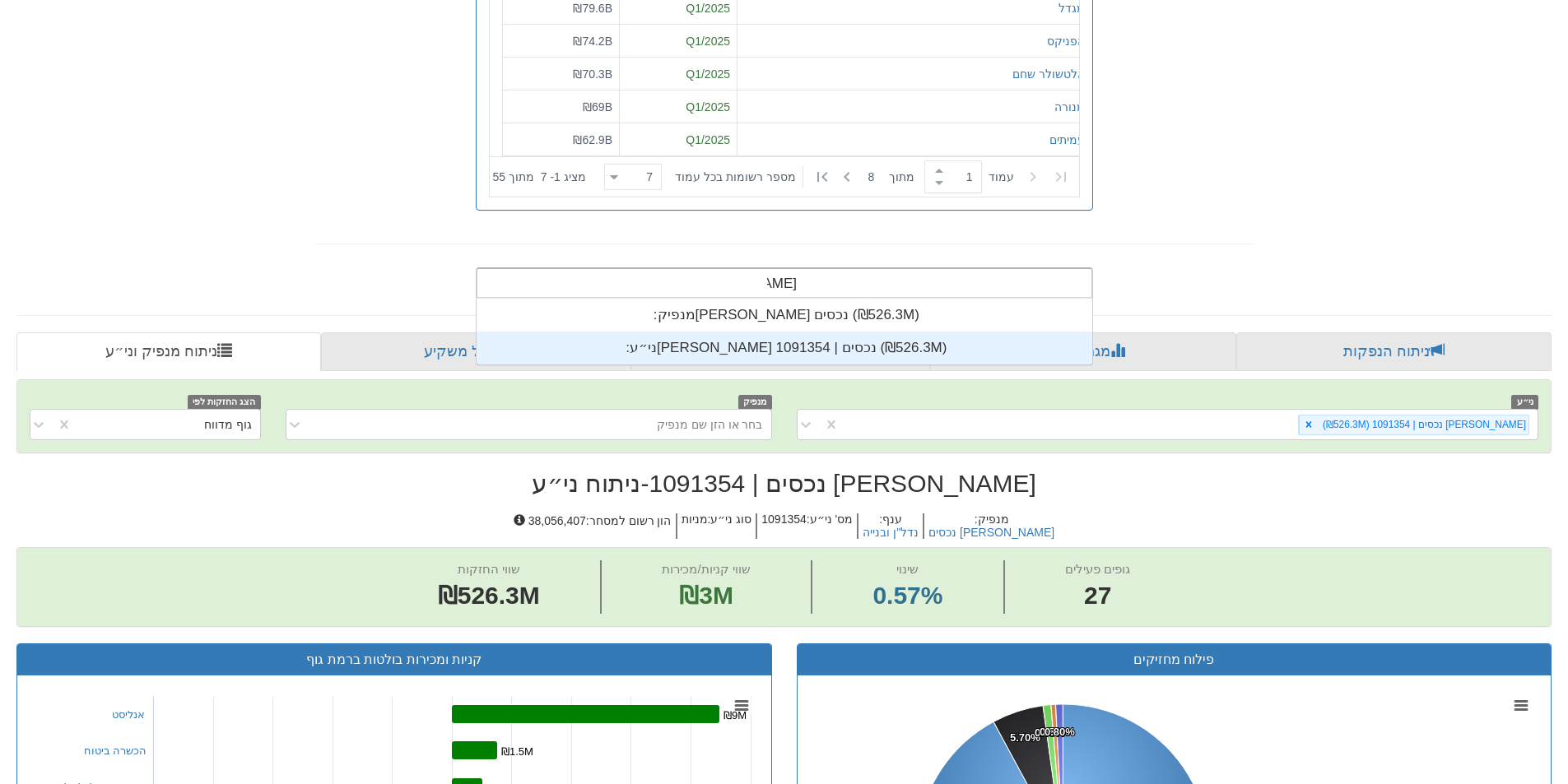
scroll to position [66, 0]
type input "[PERSON_NAME] נכ"
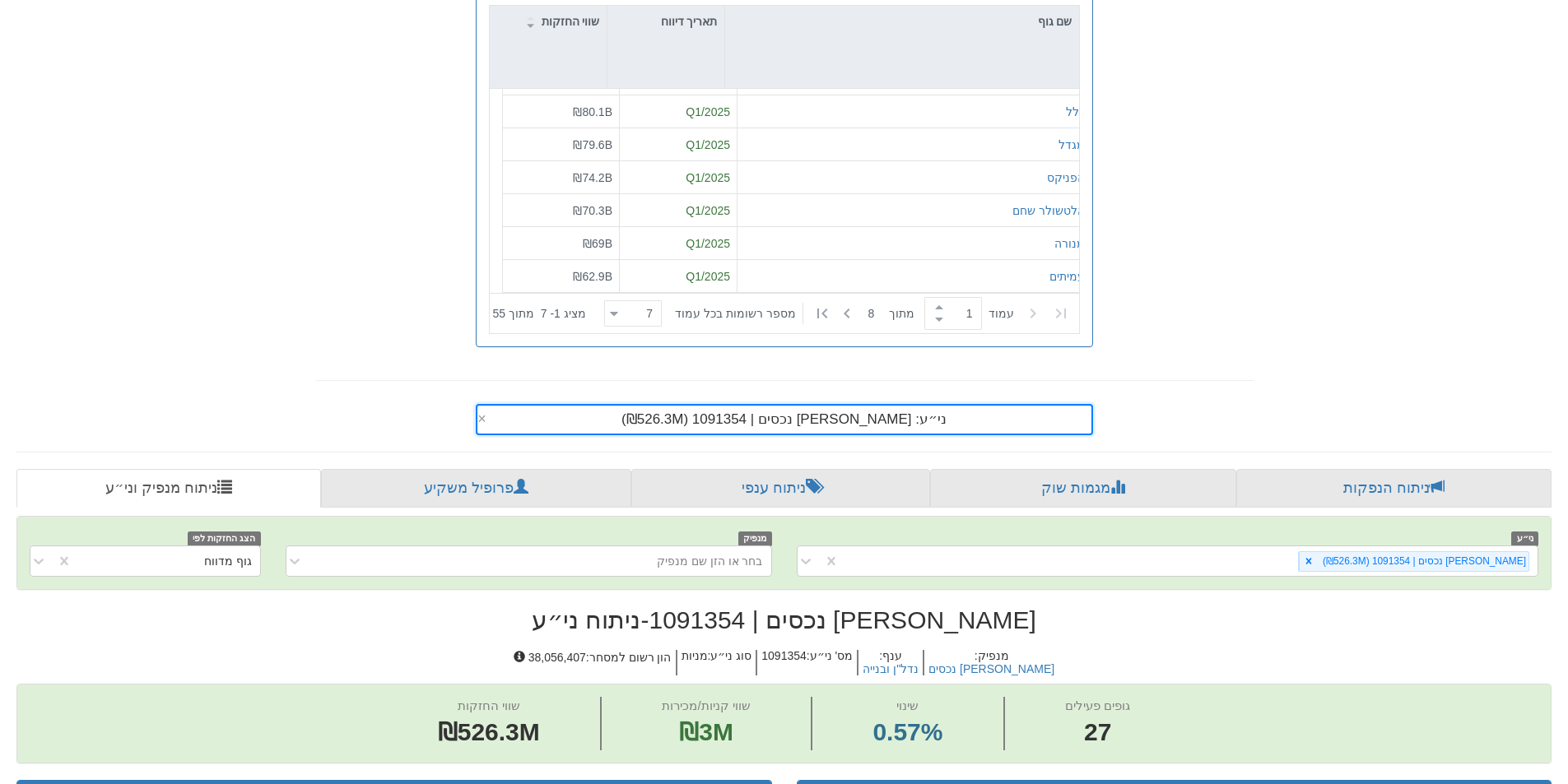
scroll to position [336, 0]
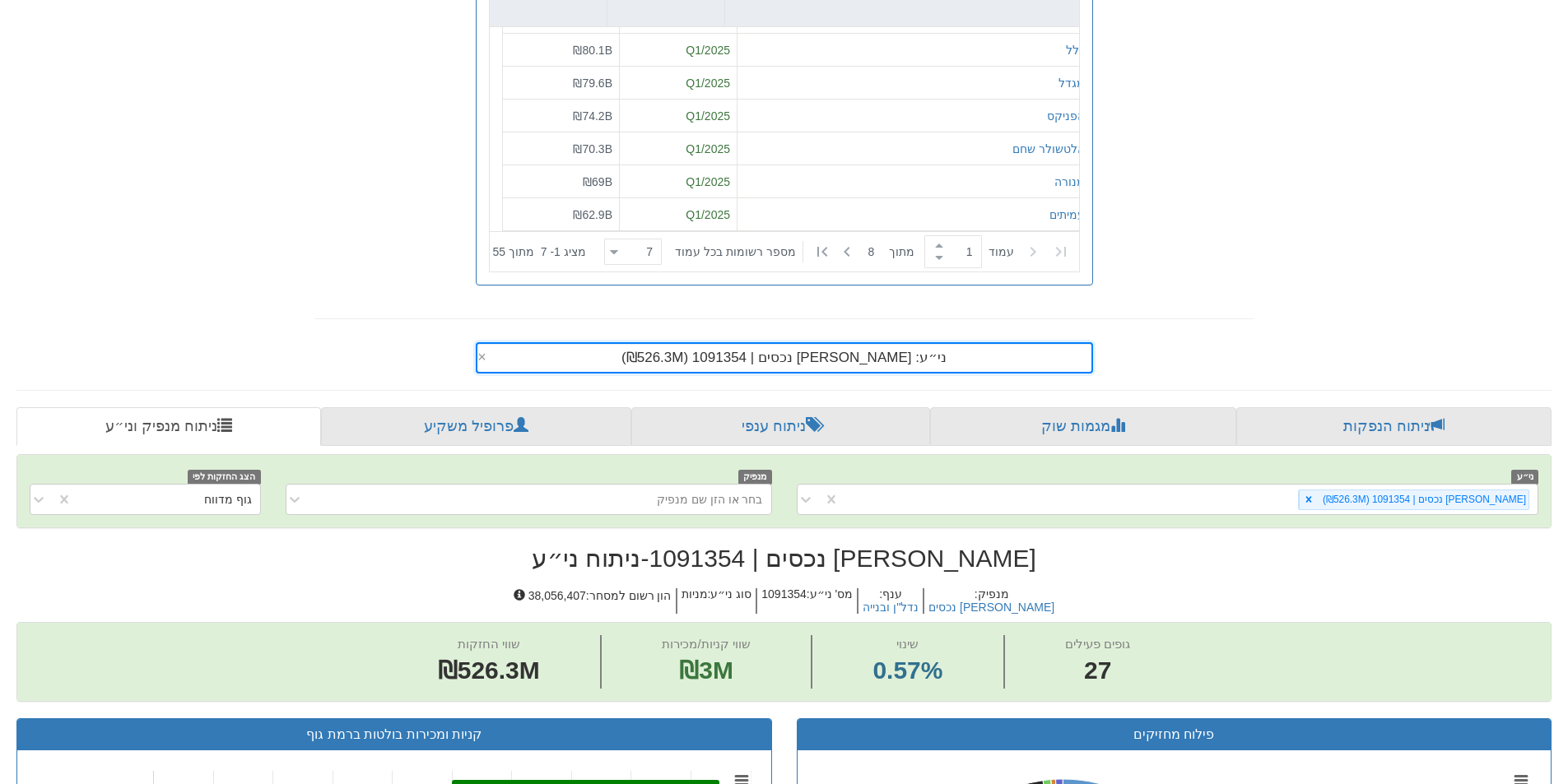
click at [851, 373] on div "ני״ע: ‏[PERSON_NAME] נכסים | 1091354 ‎(₪526.3M)‎ ×" at bounding box center [784, 358] width 618 height 32
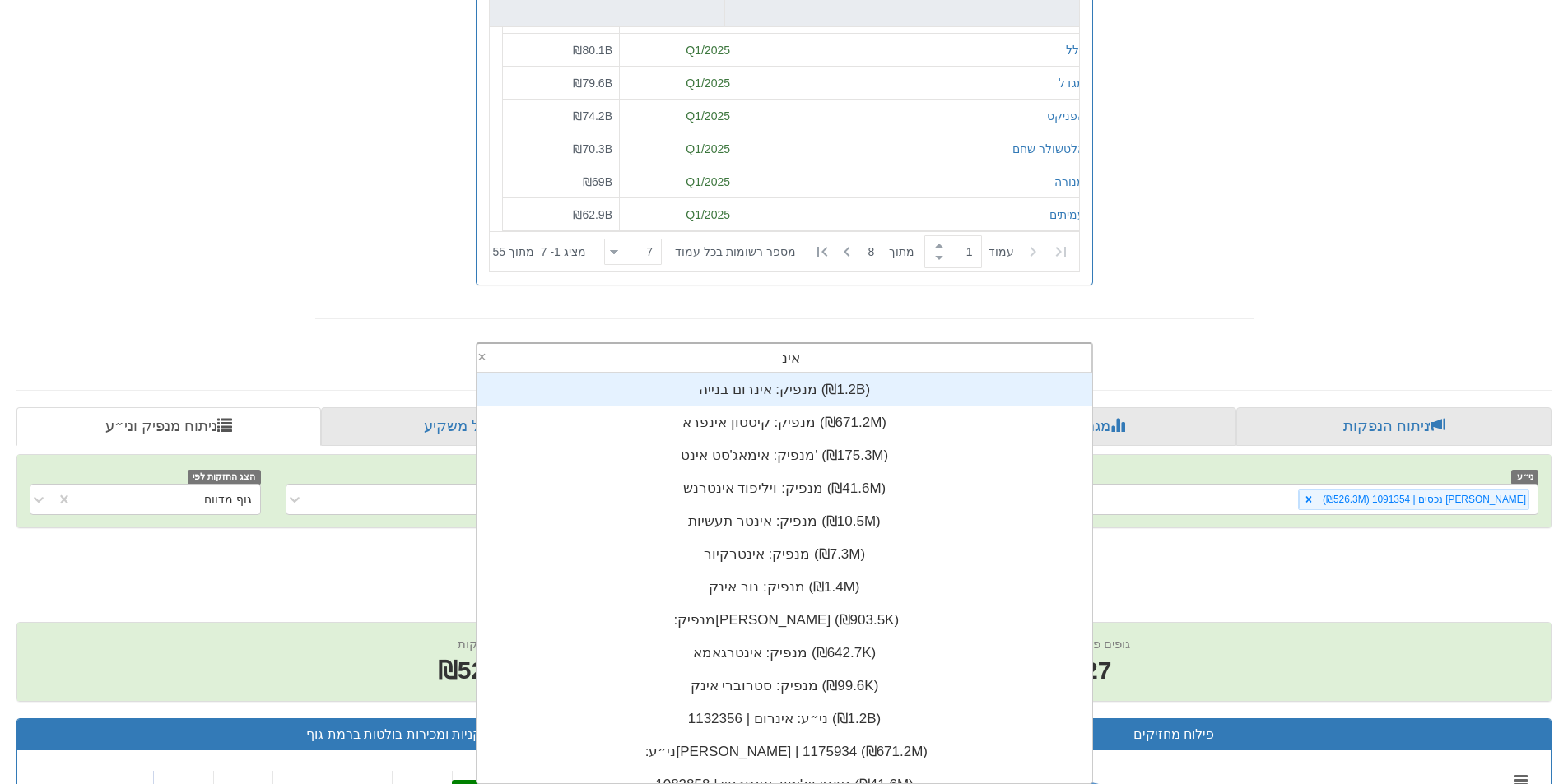
scroll to position [66, 0]
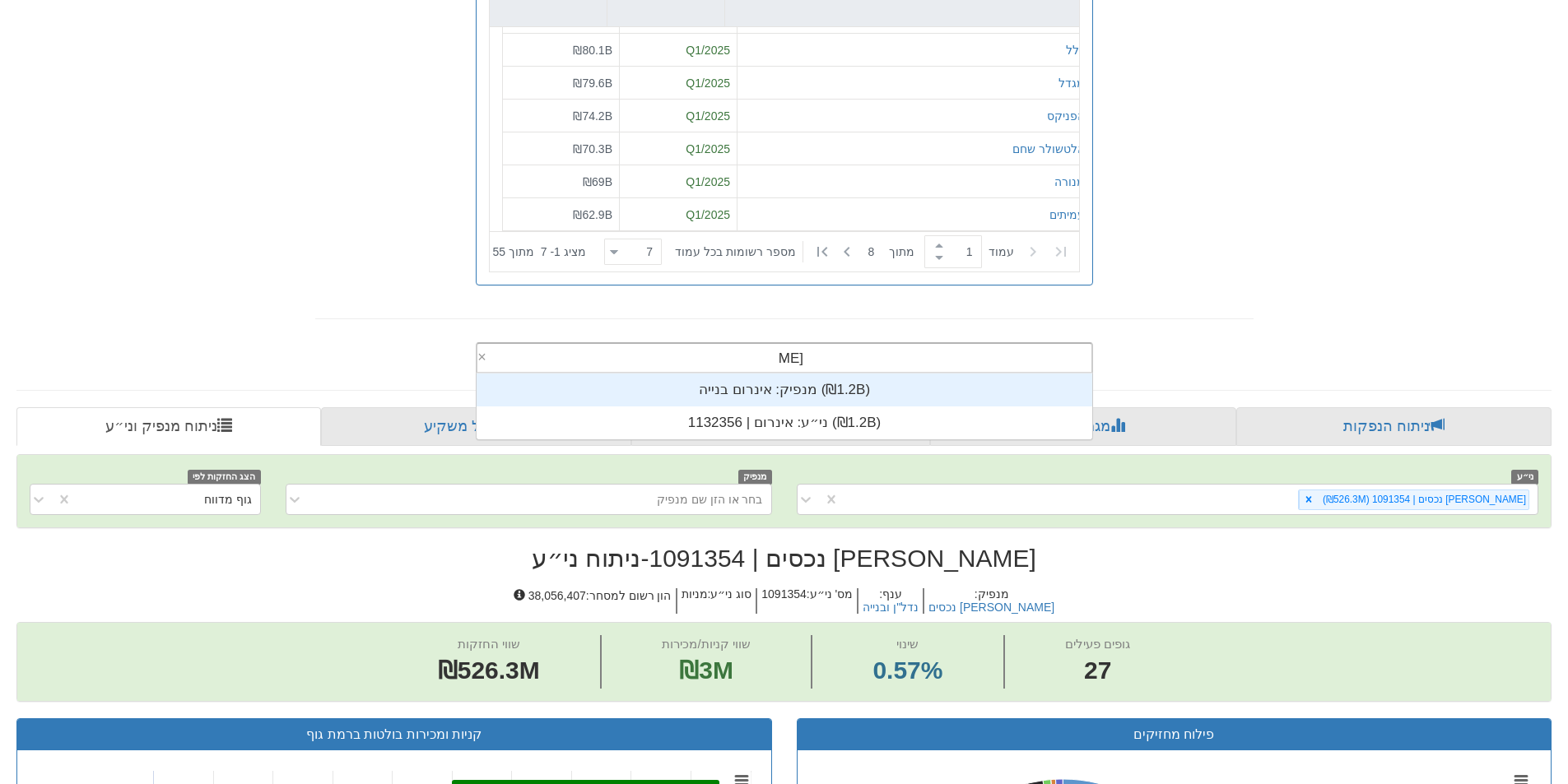
type input "אינרום"
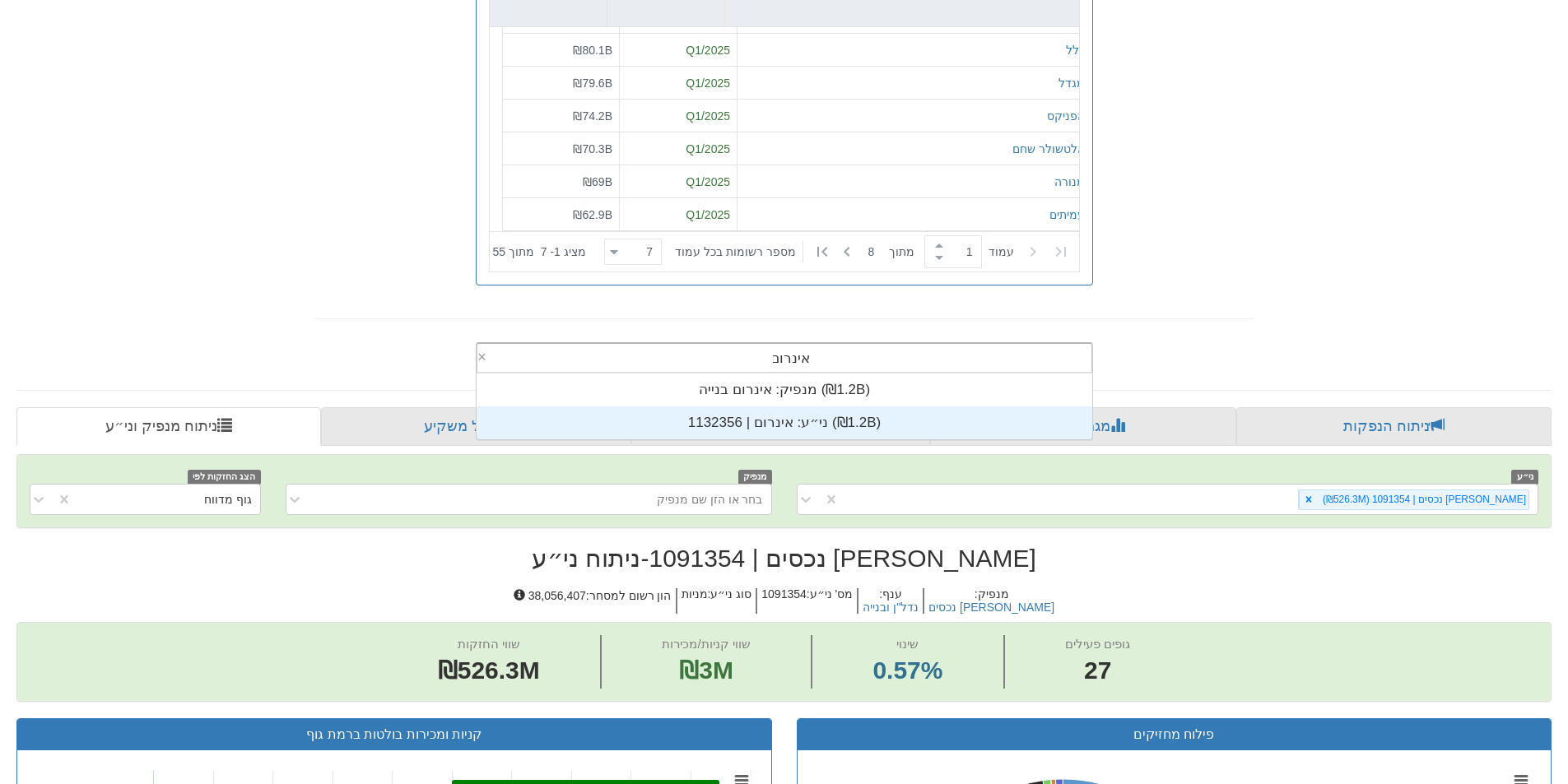
click at [868, 421] on div "ני״ע: ‏אינרום | 1132356 ‎(₪1.2B)‎" at bounding box center [784, 423] width 616 height 33
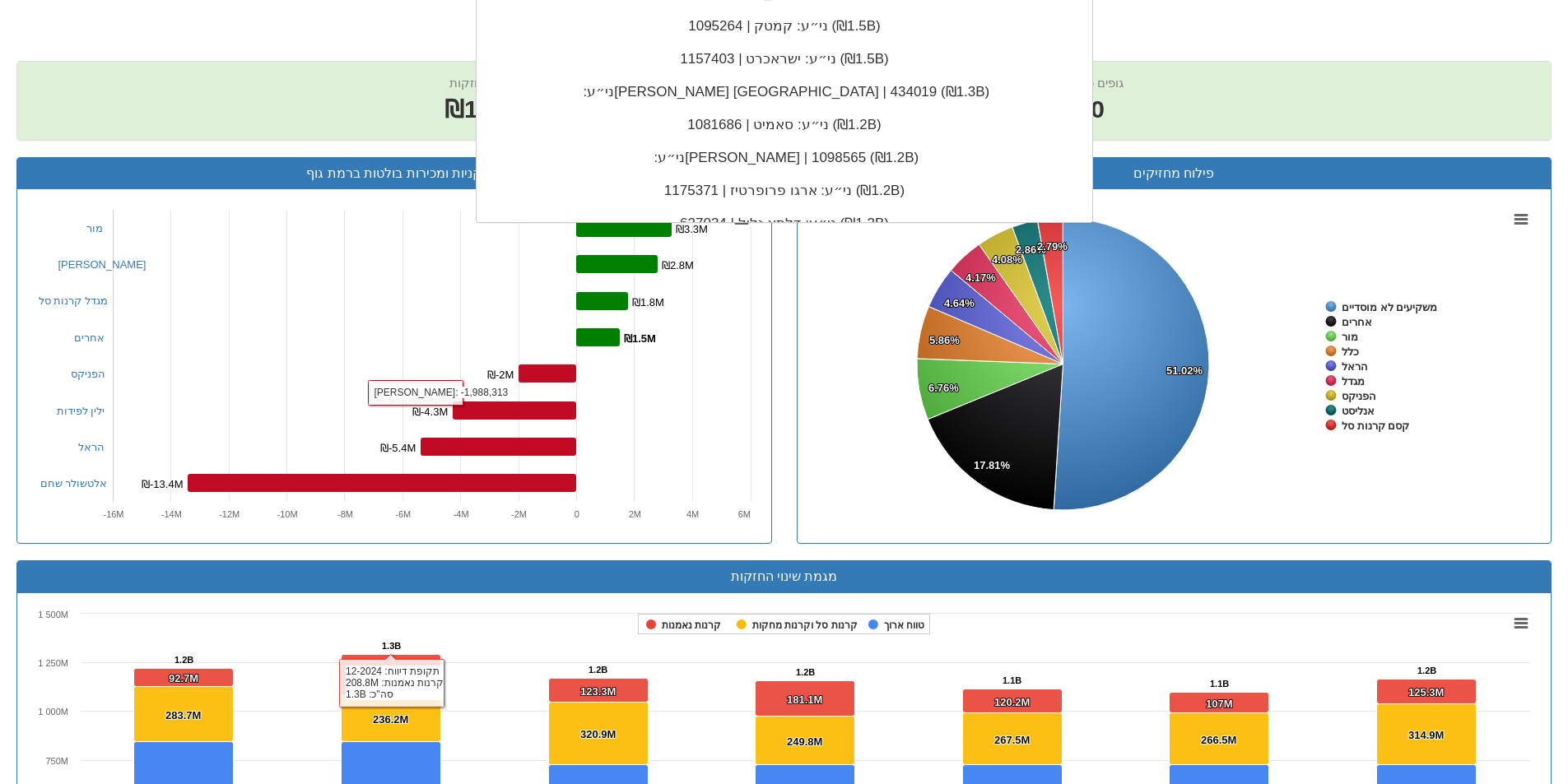
scroll to position [748, 0]
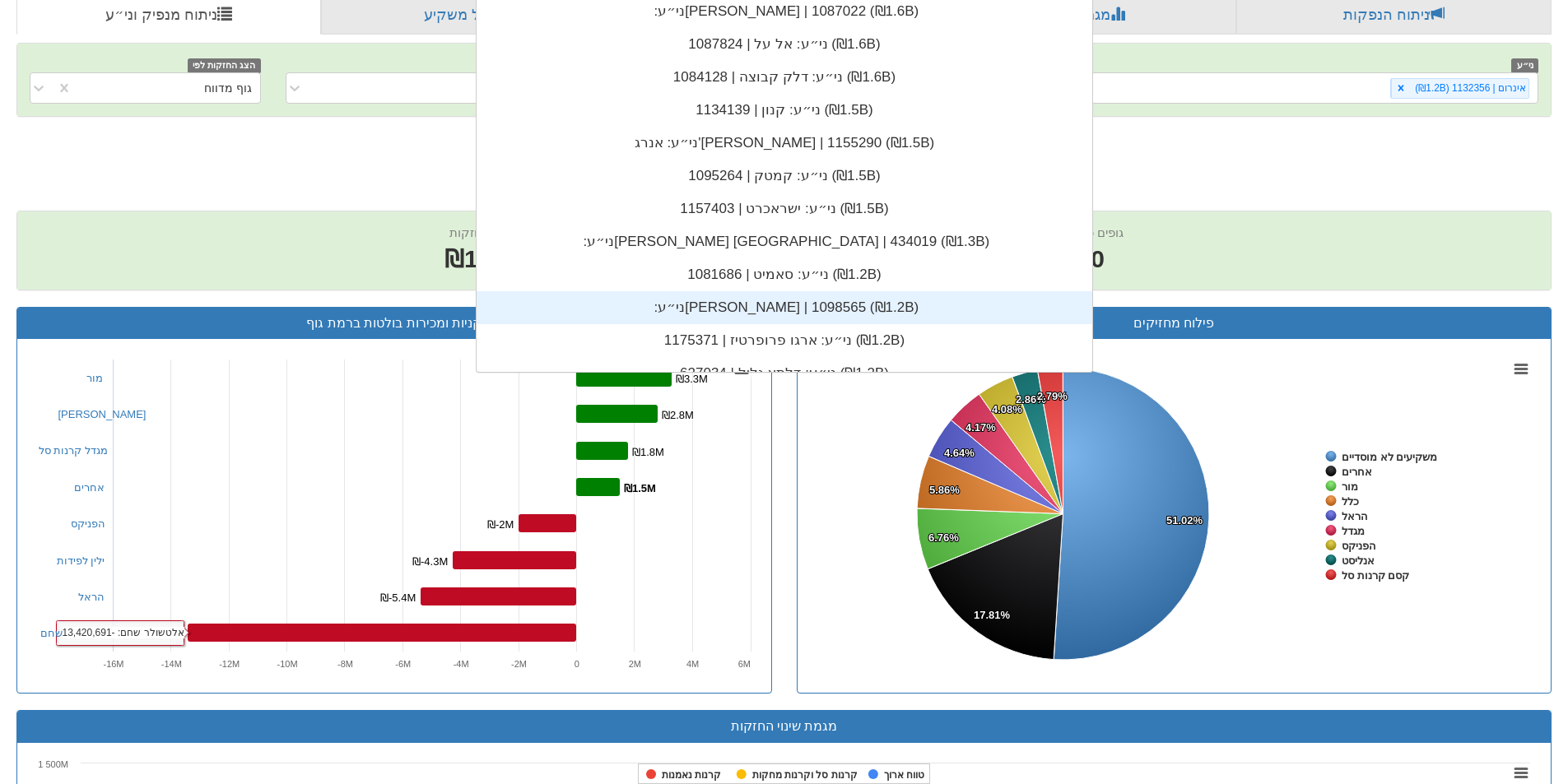
click at [289, 439] on rect at bounding box center [395, 515] width 729 height 329
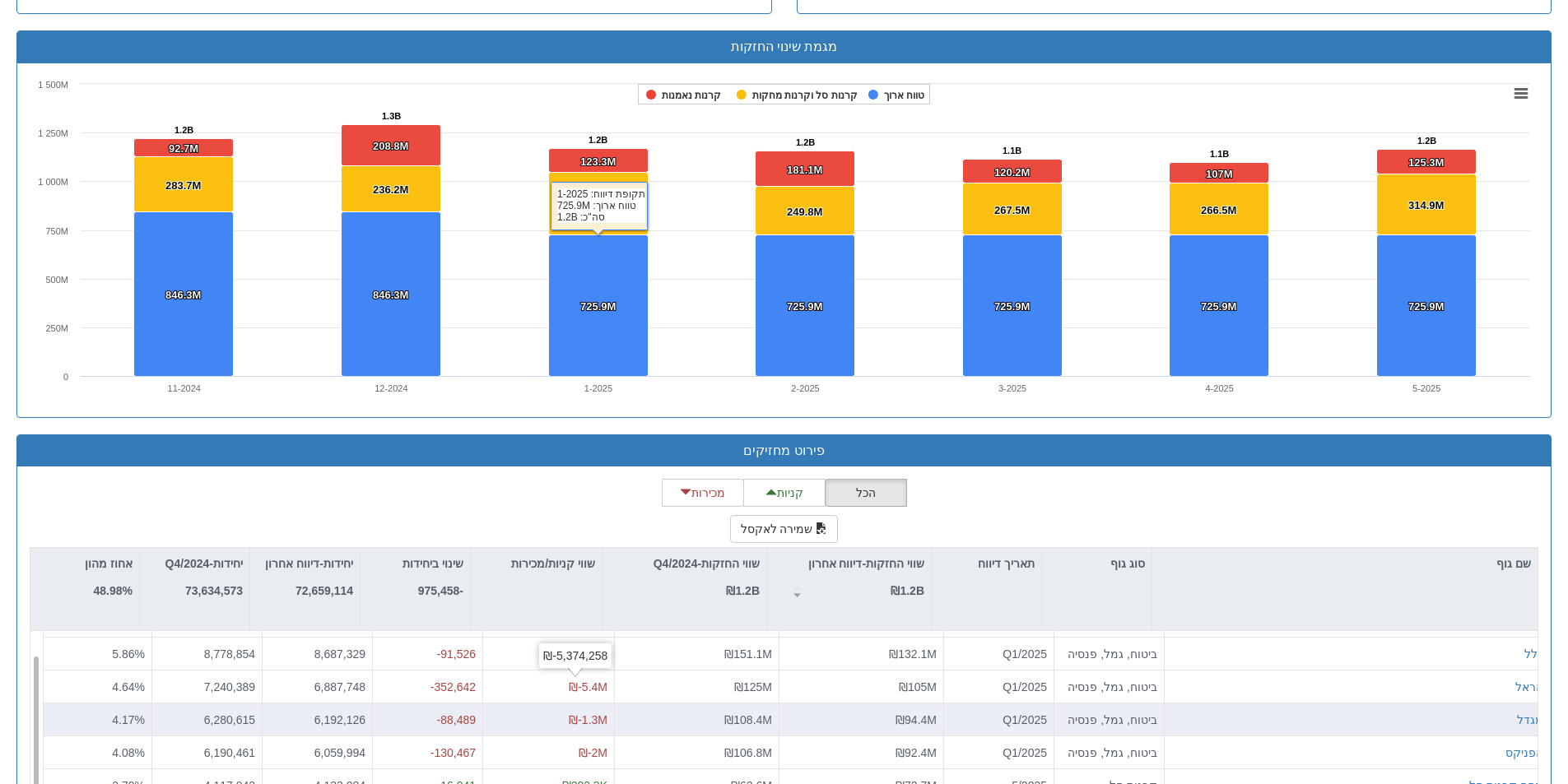
scroll to position [1554, 0]
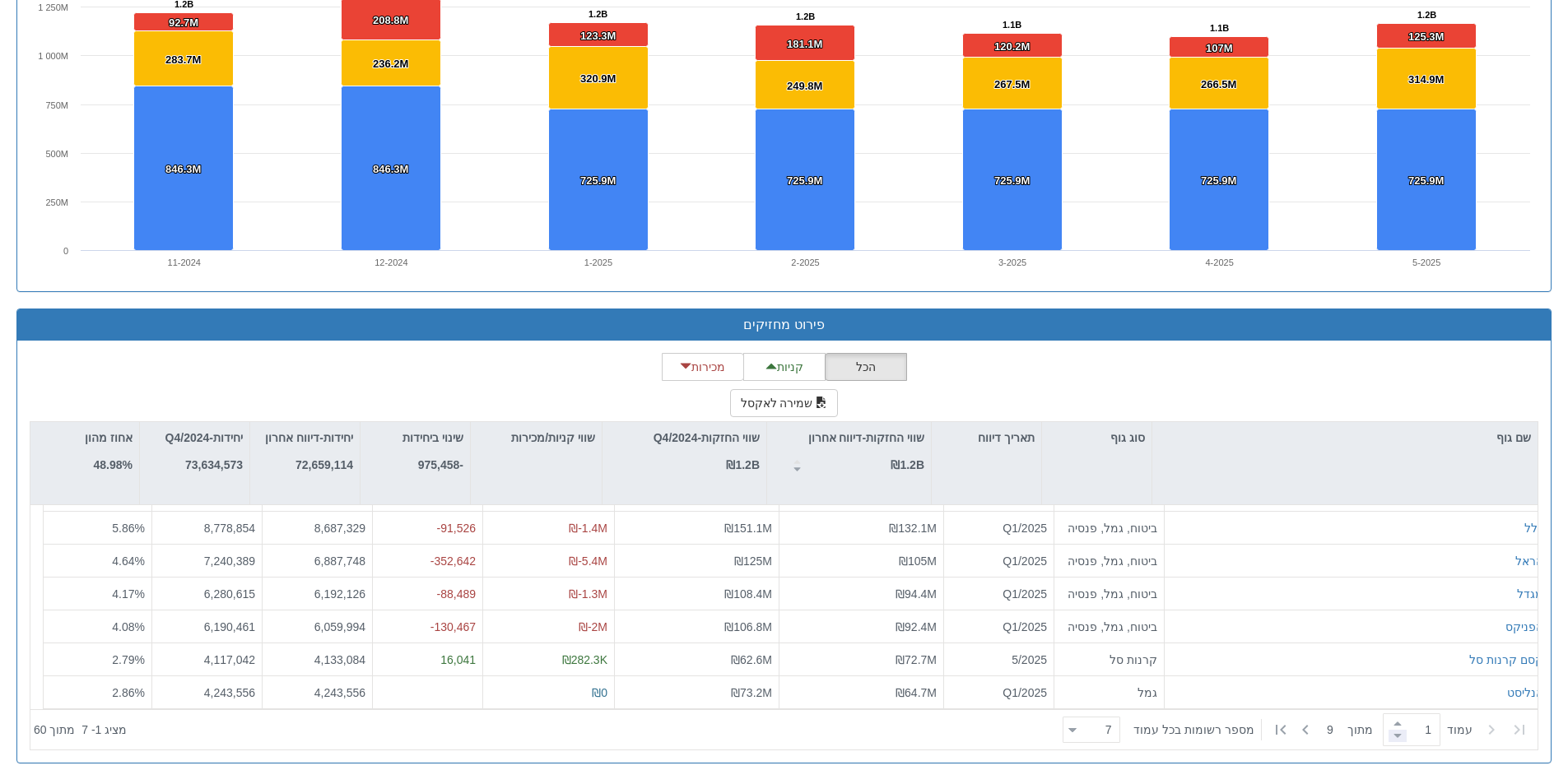
click at [1395, 734] on span at bounding box center [1398, 736] width 18 height 13
click at [1286, 731] on icon at bounding box center [1281, 730] width 20 height 20
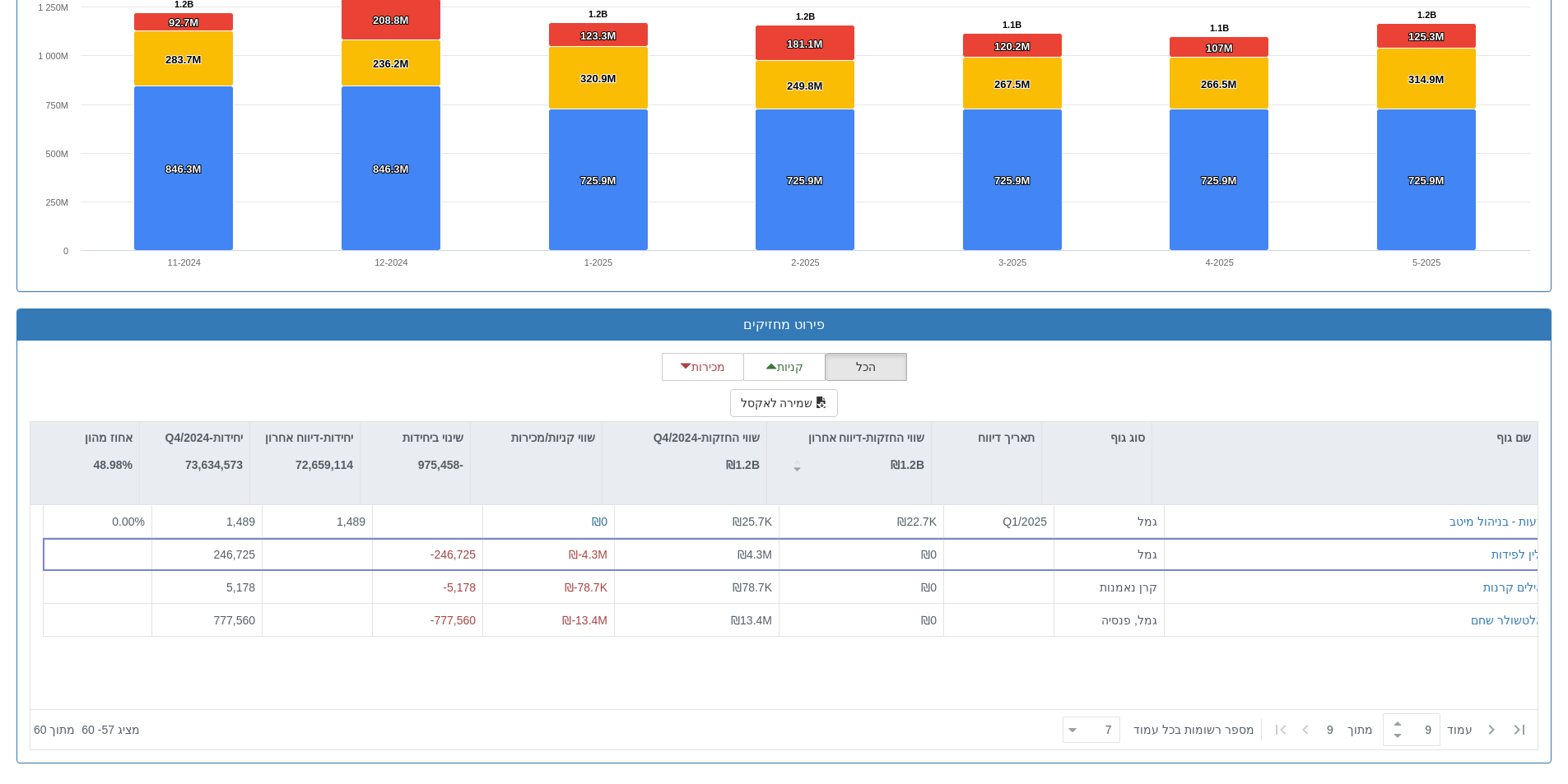
scroll to position [0, 0]
click at [1398, 738] on span at bounding box center [1398, 736] width 18 height 13
type input "8"
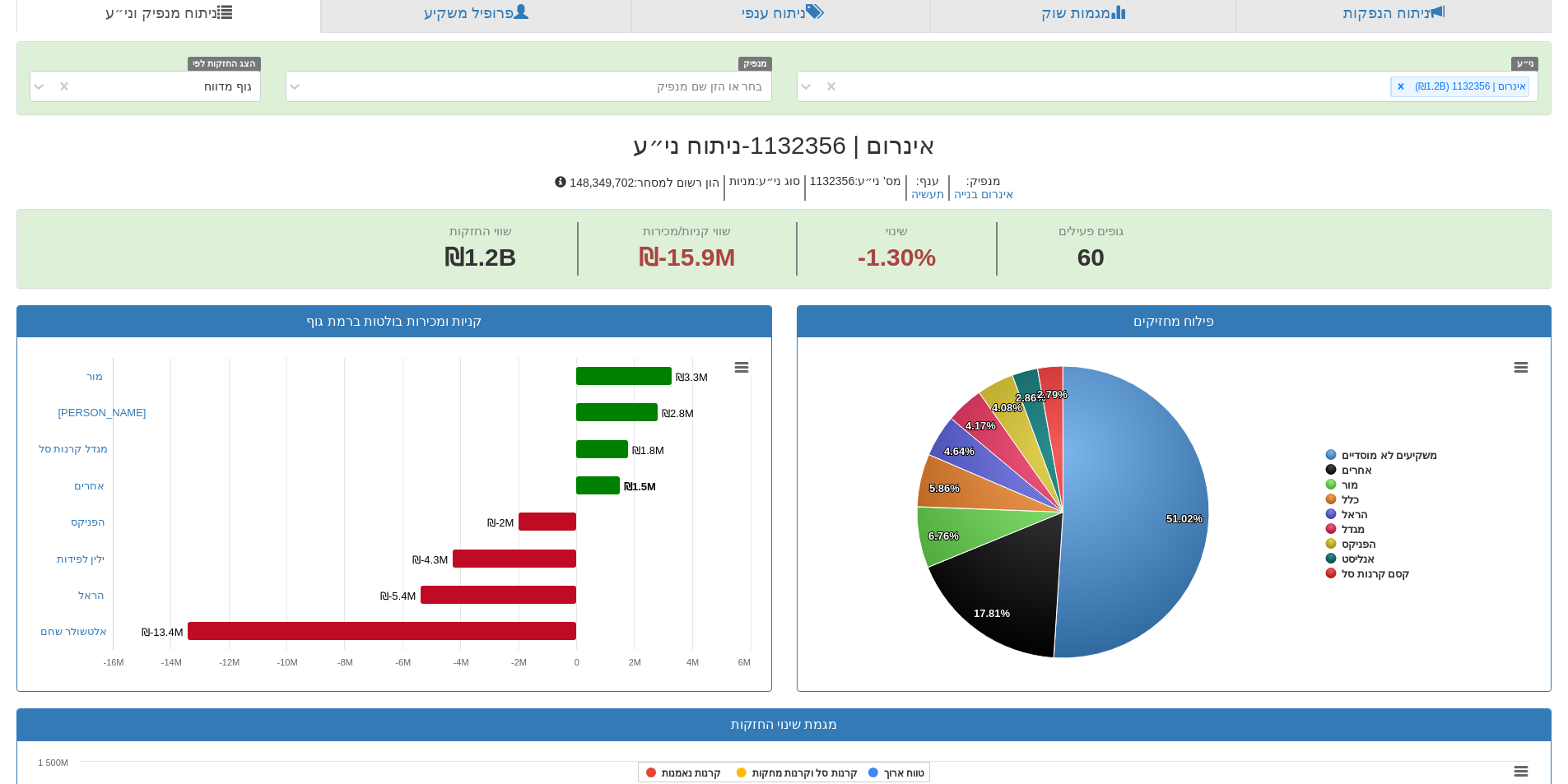
scroll to position [731, 0]
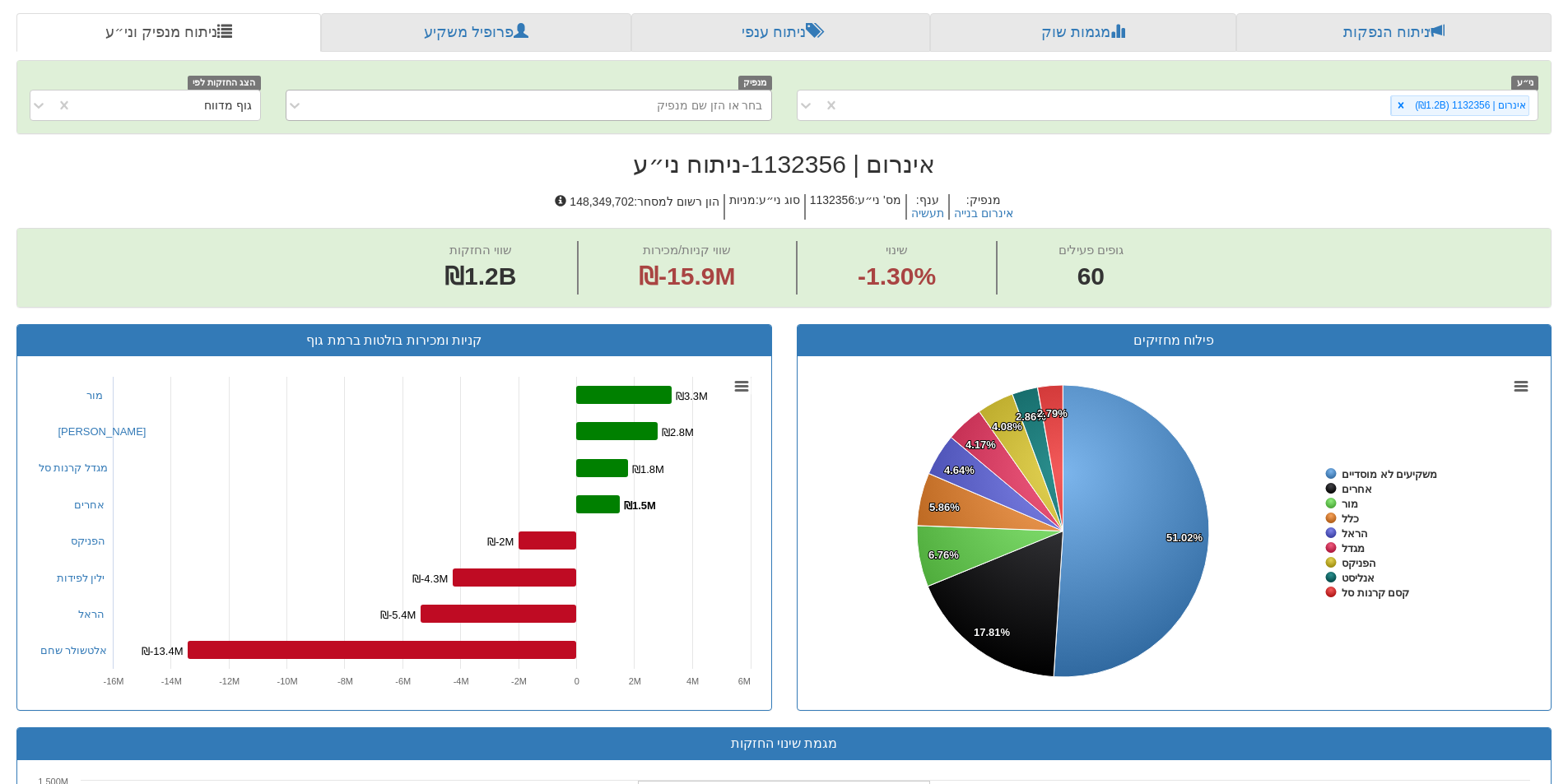
click at [721, 111] on div "בחר או הזן שם מנפיק" at bounding box center [711, 105] width 106 height 16
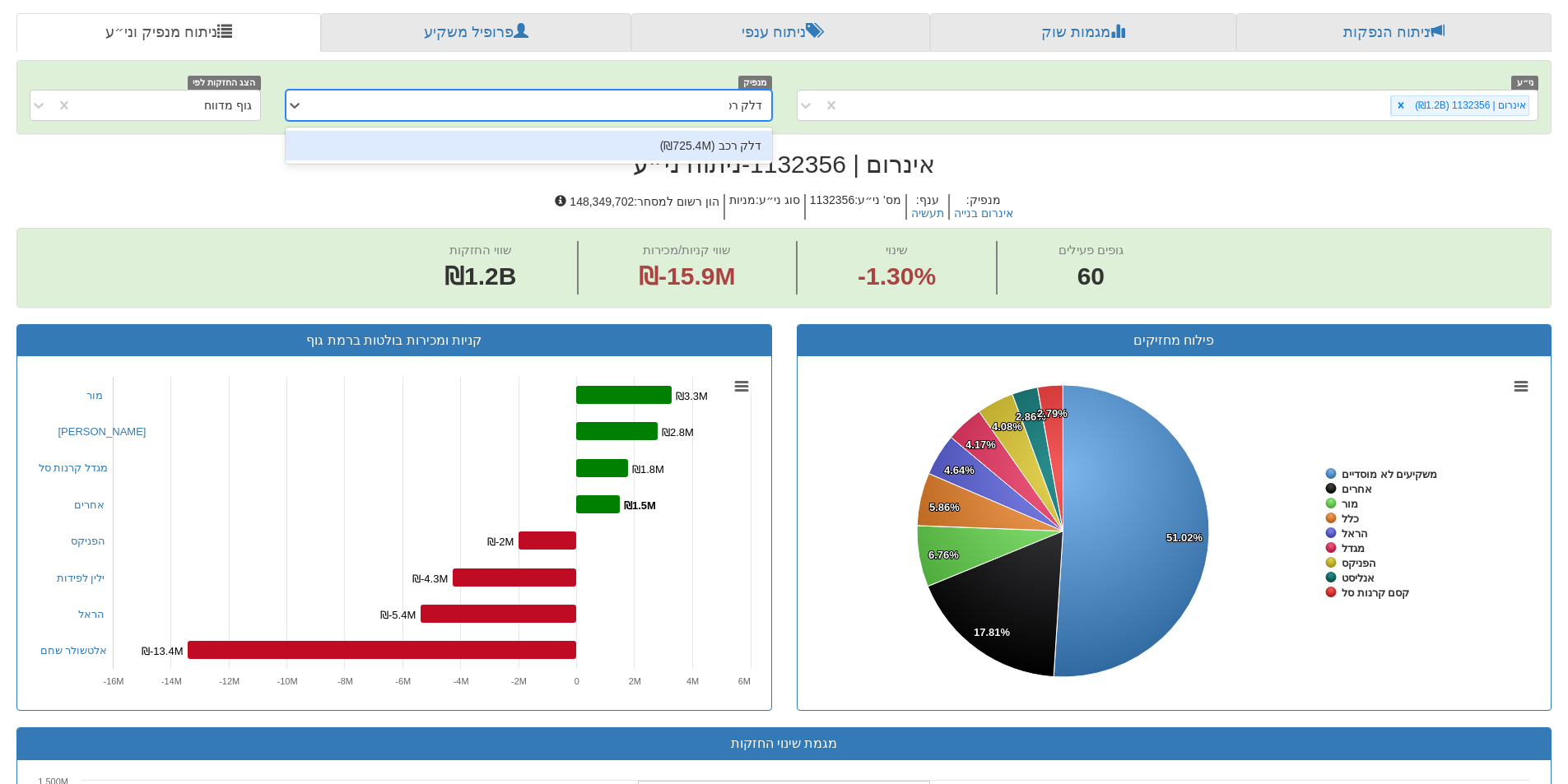
type input "דלק רכב"
click at [735, 145] on div "דלק רכב (₪725.4M)" at bounding box center [529, 145] width 487 height 30
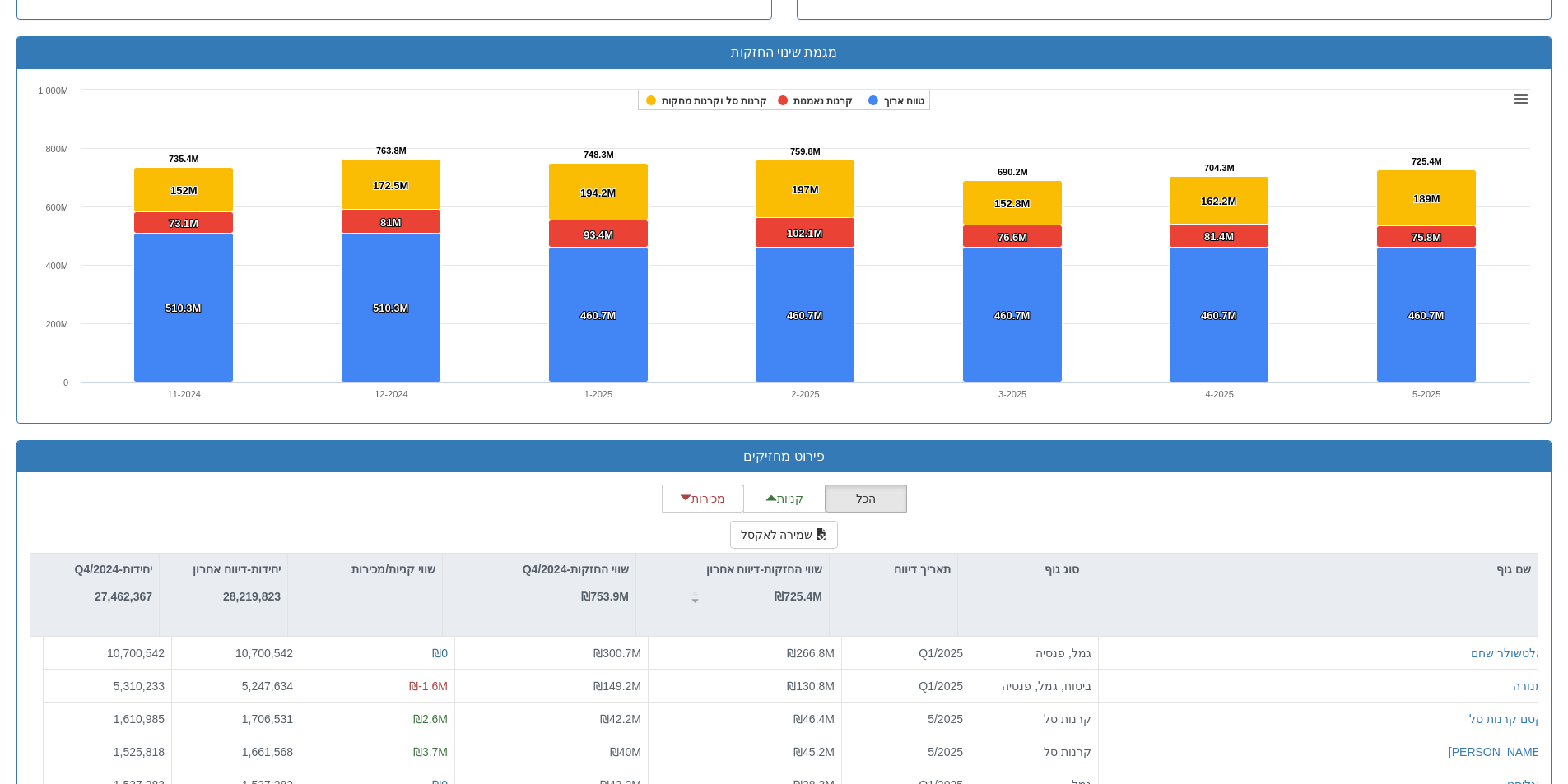
scroll to position [2201, 0]
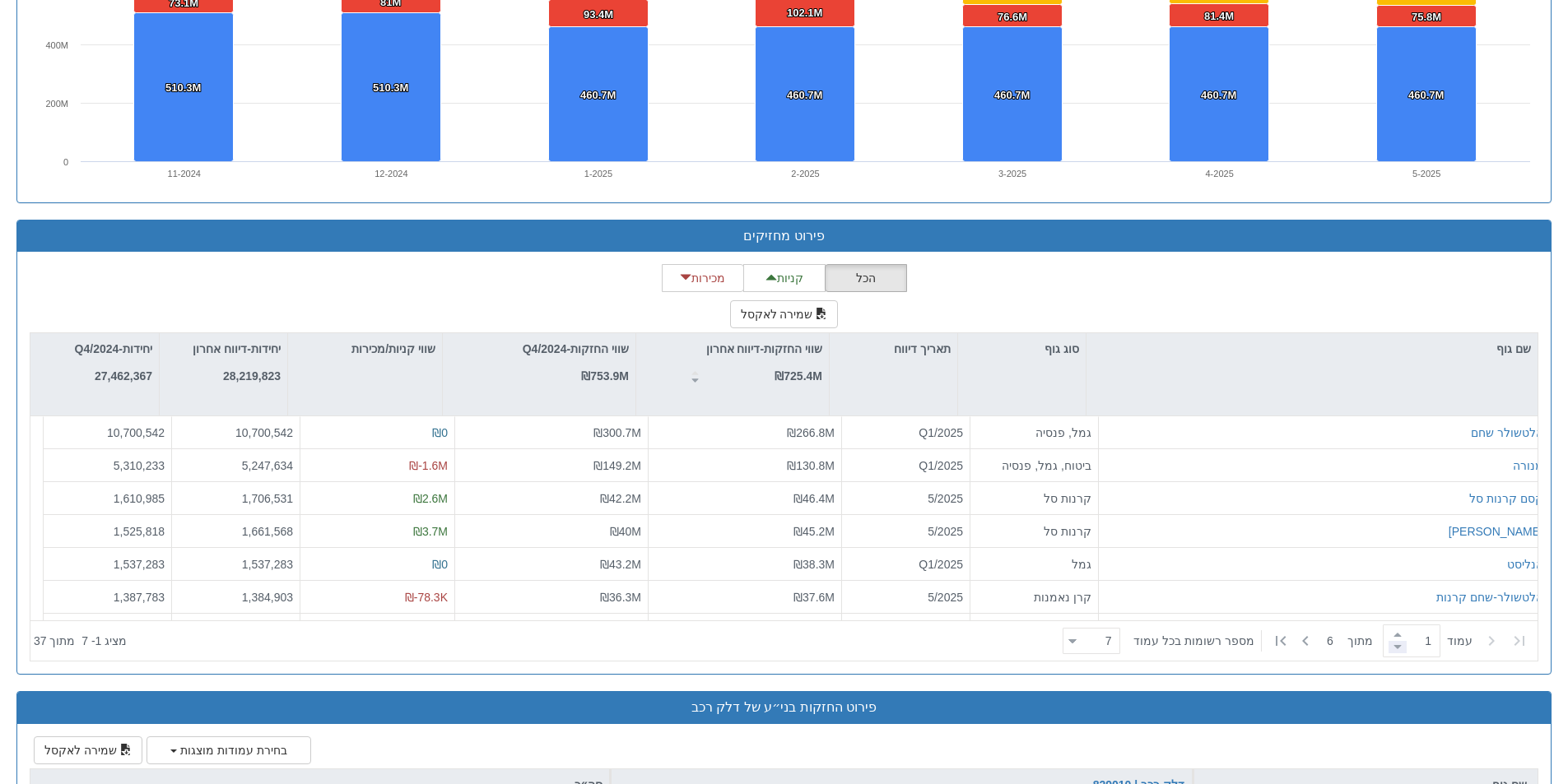
click at [1398, 648] on span at bounding box center [1398, 647] width 18 height 13
click at [1394, 646] on span at bounding box center [1398, 647] width 18 height 13
click at [1285, 643] on icon at bounding box center [1281, 641] width 20 height 20
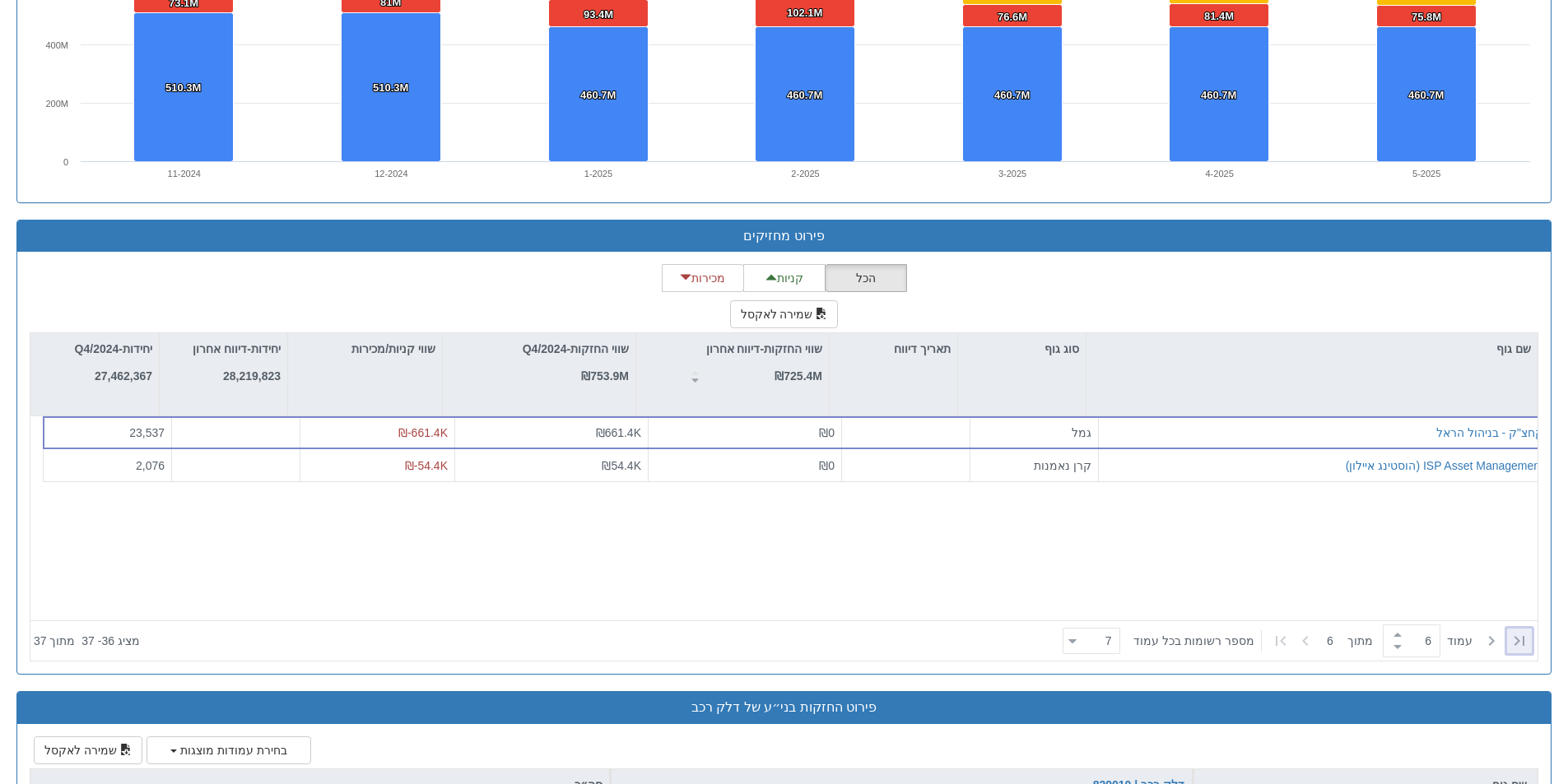
click at [1519, 638] on icon at bounding box center [1519, 641] width 20 height 20
type input "1"
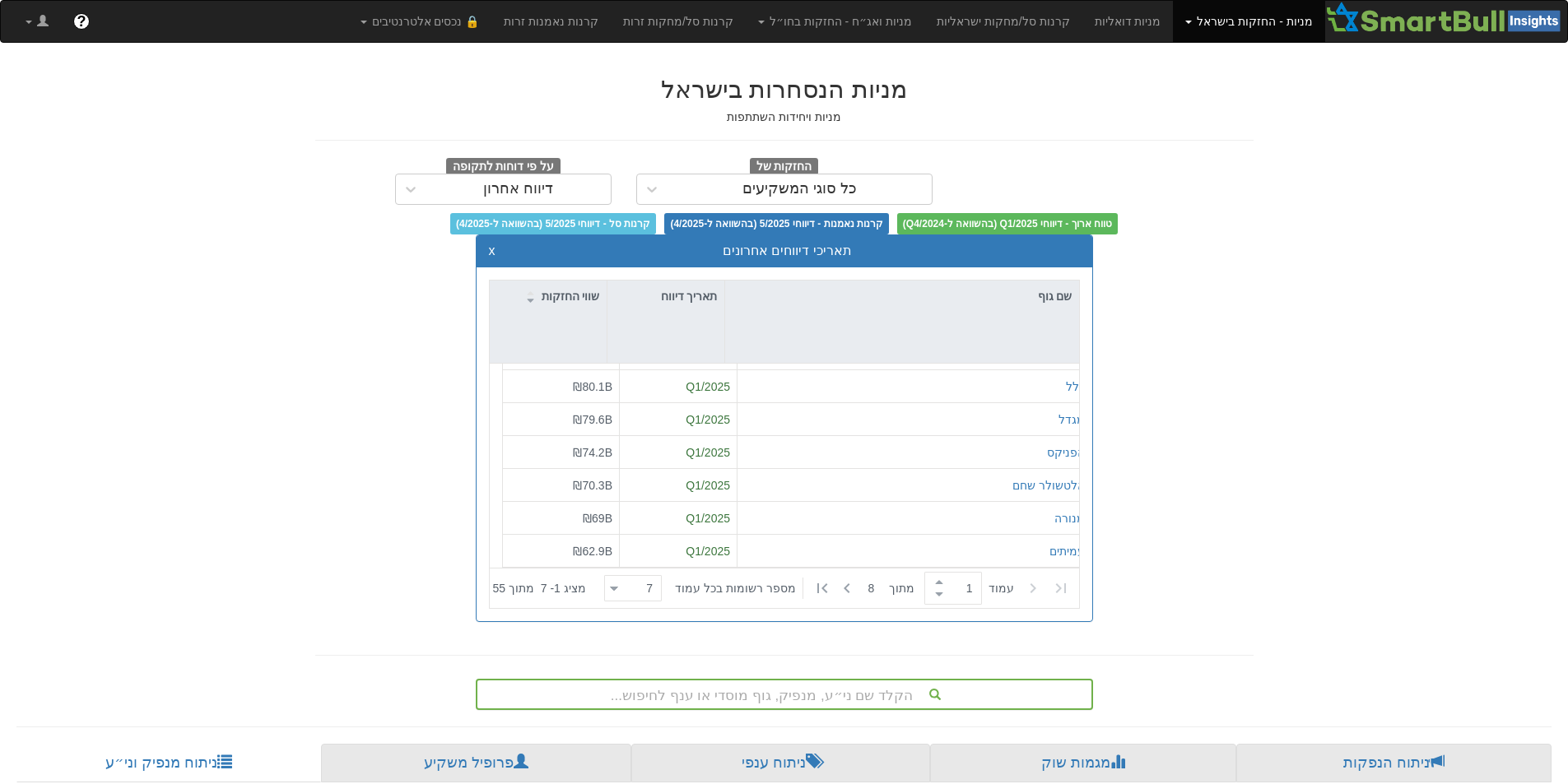
scroll to position [336, 0]
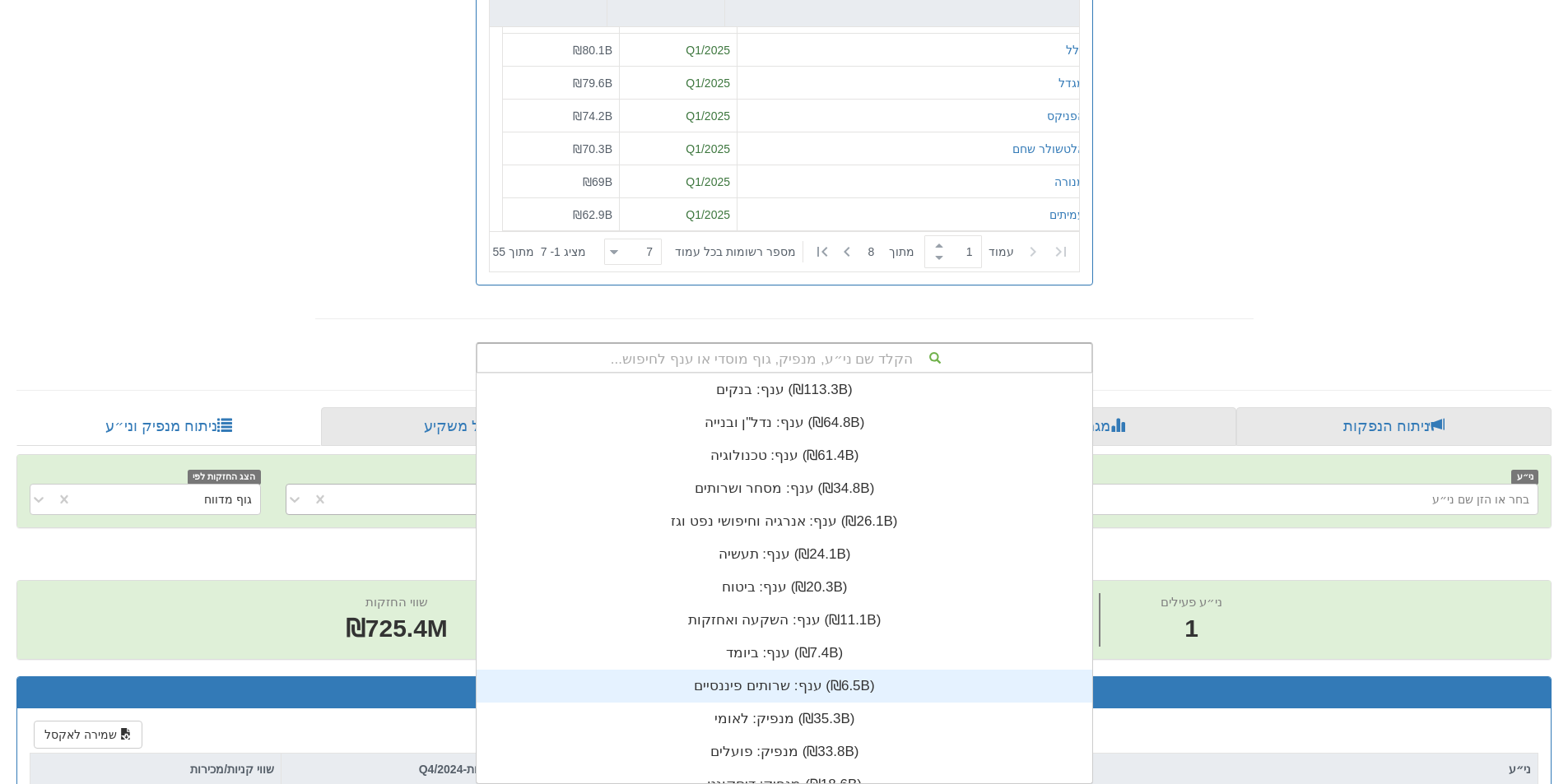
click at [883, 373] on div "הקלד שם ני״ע, מנפיק, גוף מוסדי או ענף לחיפוש... ענף: ‏בנקים ‎(₪113.3B)‎ ענף: ‏נ…" at bounding box center [784, 358] width 618 height 32
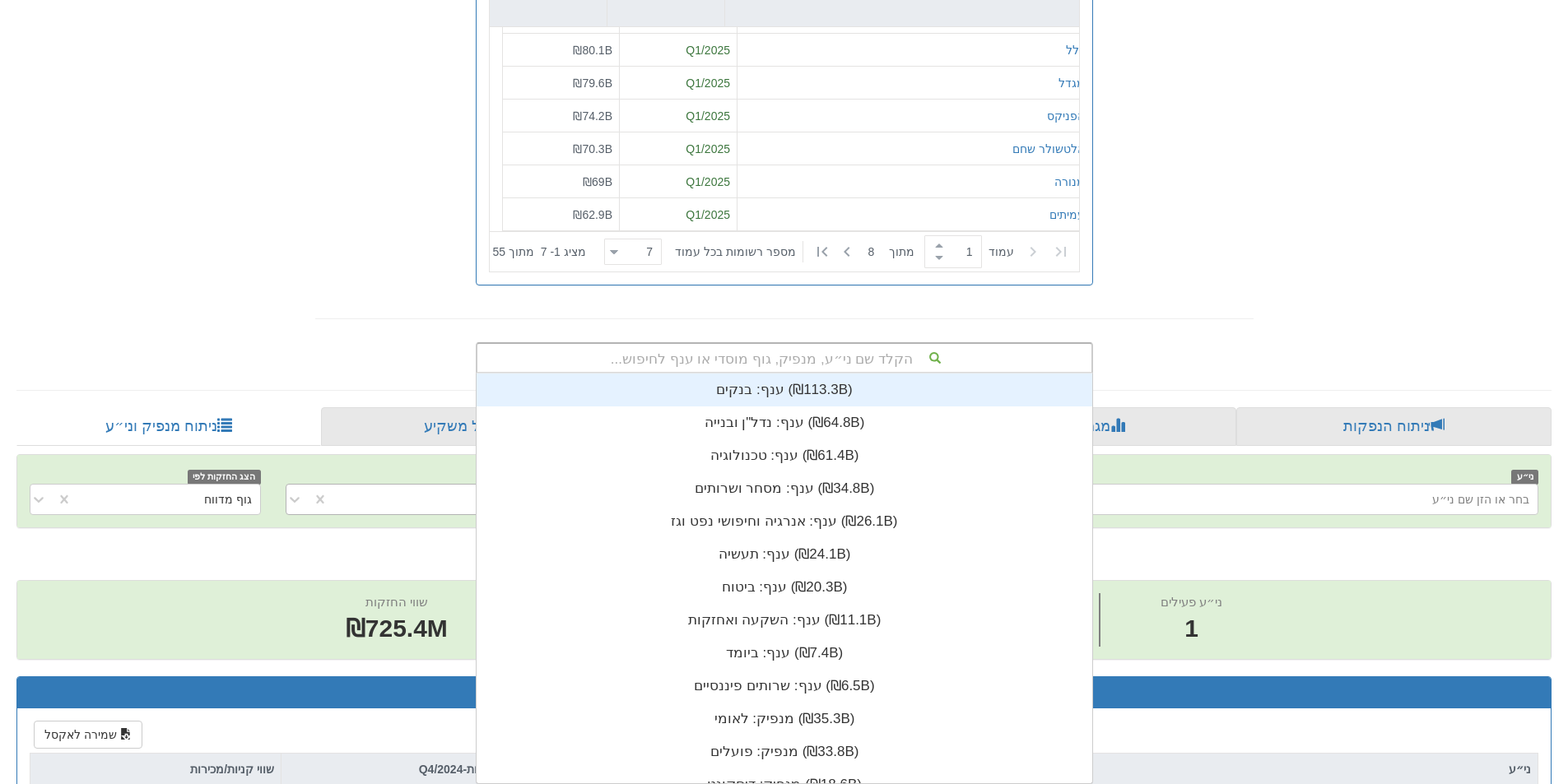
click at [863, 354] on div "הקלד שם ני״ע, מנפיק, גוף מוסדי או ענף לחיפוש..." at bounding box center [784, 358] width 614 height 28
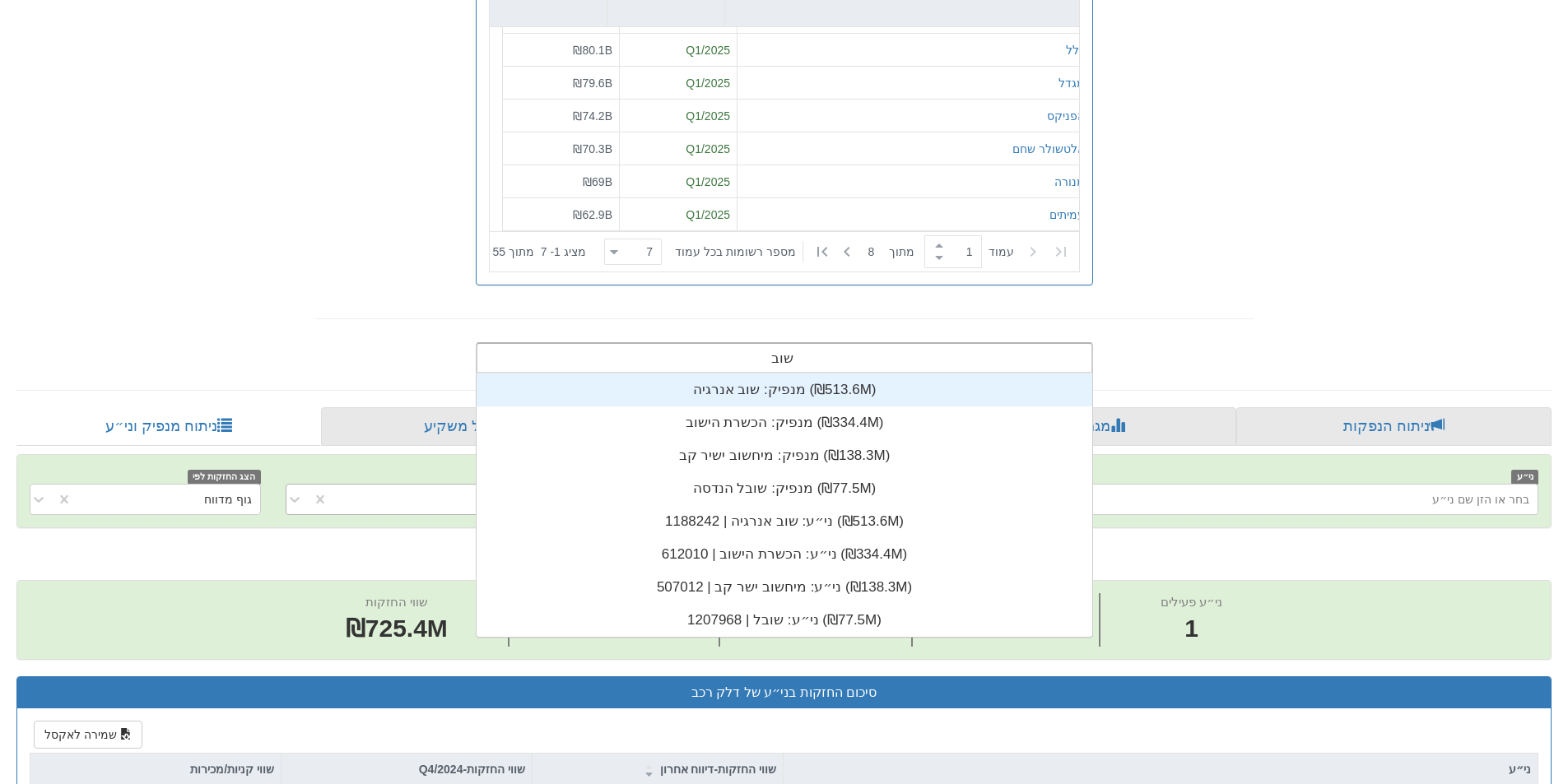
type input "שובל"
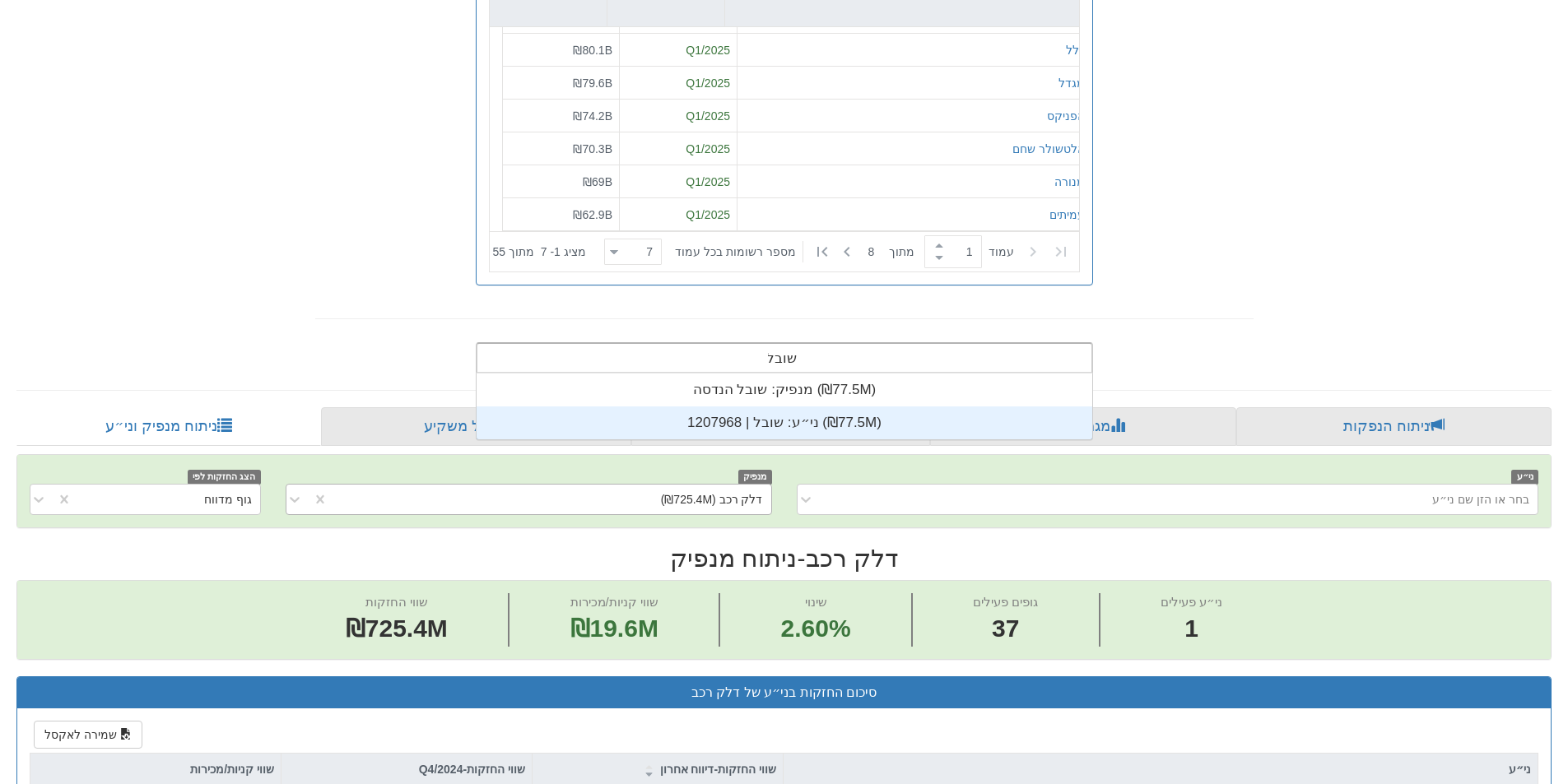
click at [788, 437] on div "ני״ע: ‏שובל | 1207968 ‎(₪77.5M)‎" at bounding box center [784, 423] width 616 height 33
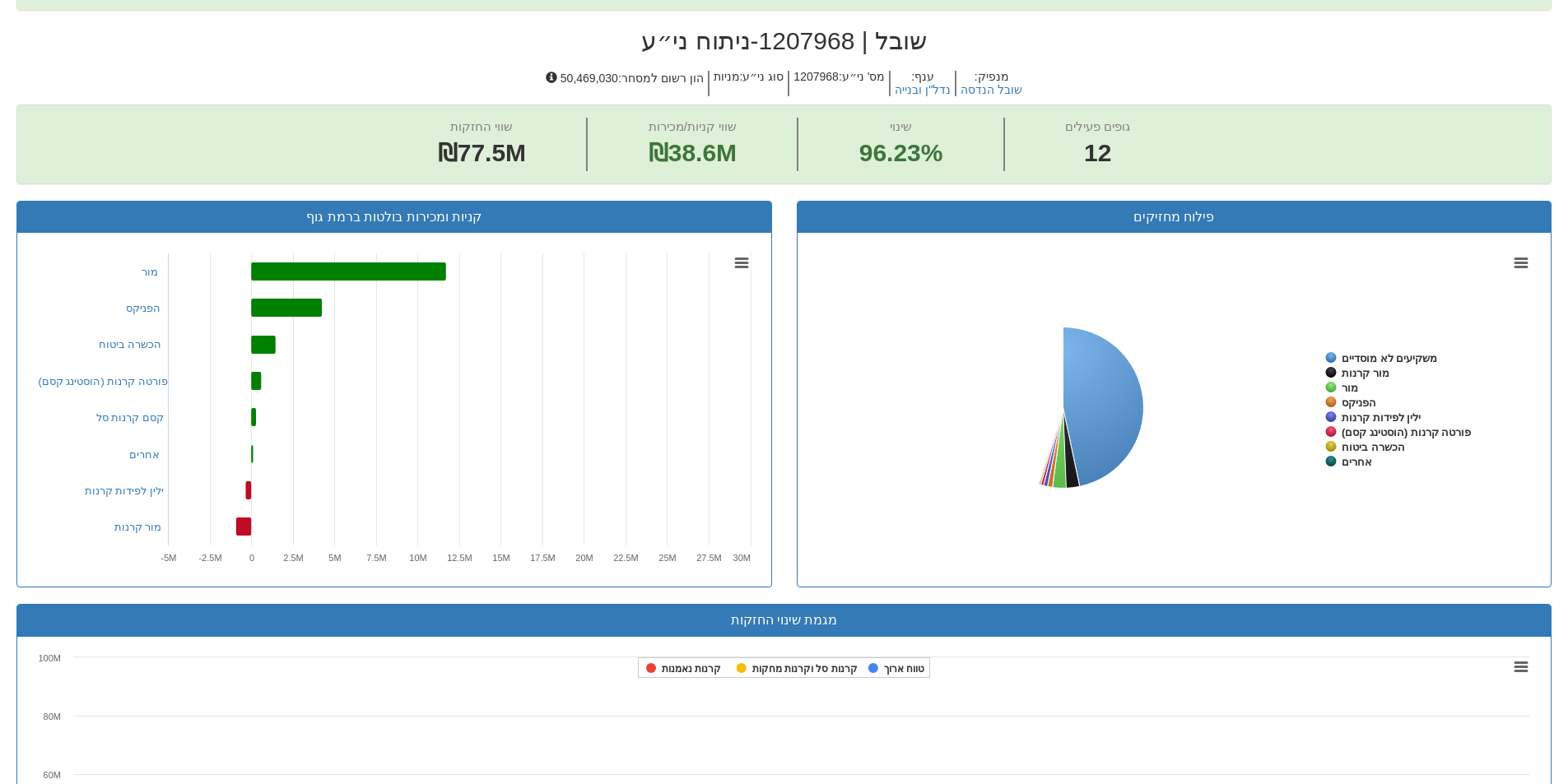
scroll to position [912, 0]
